Goal: Complete application form: Complete application form

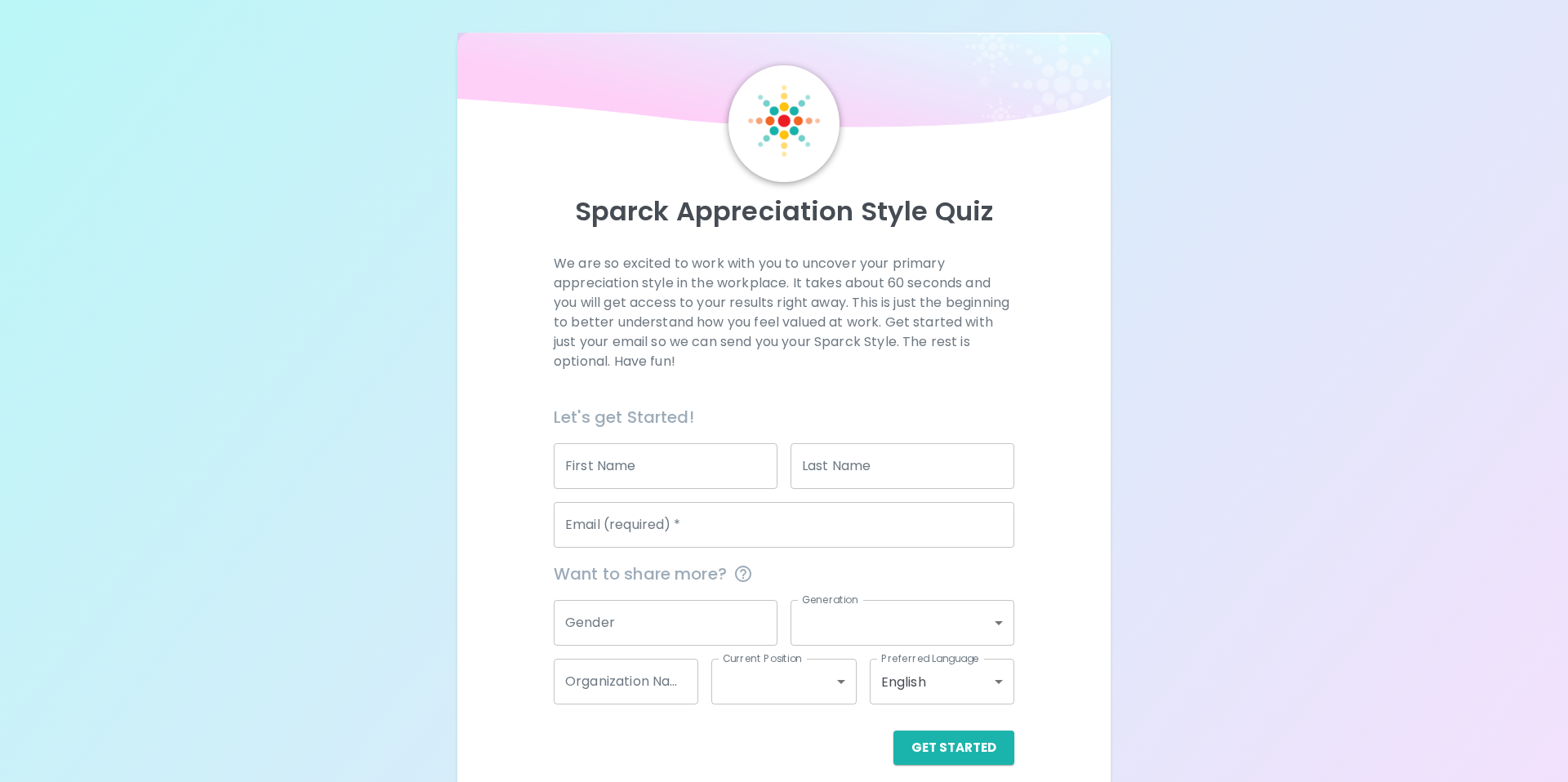
click at [697, 471] on input "First Name" at bounding box center [665, 466] width 224 height 46
type input "[PERSON_NAME]"
type input "[EMAIL_ADDRESS][PERSON_NAME][DOMAIN_NAME]"
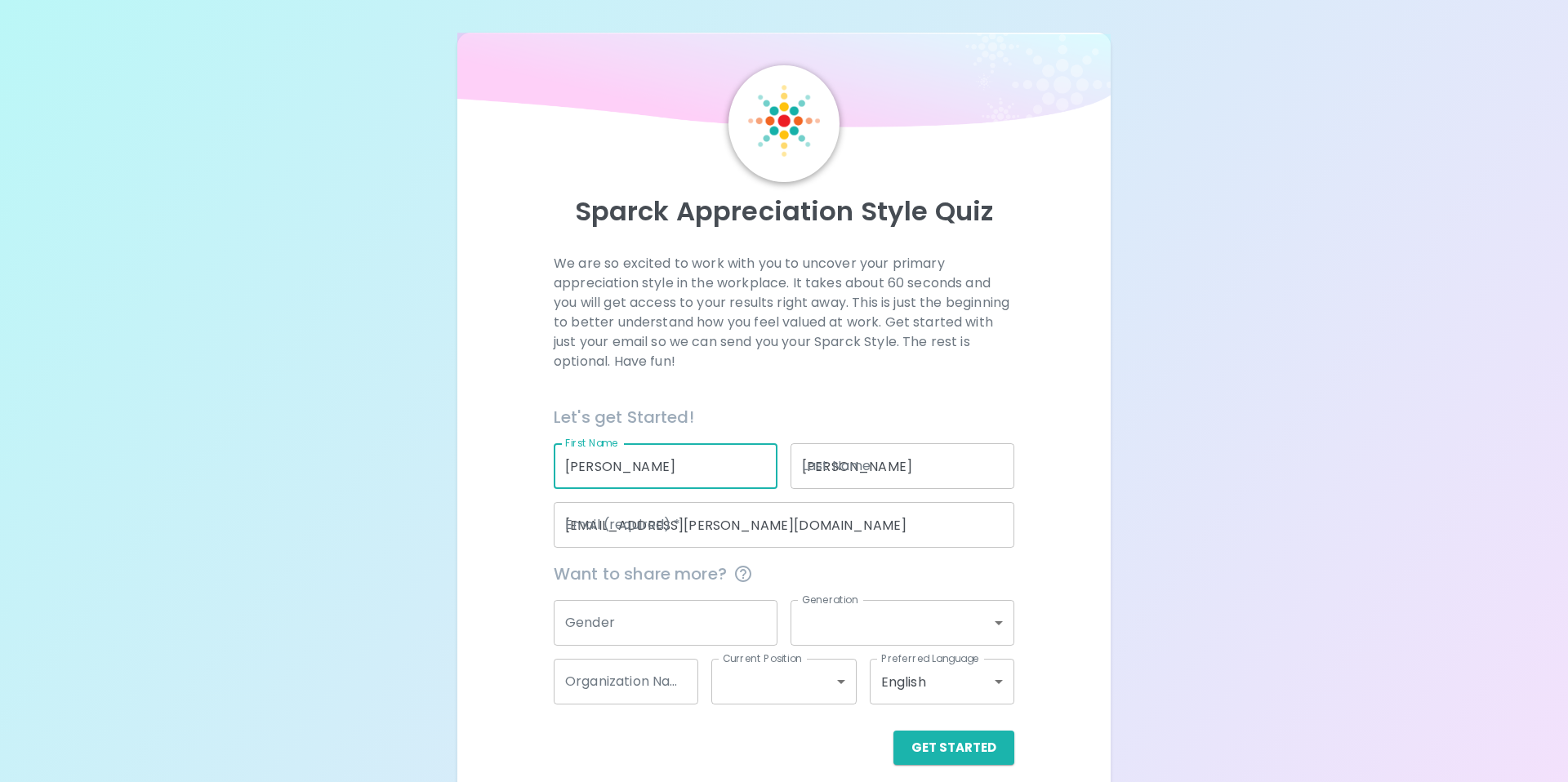
type input "[PERSON_NAME][GEOGRAPHIC_DATA]"
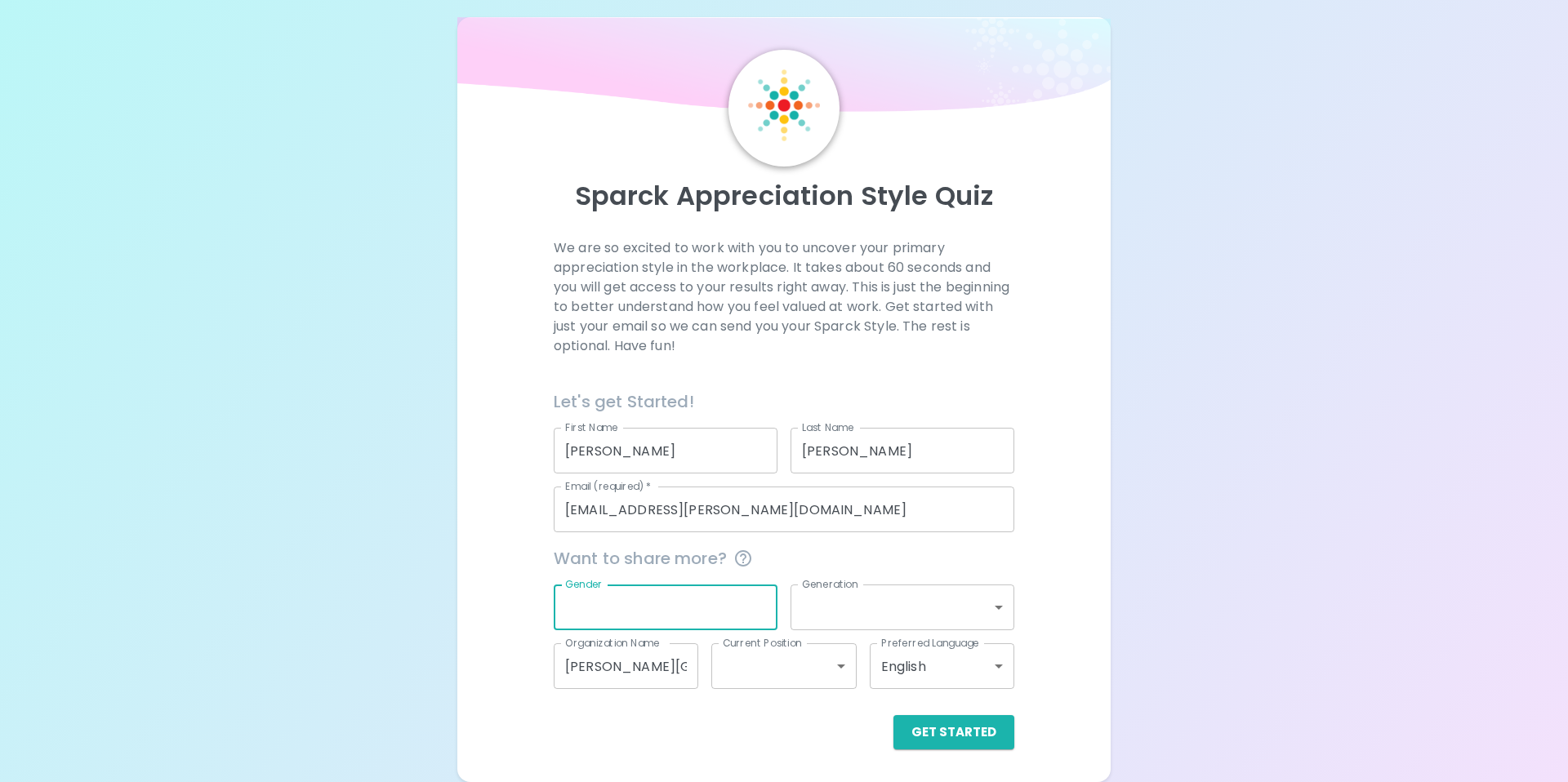
click at [735, 598] on input "Gender" at bounding box center [665, 607] width 224 height 46
type input "f"
click at [778, 607] on div at bounding box center [778, 607] width 0 height 0
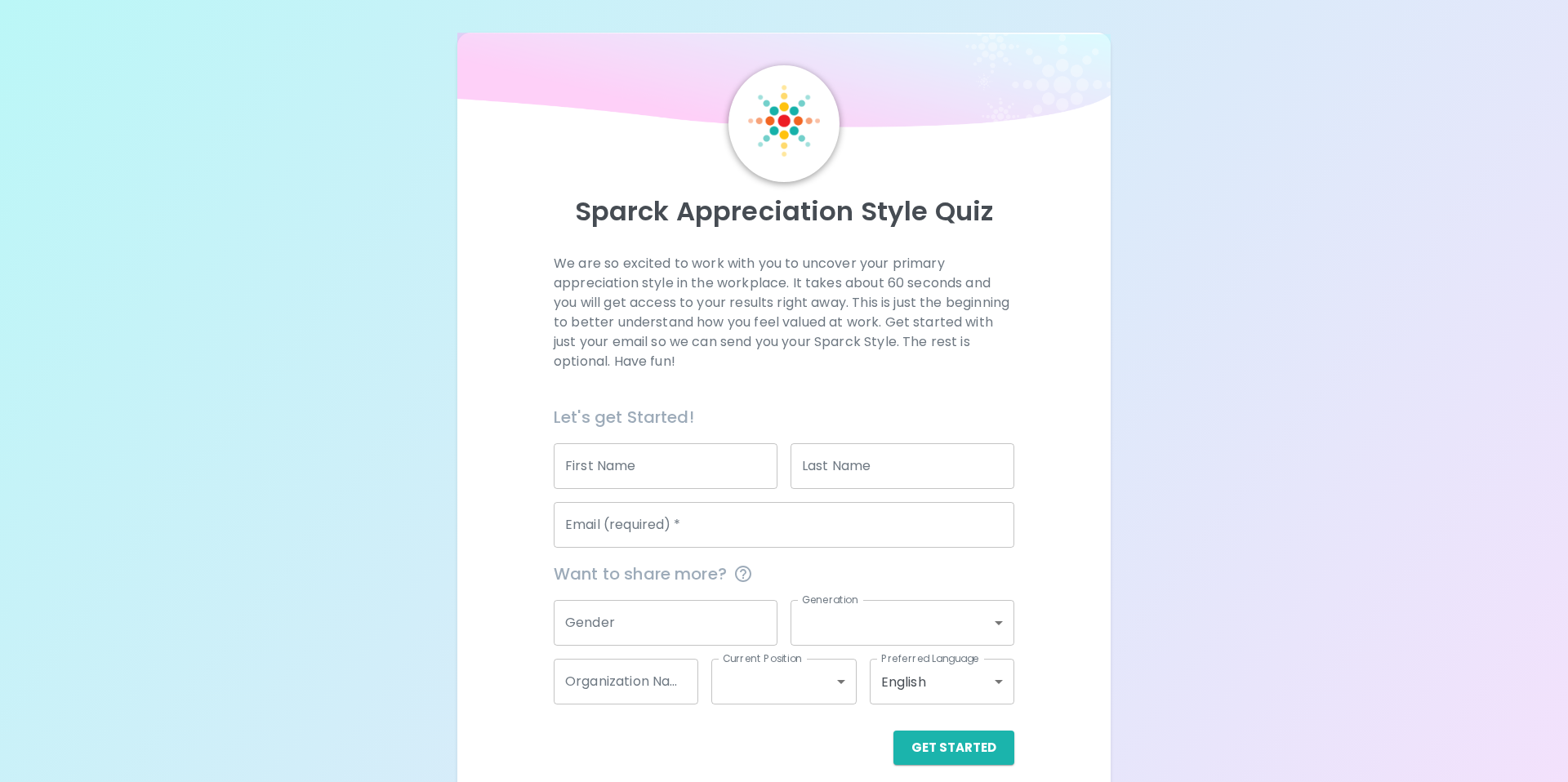
click at [596, 465] on input "First Name" at bounding box center [665, 466] width 224 height 46
type input "[PERSON_NAME]"
type input "[EMAIL_ADDRESS][PERSON_NAME][DOMAIN_NAME]"
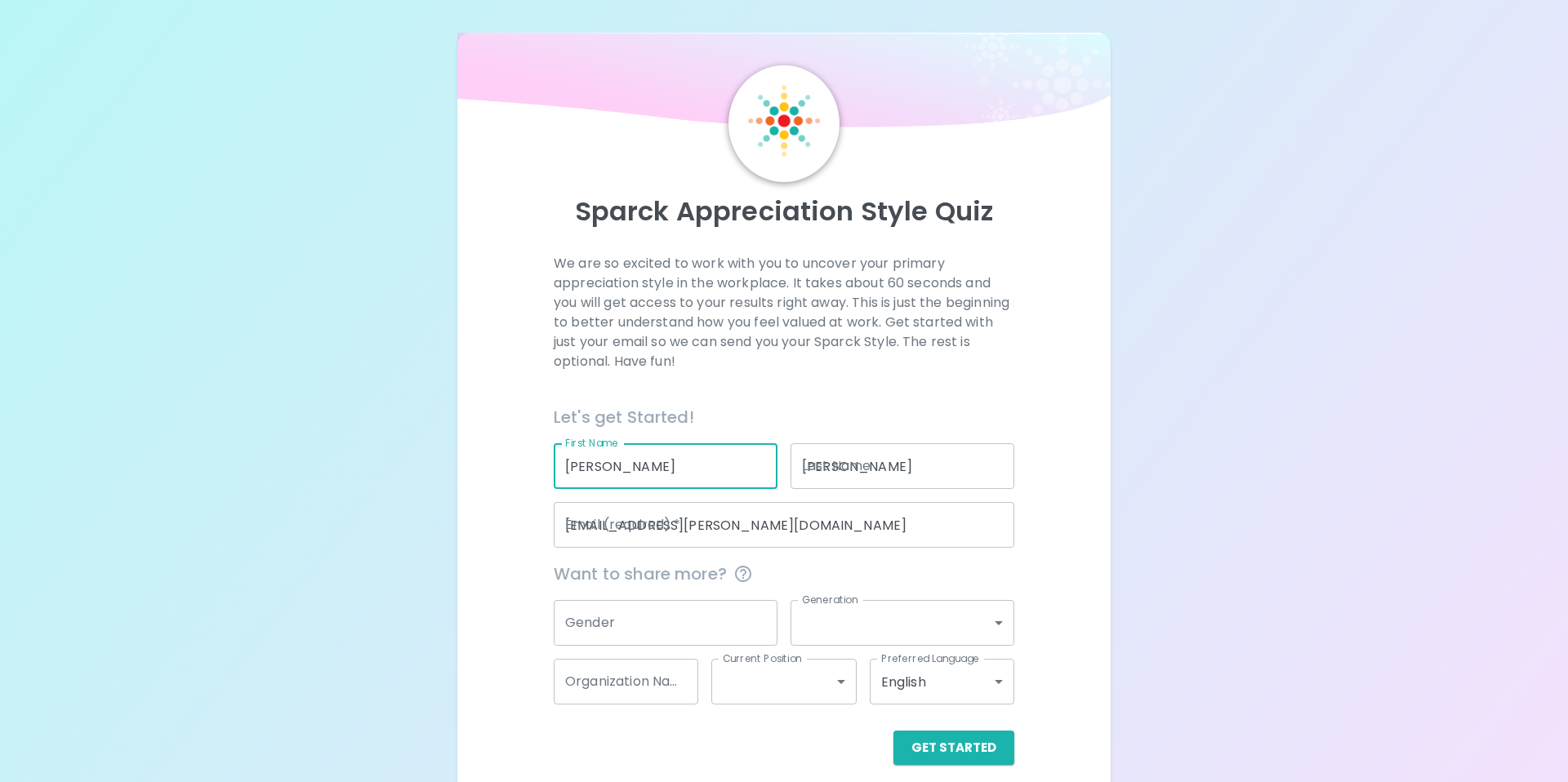
type input "[PERSON_NAME][GEOGRAPHIC_DATA]"
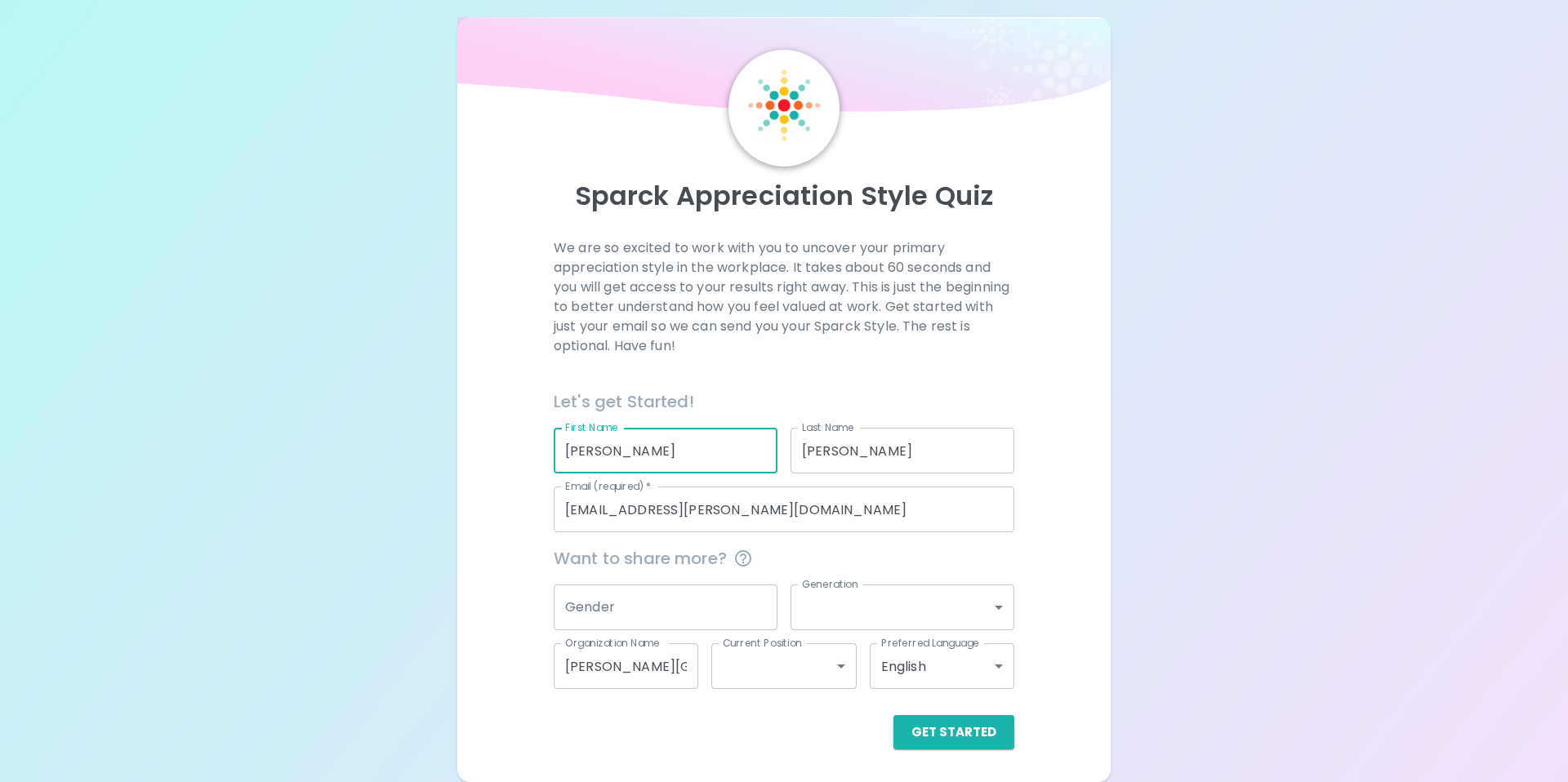
click at [822, 616] on body "Sparck Appreciation Style Quiz We are so excited to work with you to uncover yo…" at bounding box center [784, 383] width 1568 height 798
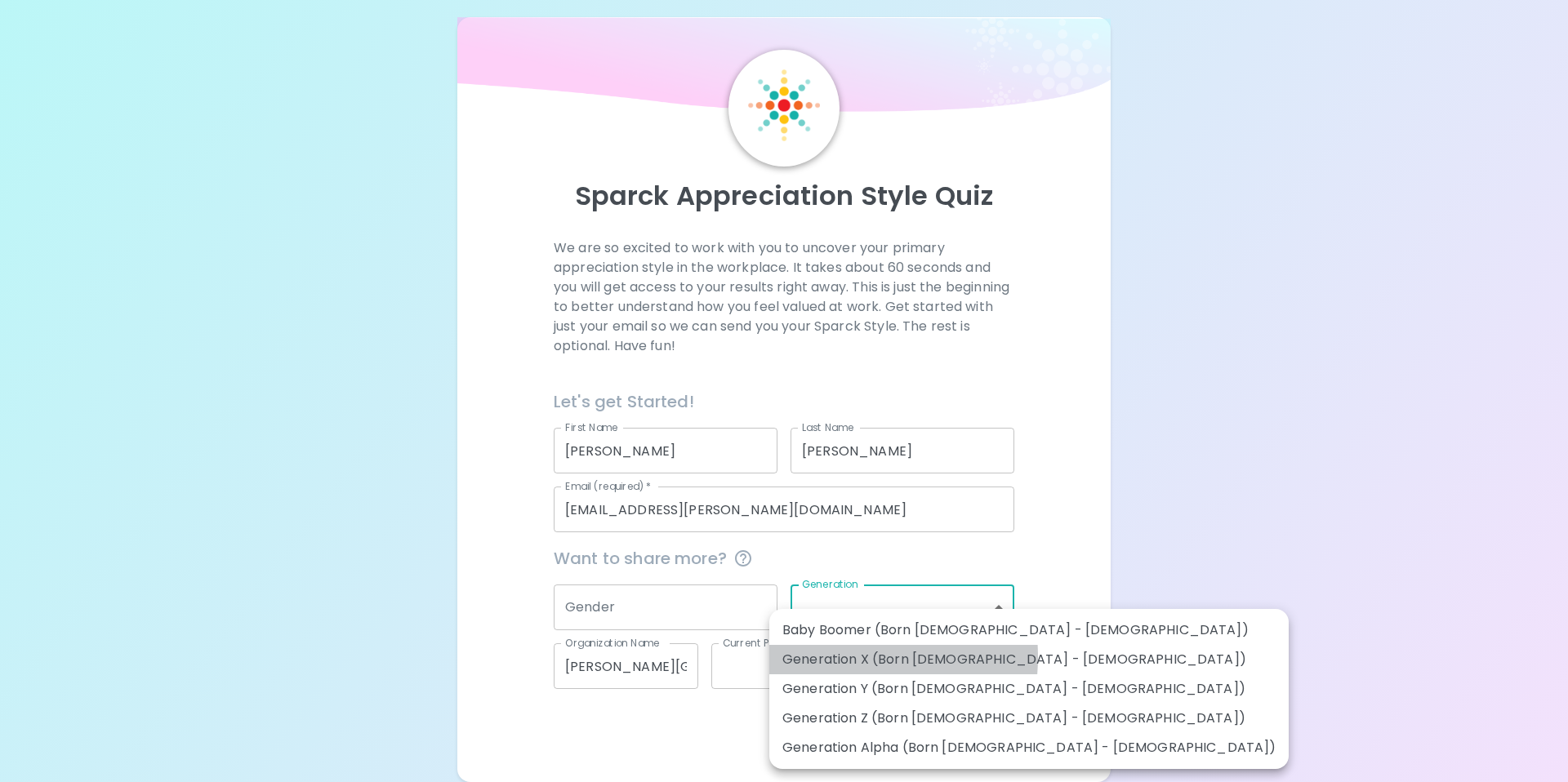
click at [825, 658] on li "Generation X (Born [DEMOGRAPHIC_DATA] - [DEMOGRAPHIC_DATA])" at bounding box center [1029, 659] width 520 height 29
type input "generation_x"
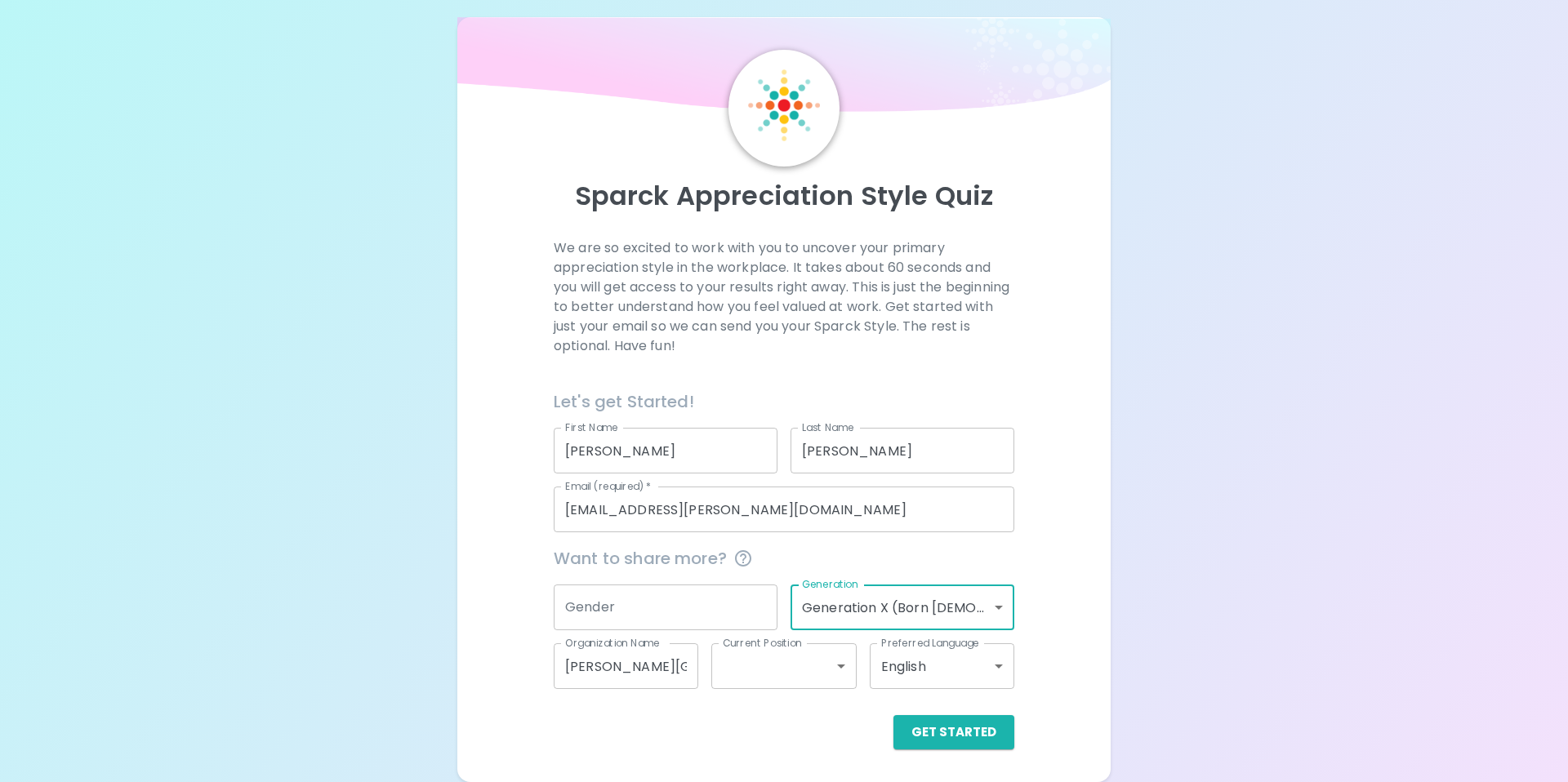
click at [823, 661] on body "Sparck Appreciation Style Quiz We are so excited to work with you to uncover yo…" at bounding box center [784, 383] width 1568 height 798
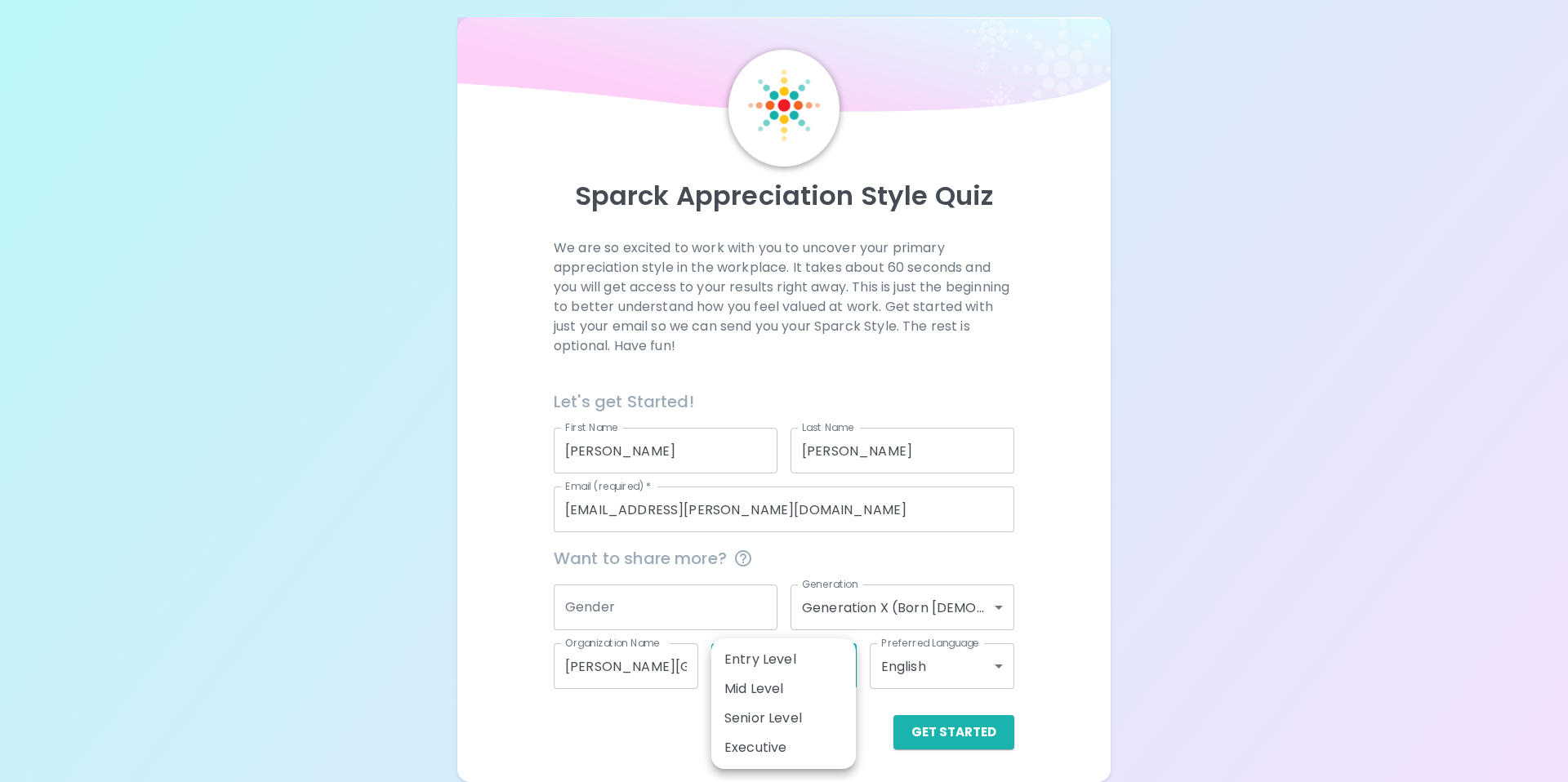
click at [810, 725] on li "Senior Level" at bounding box center [784, 719] width 145 height 29
type input "senior_level"
click at [750, 608] on div "Gender" at bounding box center [665, 607] width 224 height 46
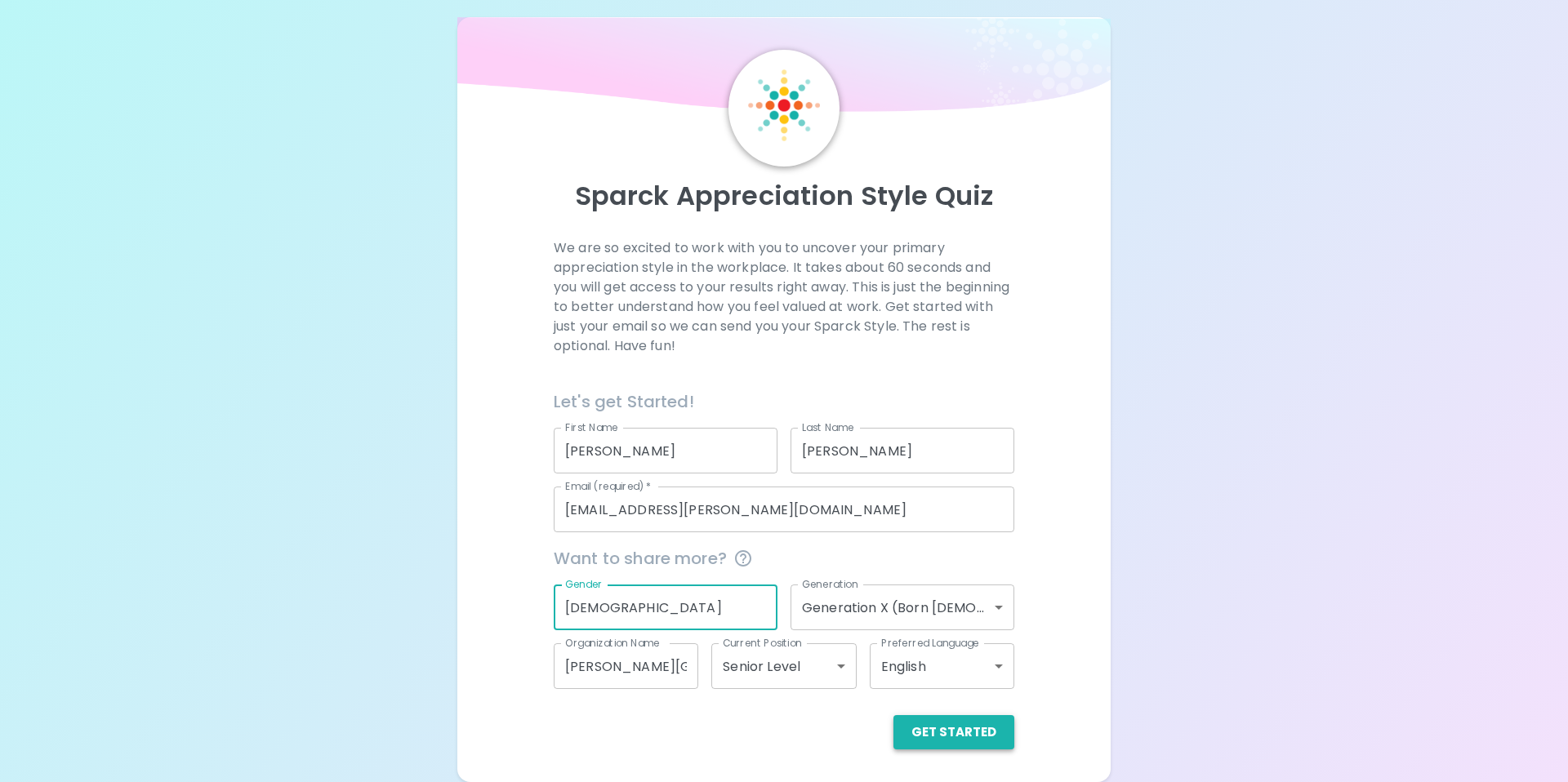
type input "[DEMOGRAPHIC_DATA]"
click at [931, 732] on button "Get Started" at bounding box center [954, 733] width 121 height 35
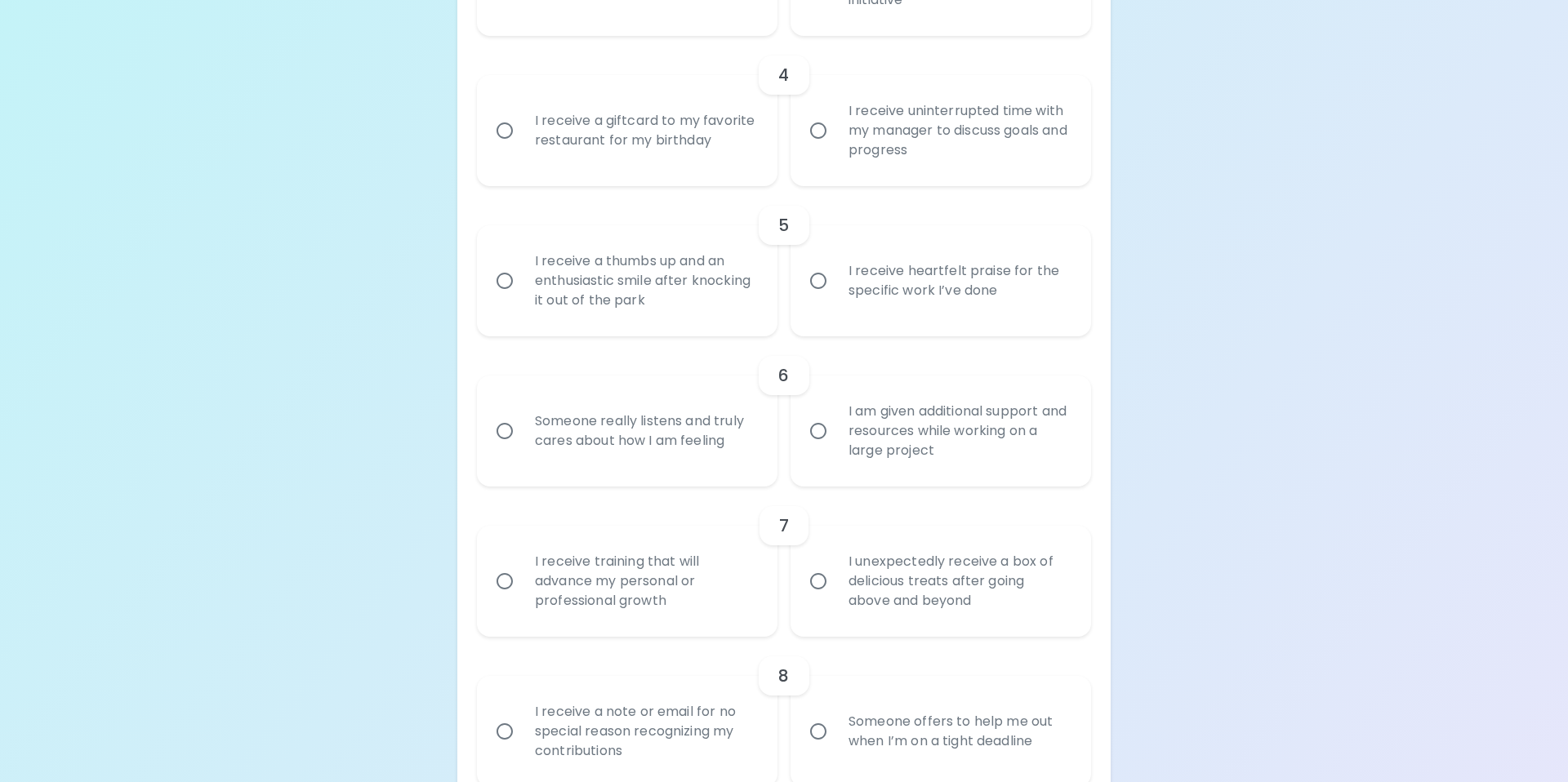
scroll to position [809, 0]
click at [512, 280] on input "I receive a thumbs up and an enthusiastic smile after knocking it out of the pa…" at bounding box center [505, 278] width 35 height 35
radio input "true"
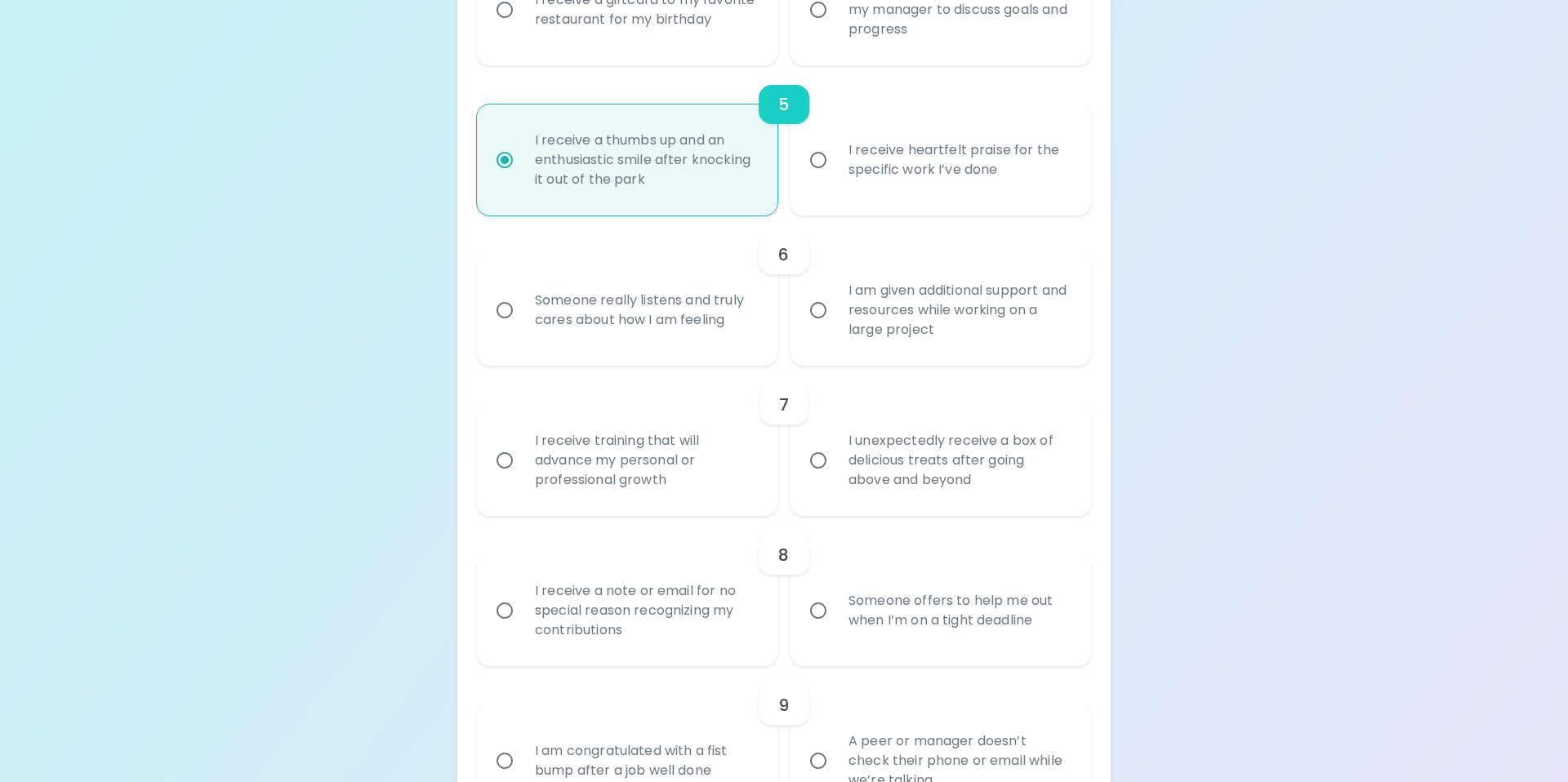
scroll to position [940, 0]
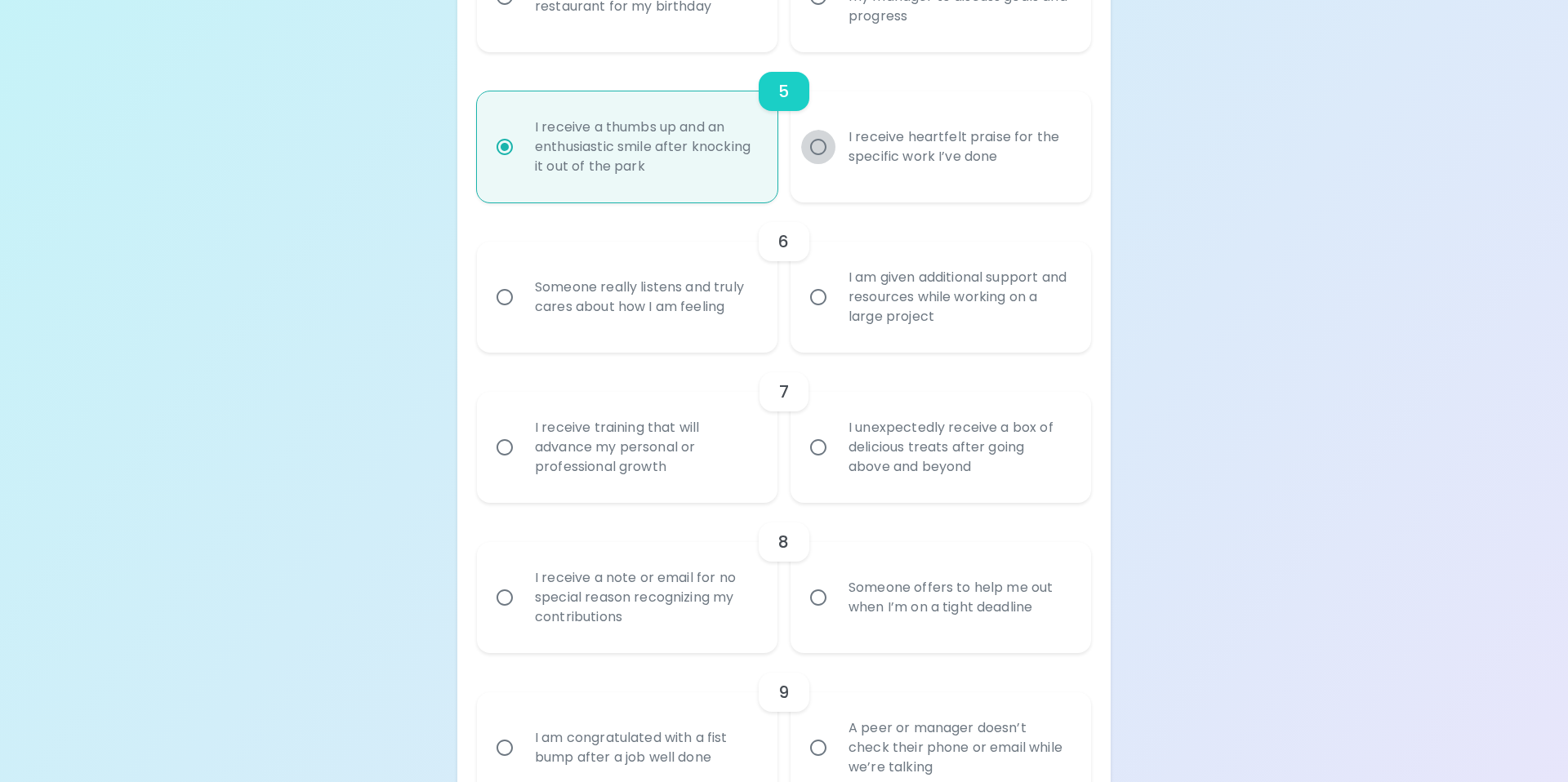
click at [817, 145] on input "I receive heartfelt praise for the specific work I’ve done" at bounding box center [819, 147] width 35 height 35
radio input "true"
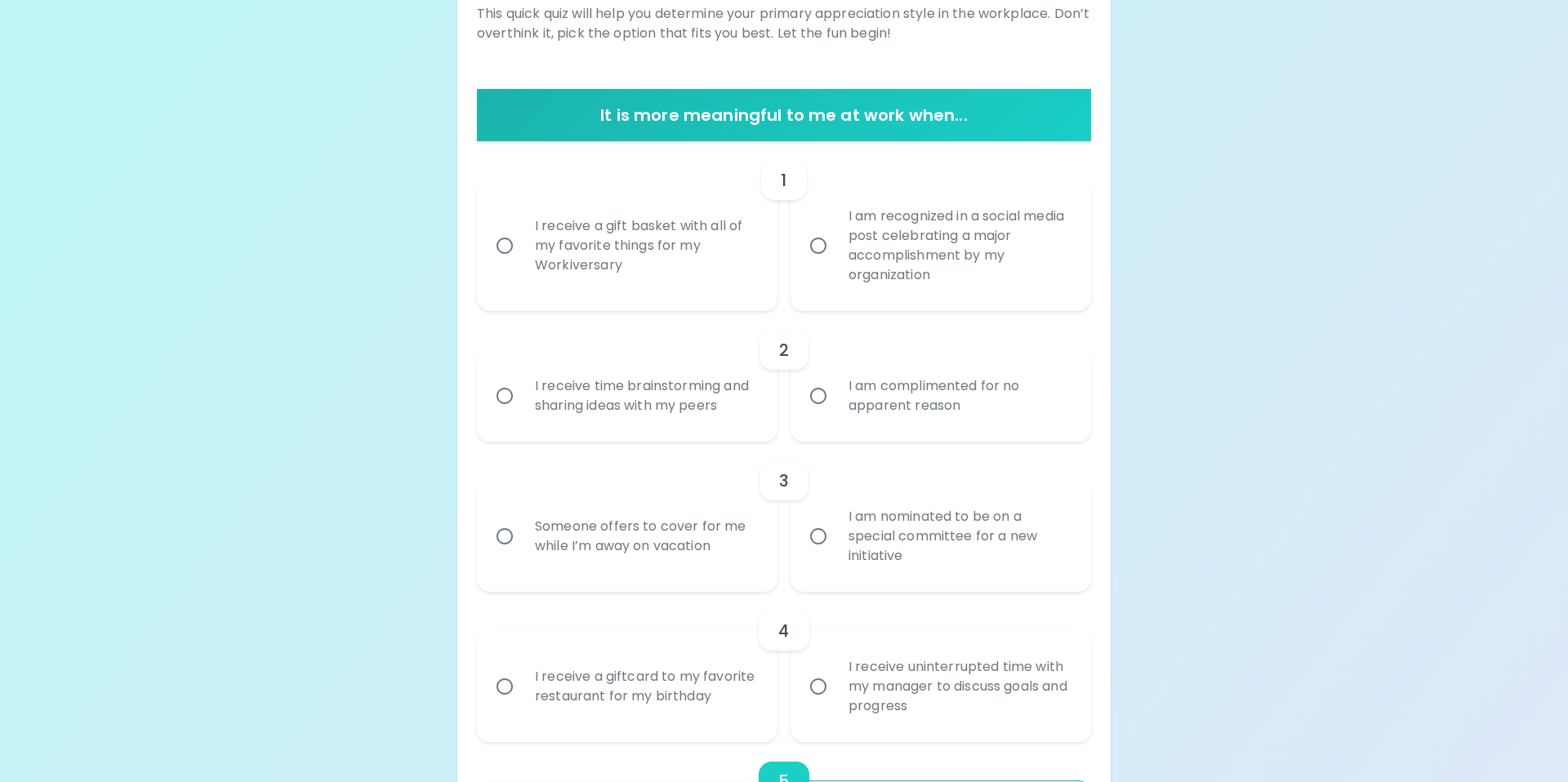
scroll to position [251, 0]
click at [820, 250] on input "I am recognized in a social media post celebrating a major accomplishment by my…" at bounding box center [819, 245] width 35 height 35
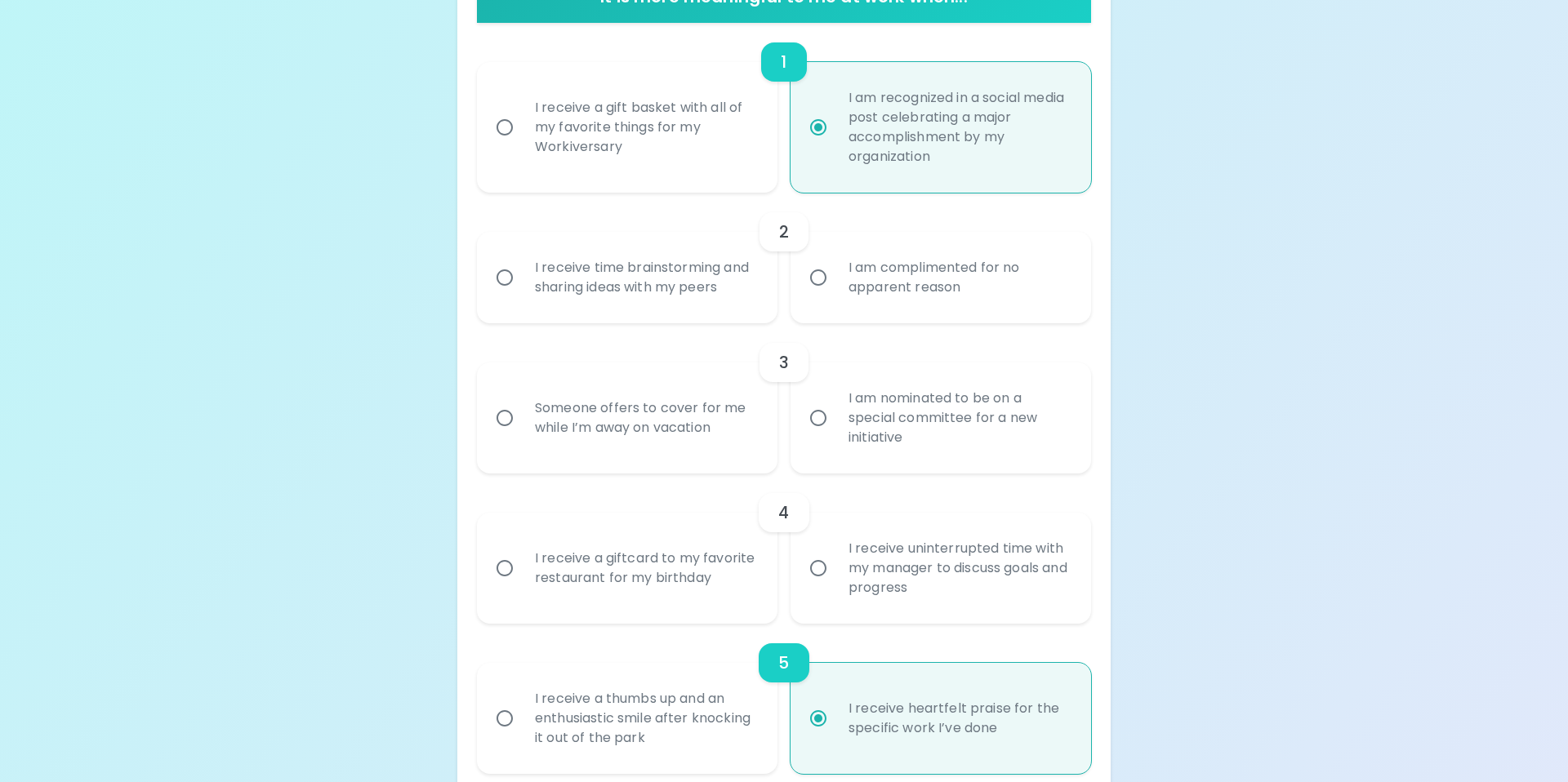
scroll to position [381, 0]
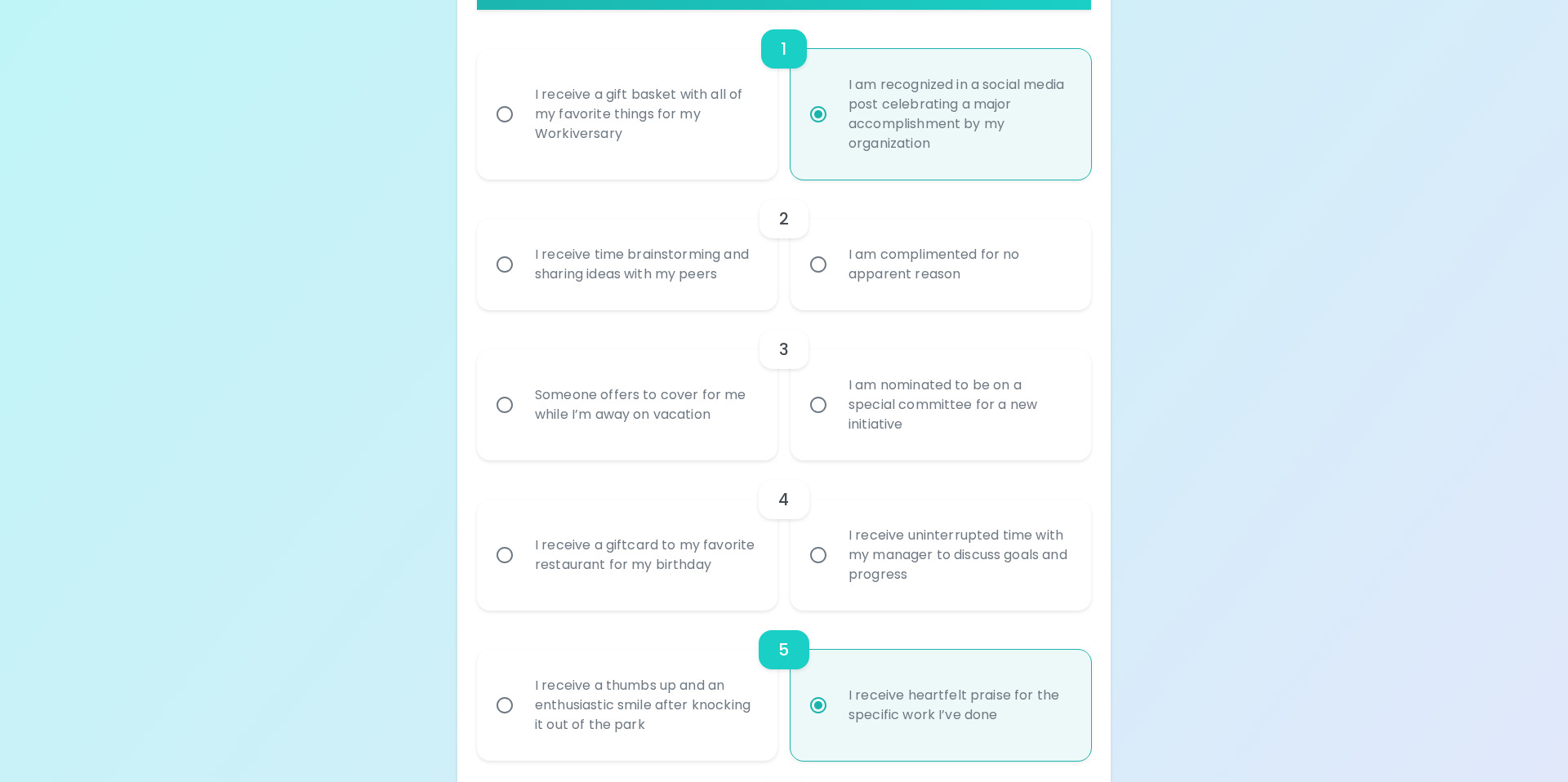
radio input "true"
click at [819, 399] on input "I am nominated to be on a special committee for a new initiative" at bounding box center [819, 405] width 35 height 35
radio input "false"
radio input "true"
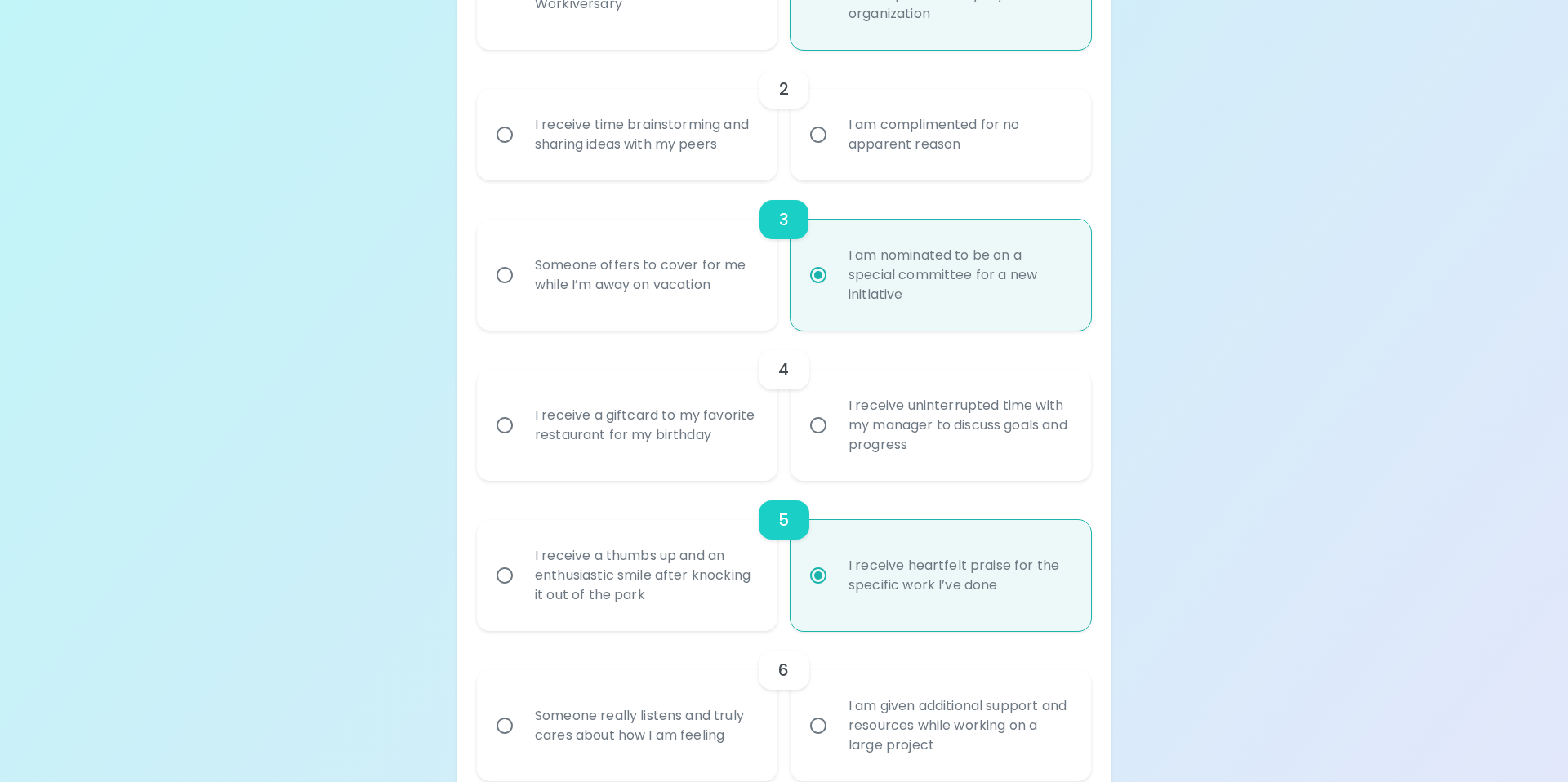
scroll to position [512, 0]
radio input "true"
click at [499, 135] on input "I receive time brainstorming and sharing ideas with my peers" at bounding box center [505, 134] width 35 height 35
radio input "false"
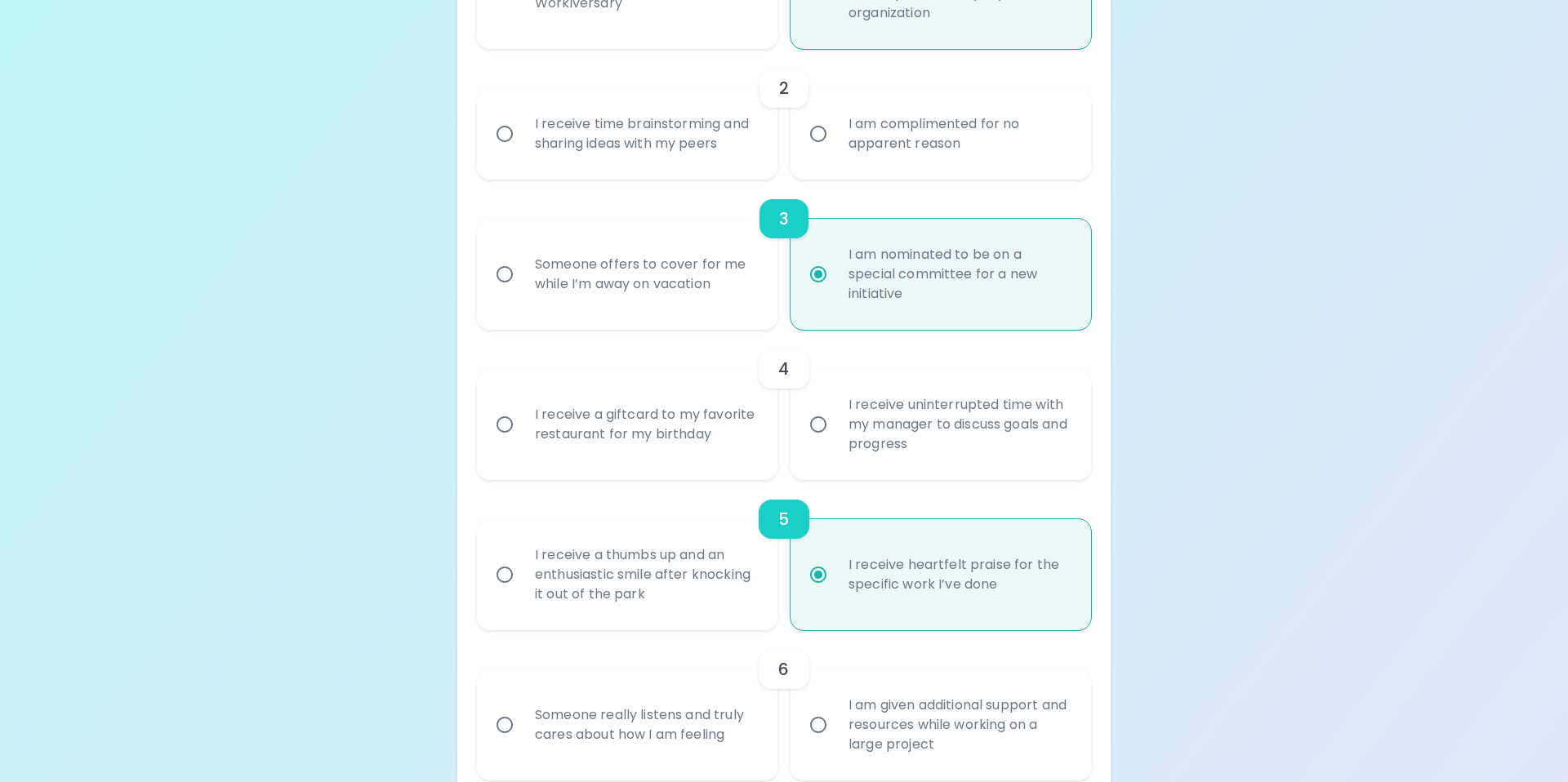
radio input "true"
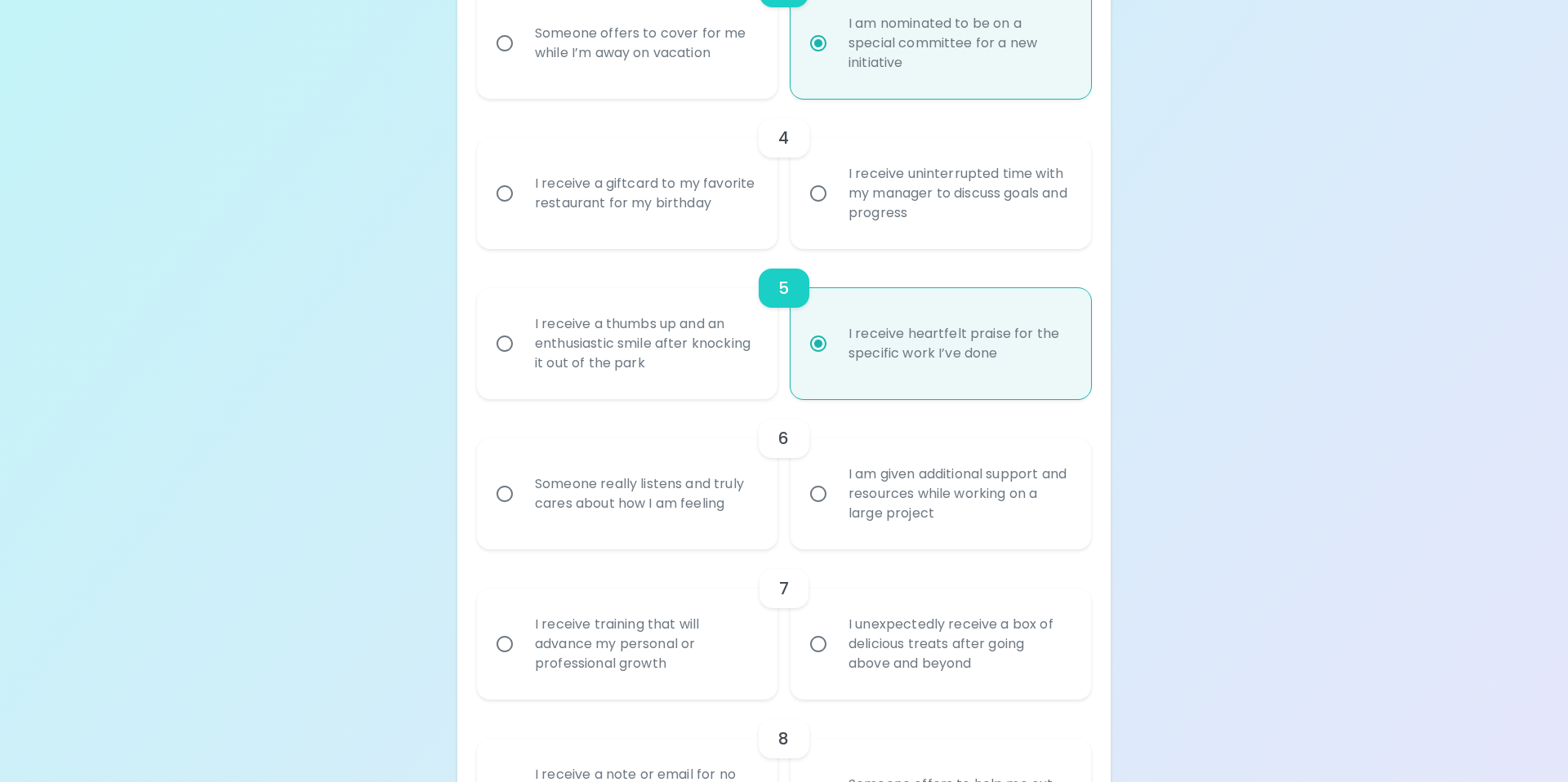
scroll to position [756, 0]
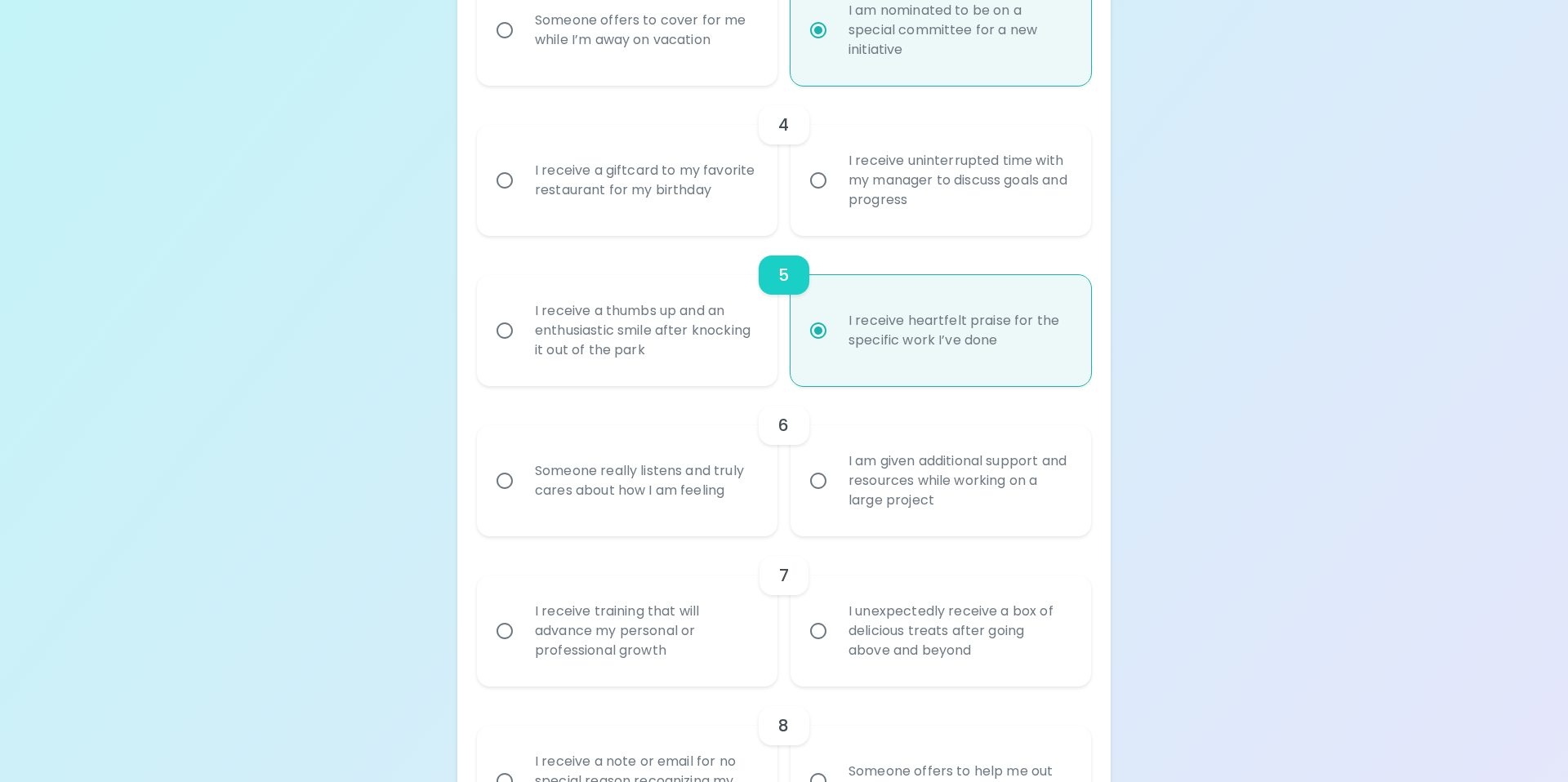
radio input "true"
click at [812, 179] on input "I receive uninterrupted time with my manager to discuss goals and progress" at bounding box center [819, 181] width 35 height 35
radio input "false"
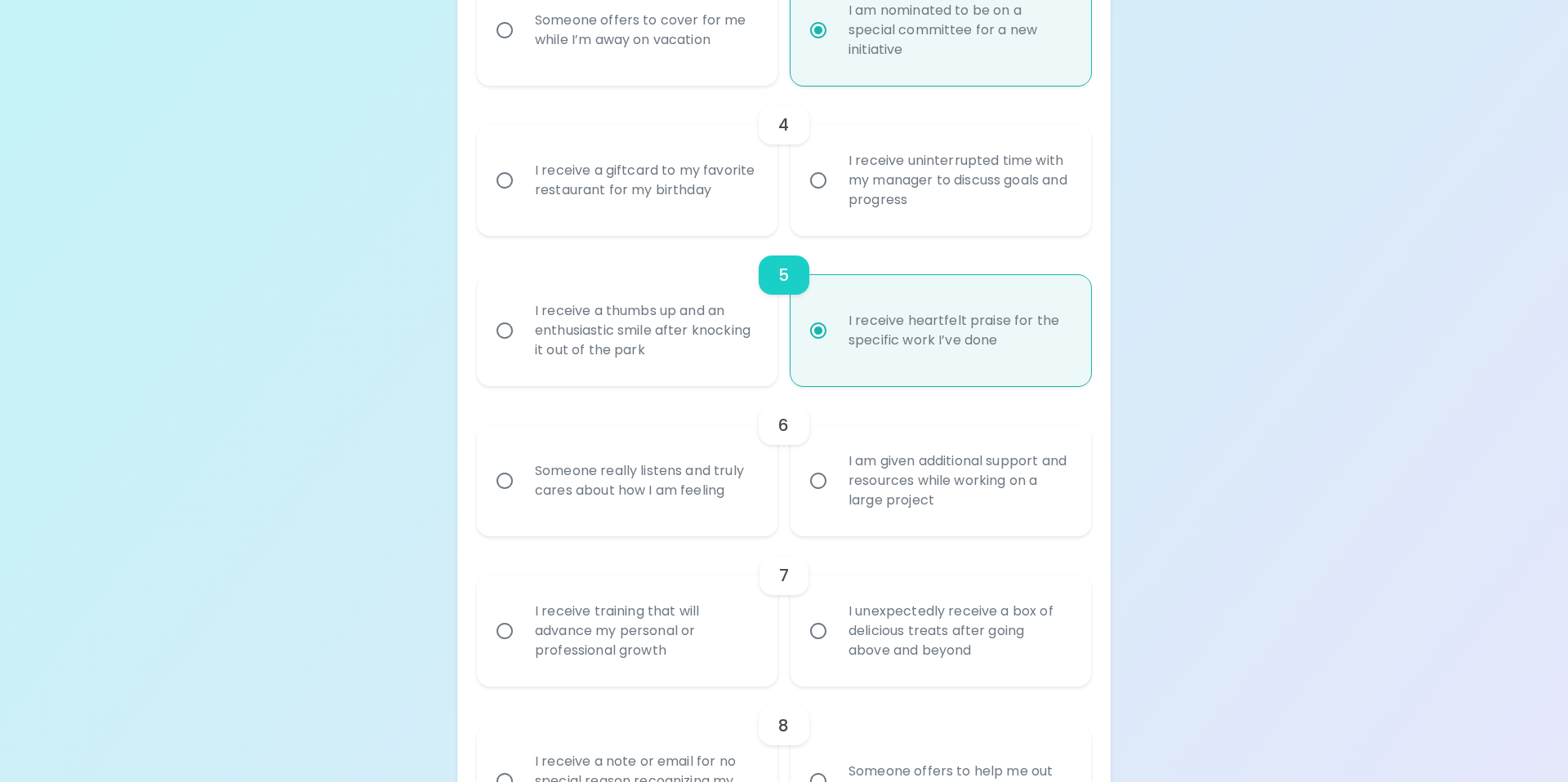
radio input "true"
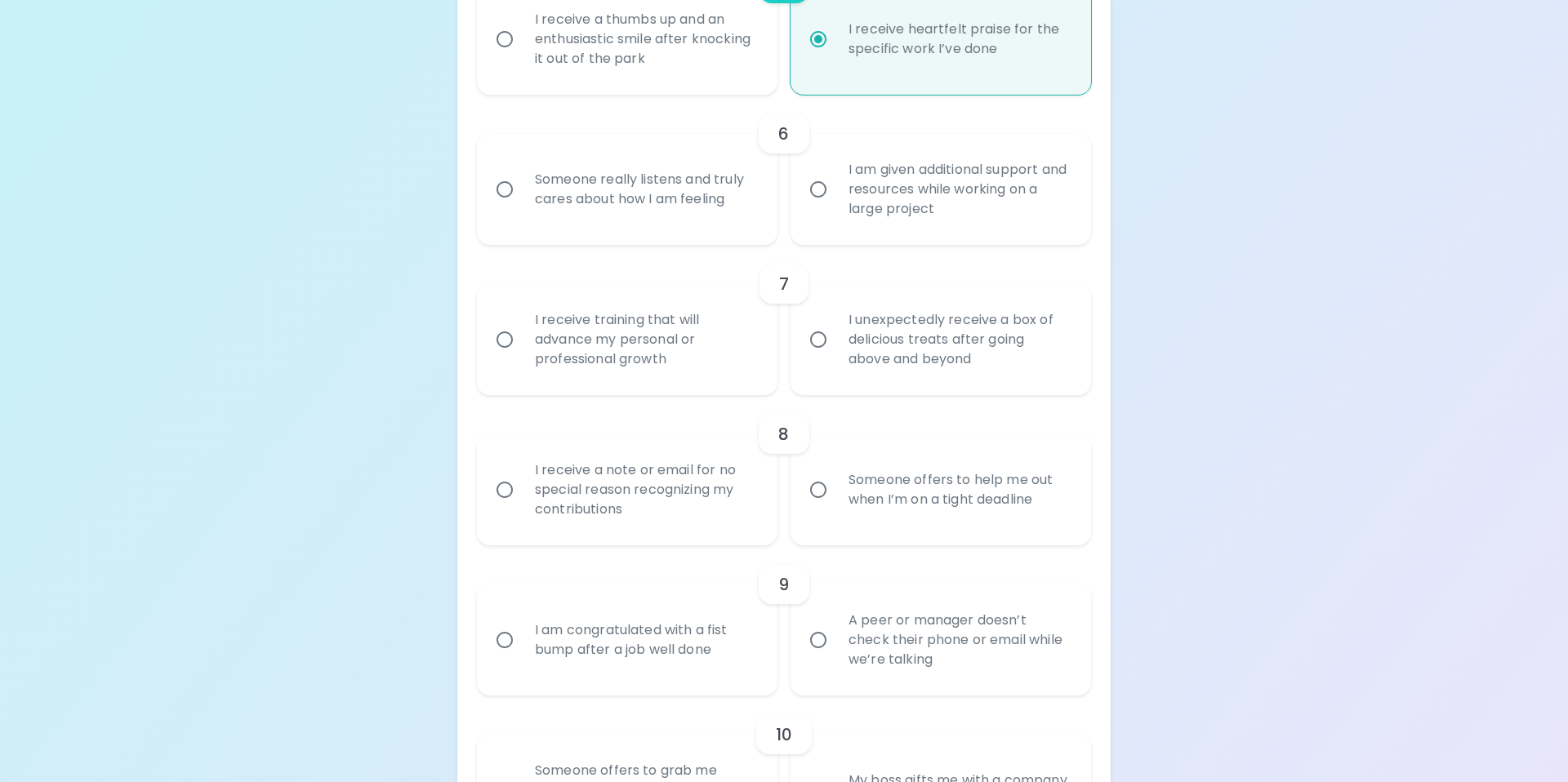
scroll to position [1056, 0]
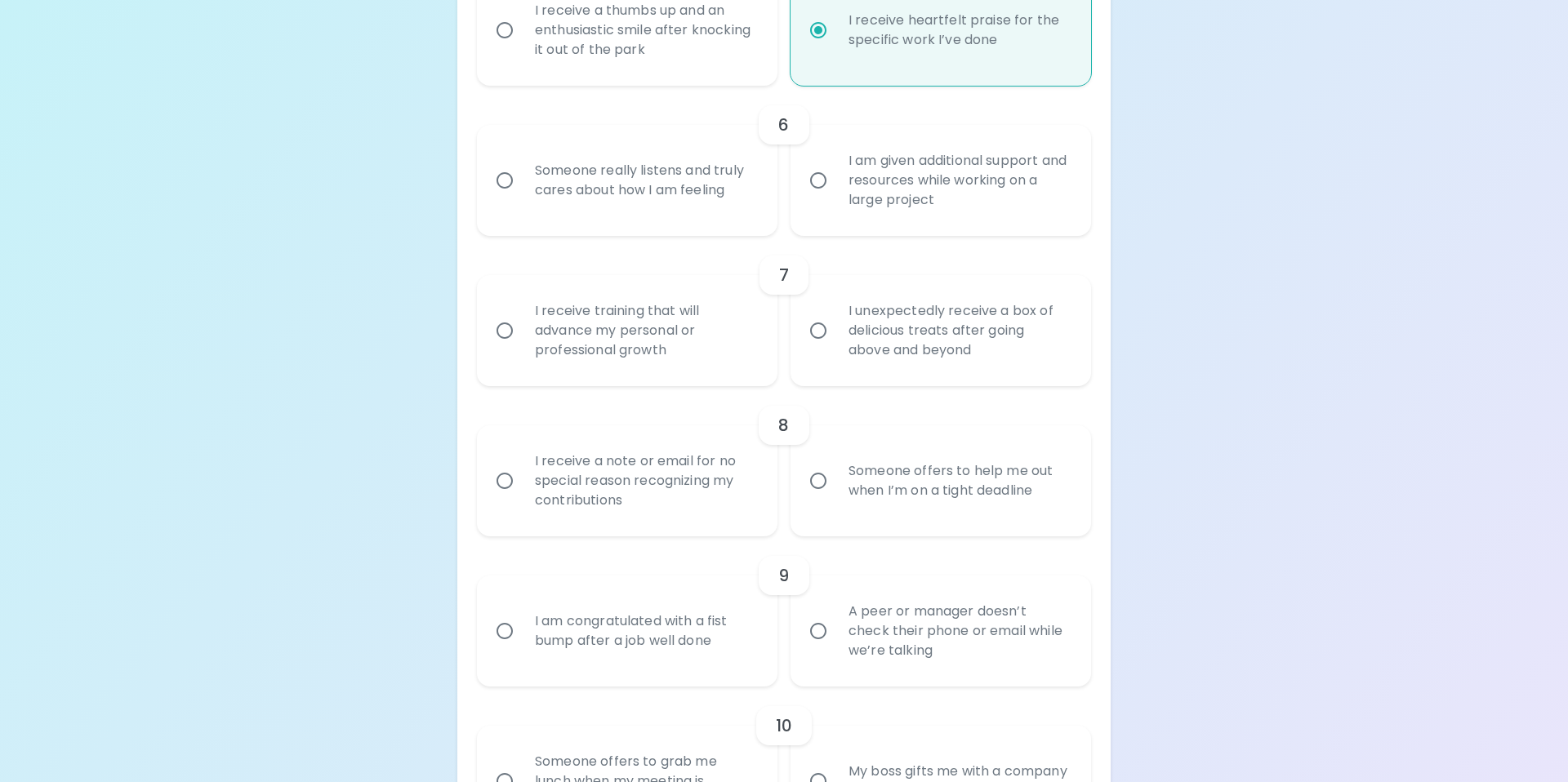
radio input "true"
click at [816, 178] on input "I am given additional support and resources while working on a large project" at bounding box center [819, 181] width 35 height 35
radio input "false"
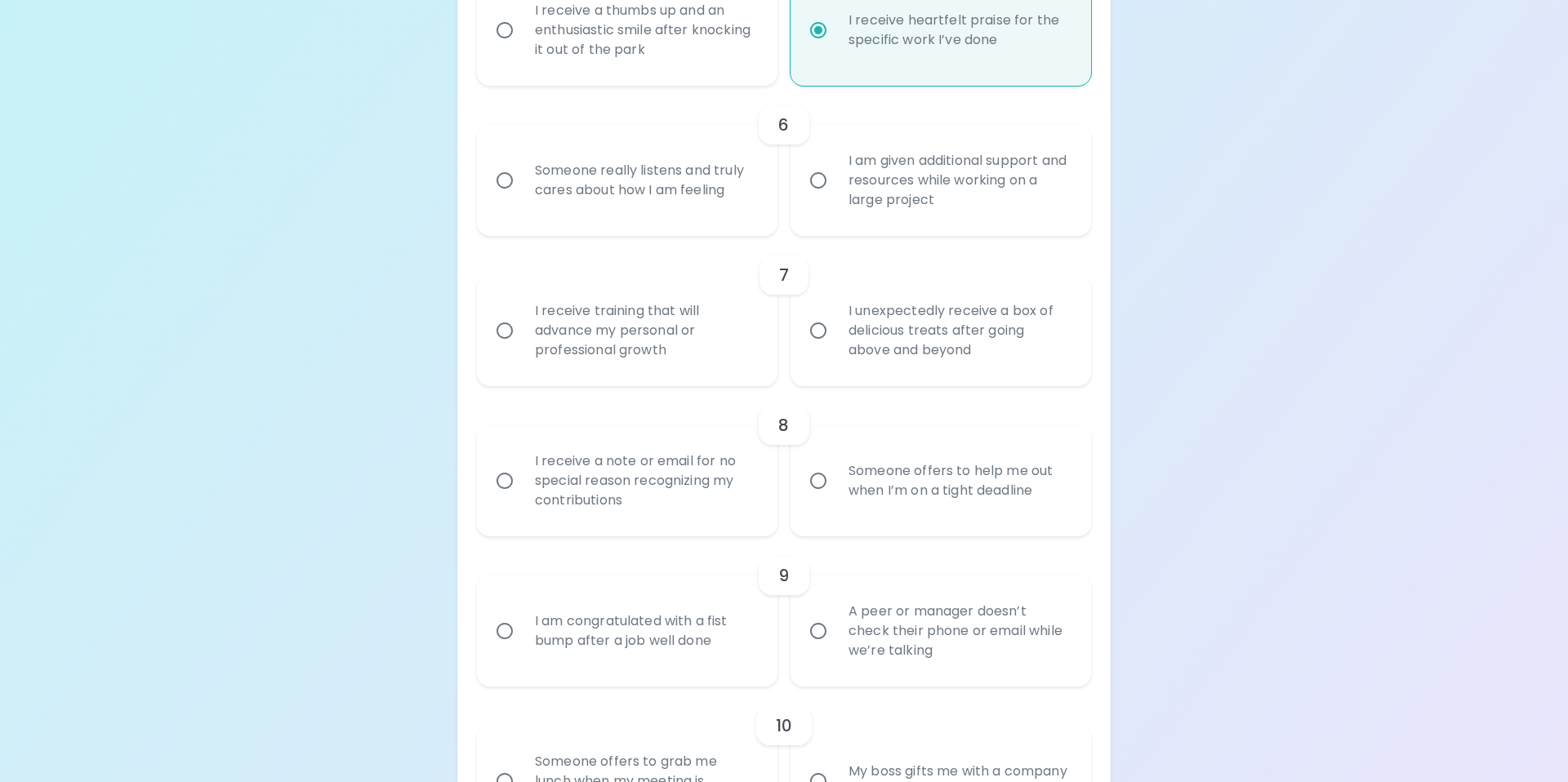
radio input "true"
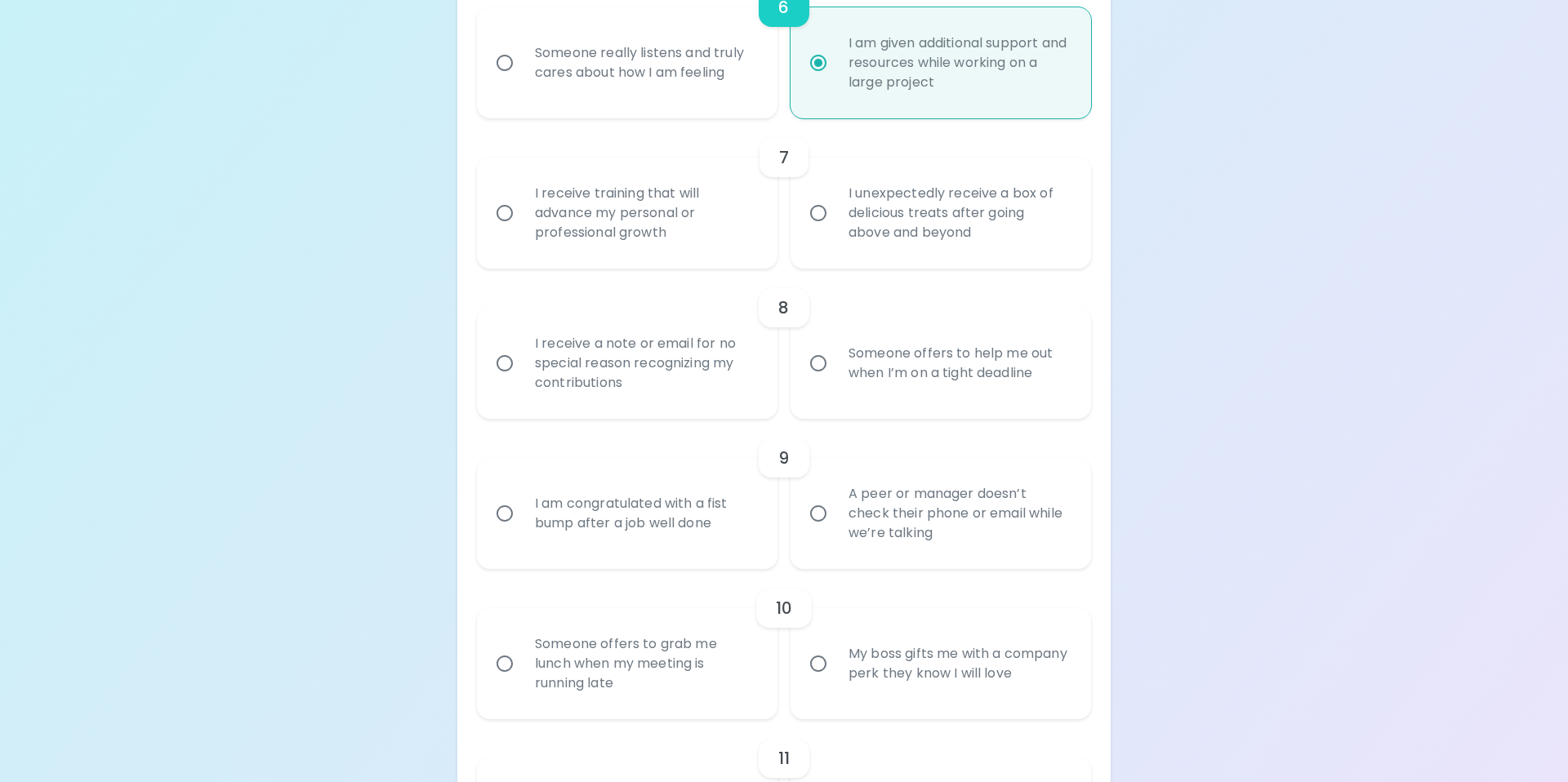
scroll to position [1187, 0]
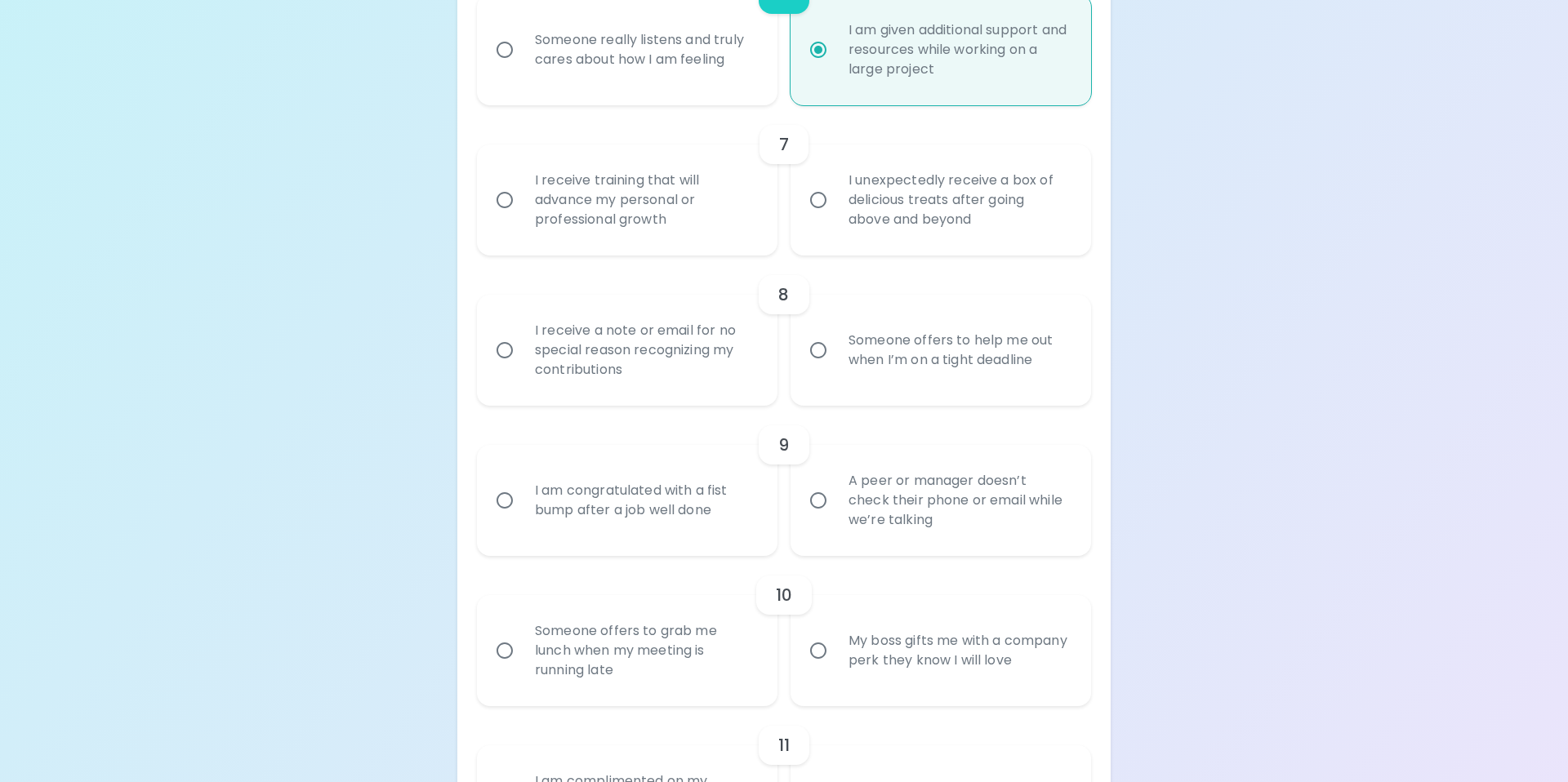
radio input "true"
click at [505, 48] on input "Someone really listens and truly cares about how I am feeling" at bounding box center [505, 50] width 35 height 35
radio input "false"
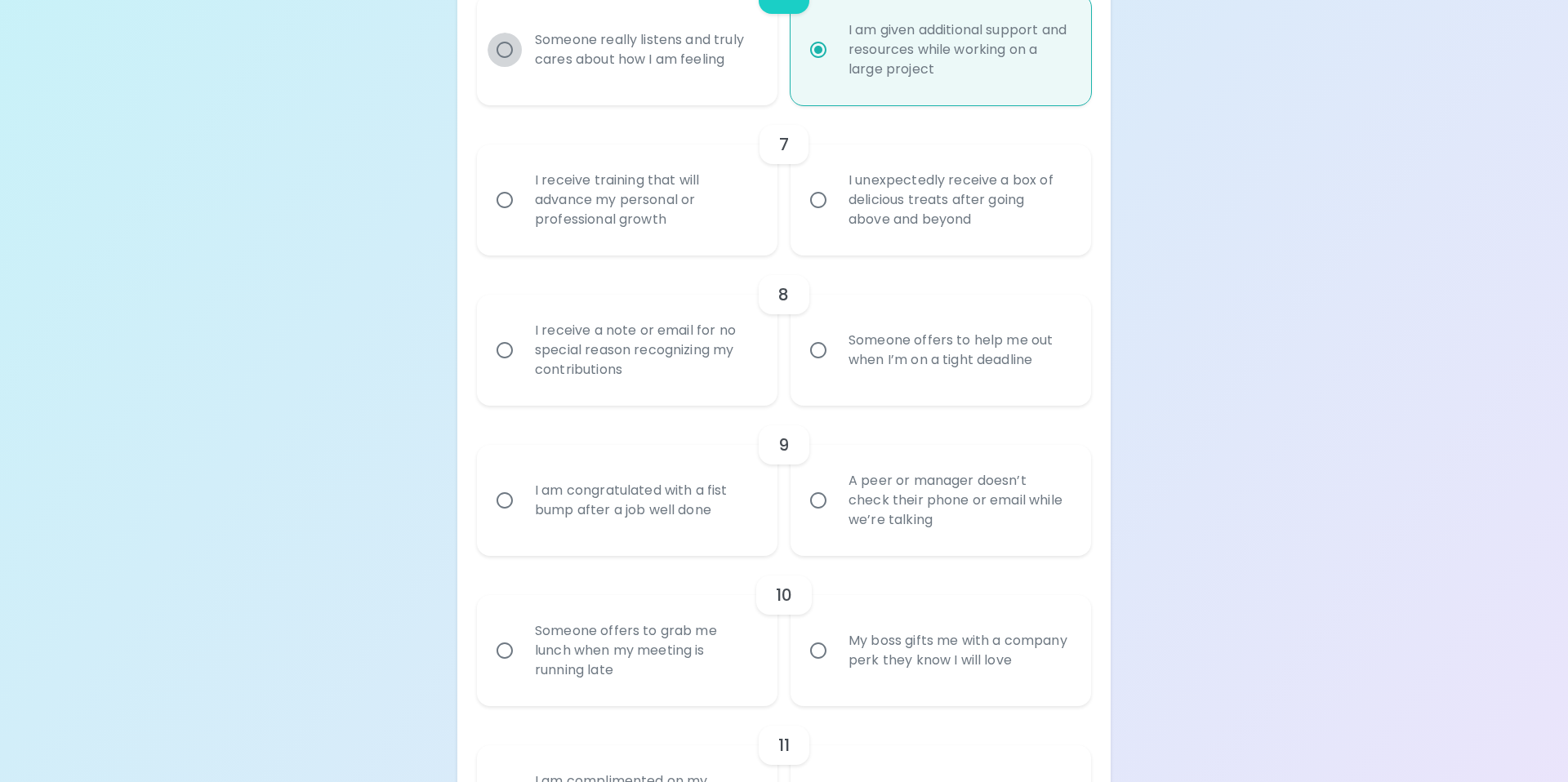
radio input "false"
radio input "true"
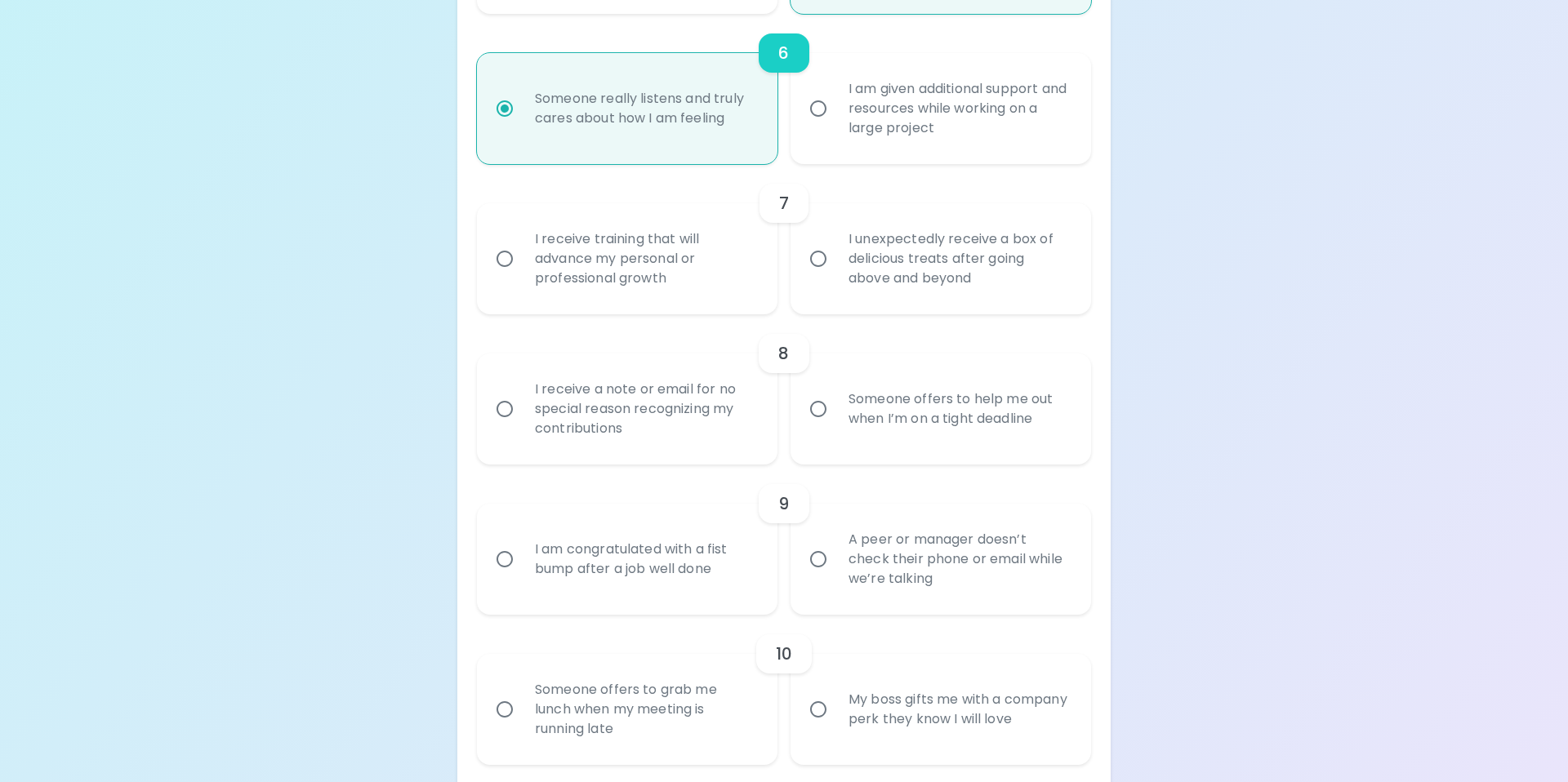
scroll to position [1133, 0]
radio input "true"
click at [503, 248] on input "I receive training that will advance my personal or professional growth" at bounding box center [505, 254] width 35 height 35
radio input "false"
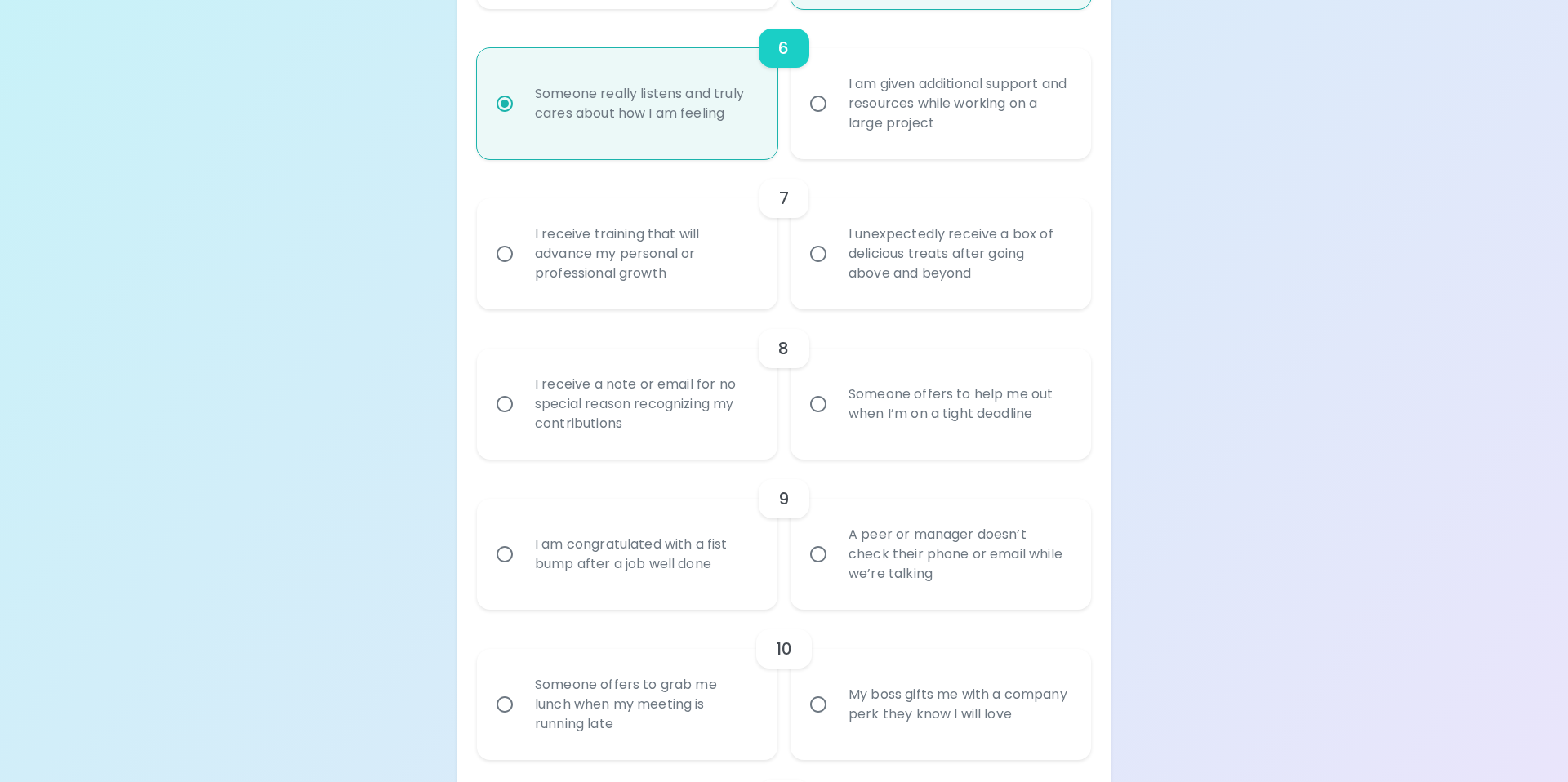
radio input "false"
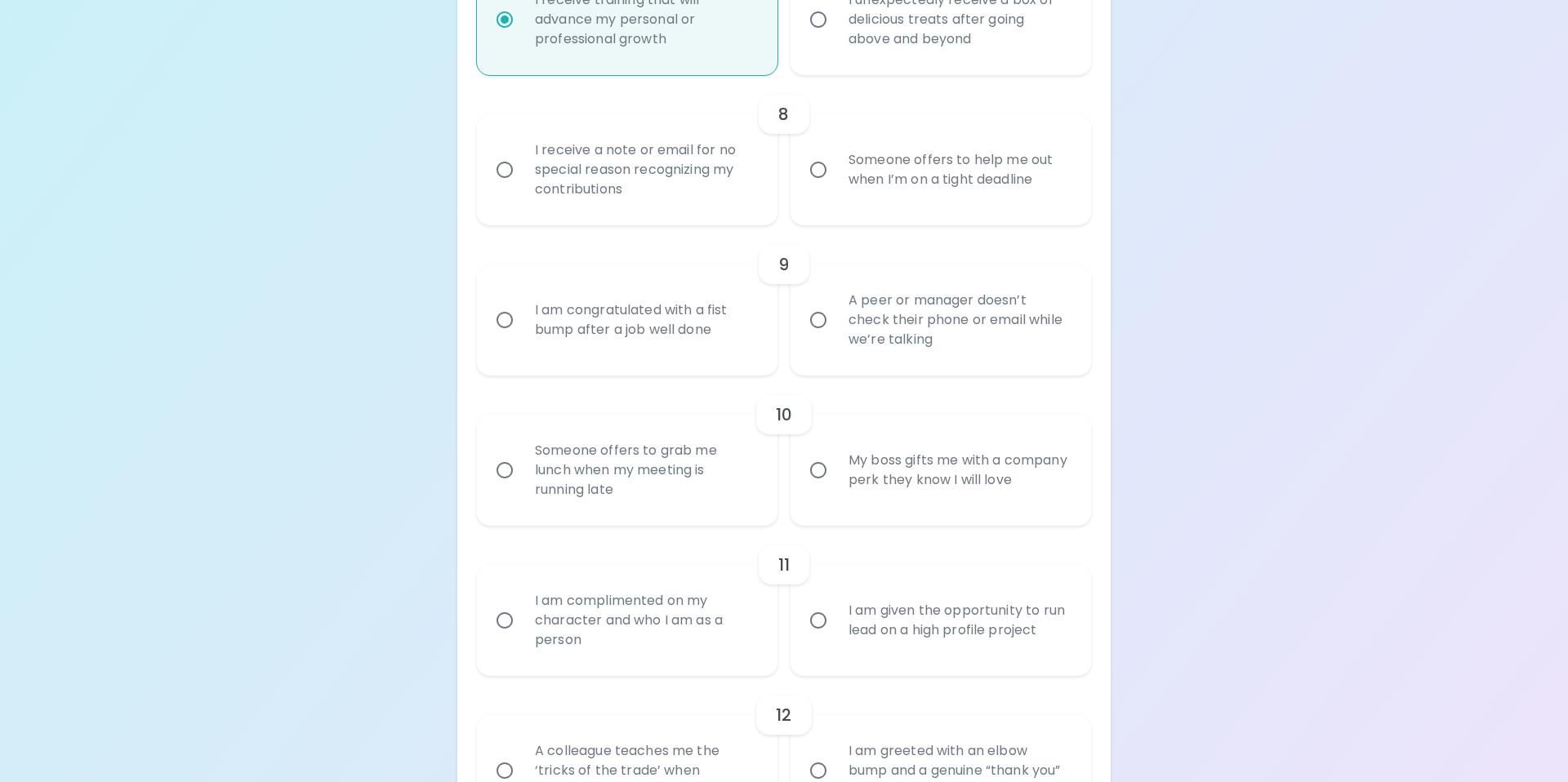
scroll to position [1369, 0]
radio input "true"
click at [814, 173] on input "Someone offers to help me out when I’m on a tight deadline" at bounding box center [819, 168] width 35 height 35
radio input "false"
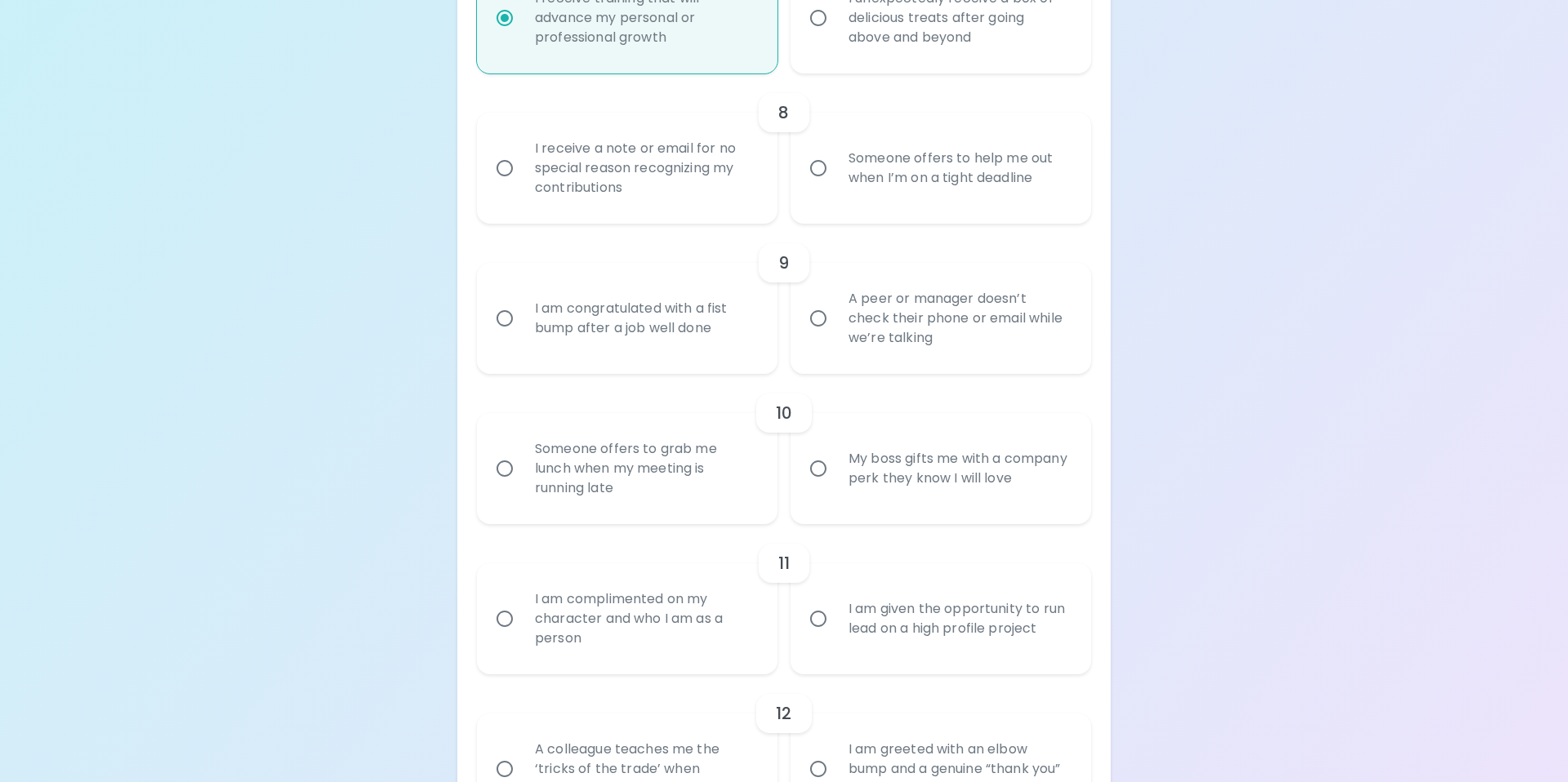
radio input "false"
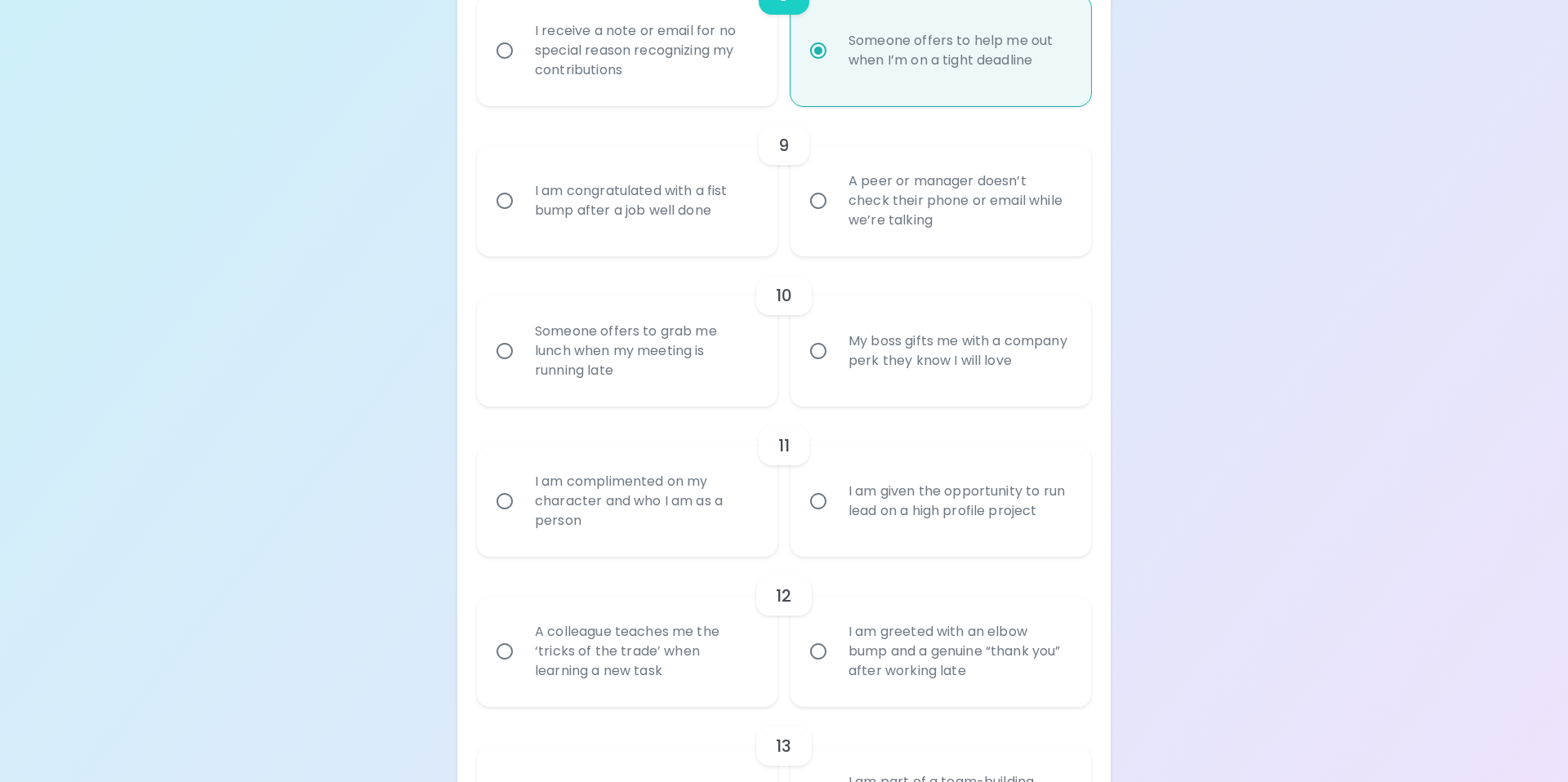
scroll to position [1500, 0]
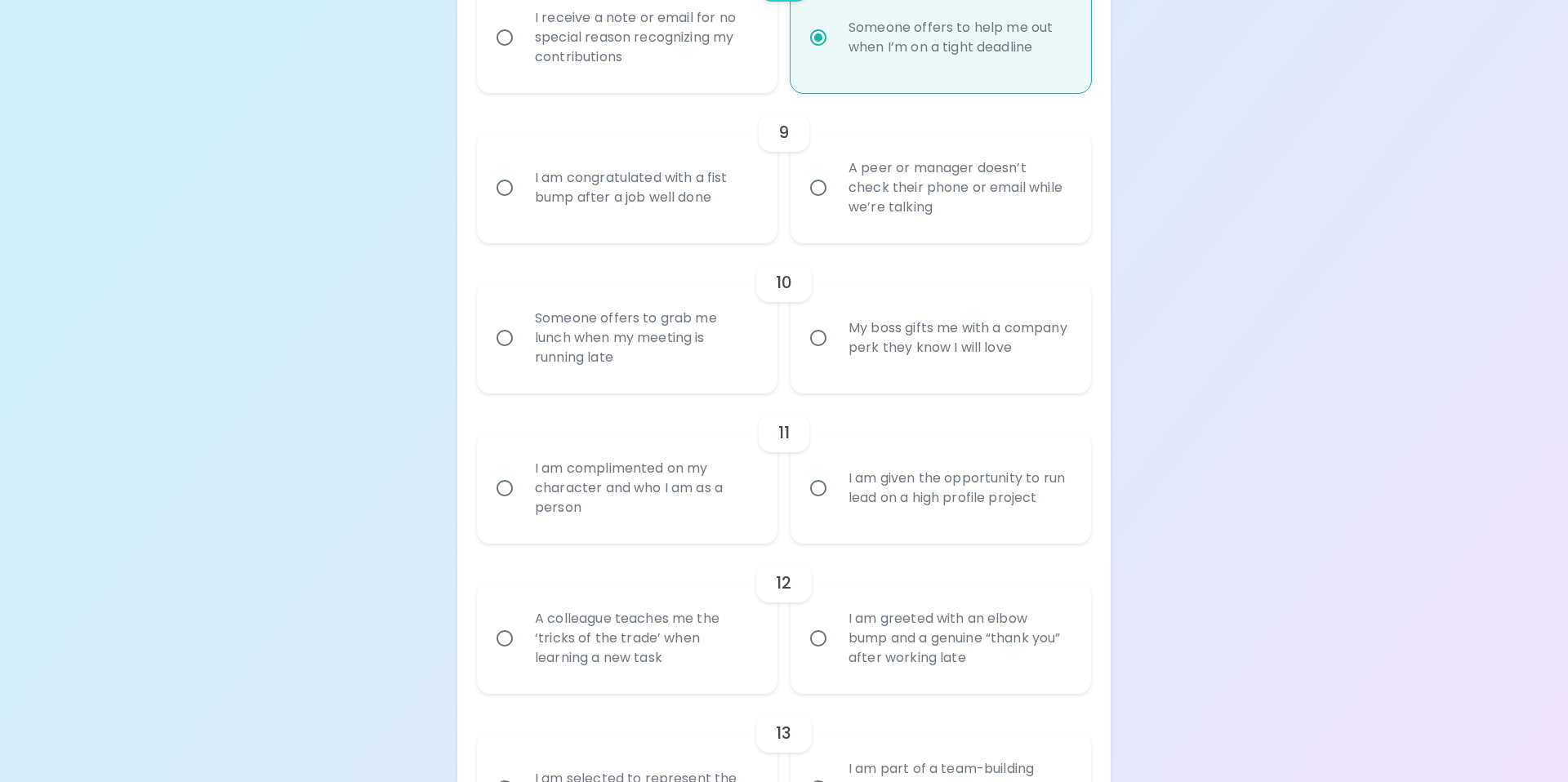
radio input "true"
click at [508, 183] on input "I am congratulated with a fist bump after a job well done" at bounding box center [505, 188] width 35 height 35
radio input "false"
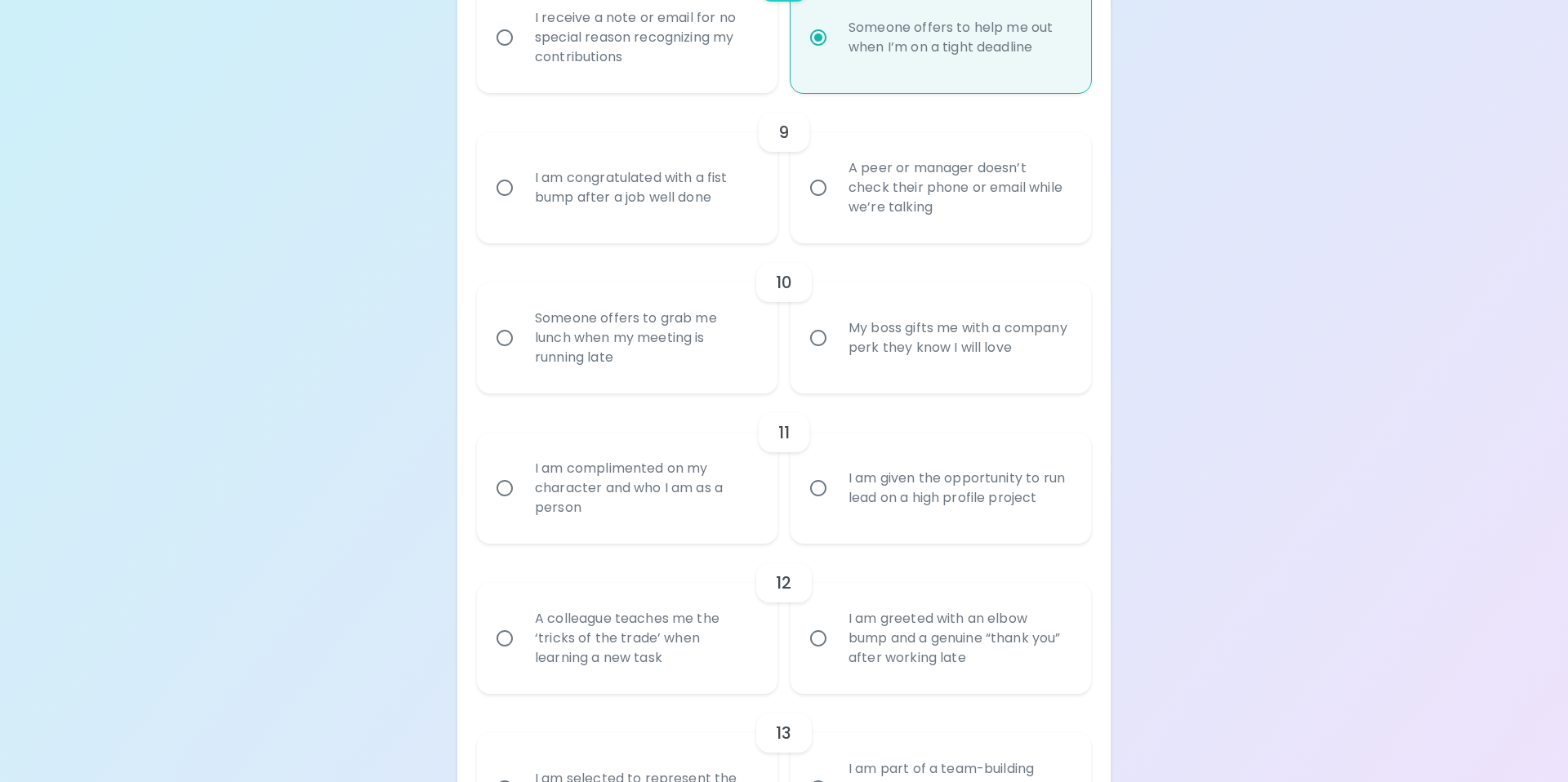
radio input "false"
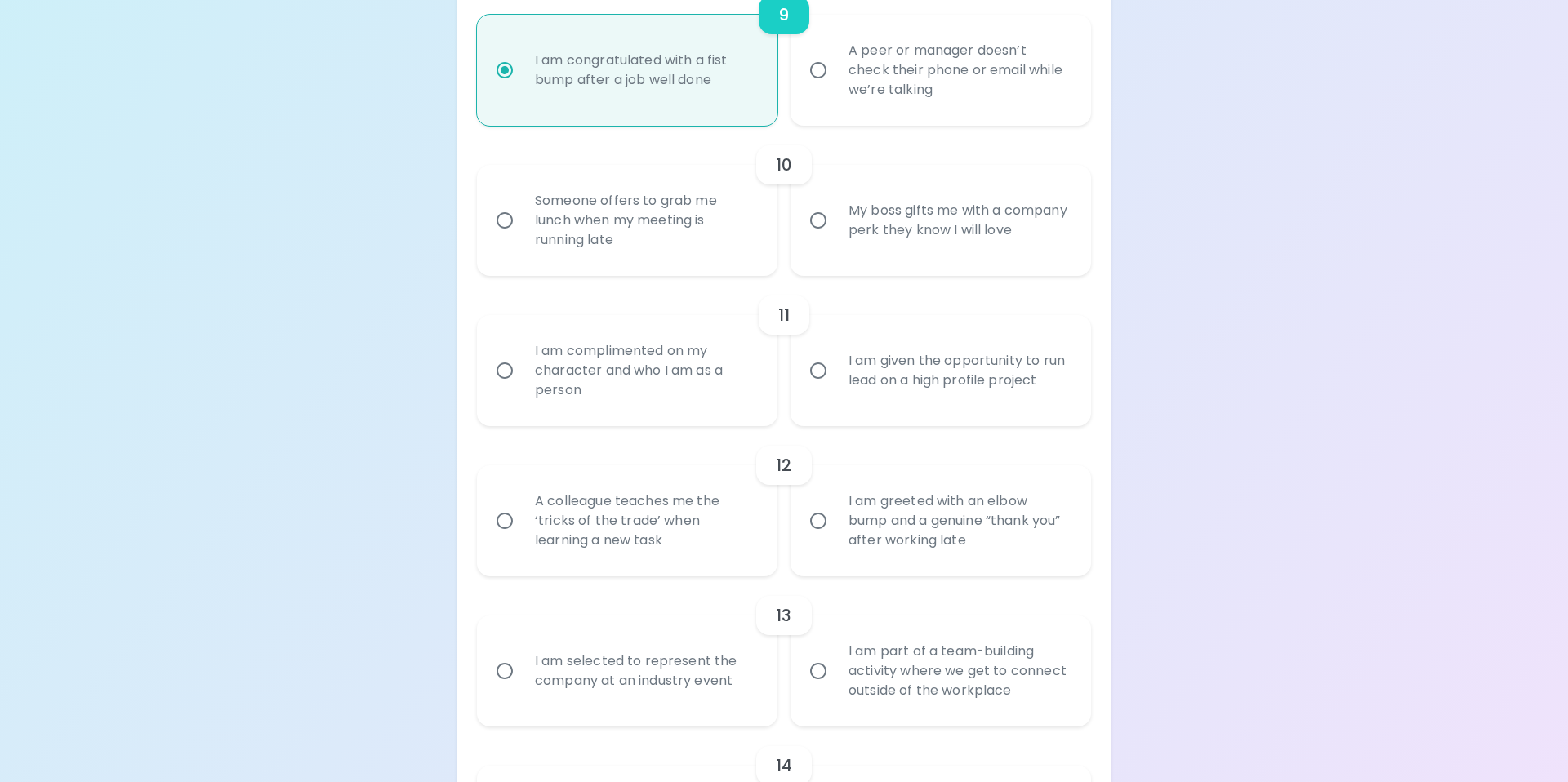
scroll to position [1631, 0]
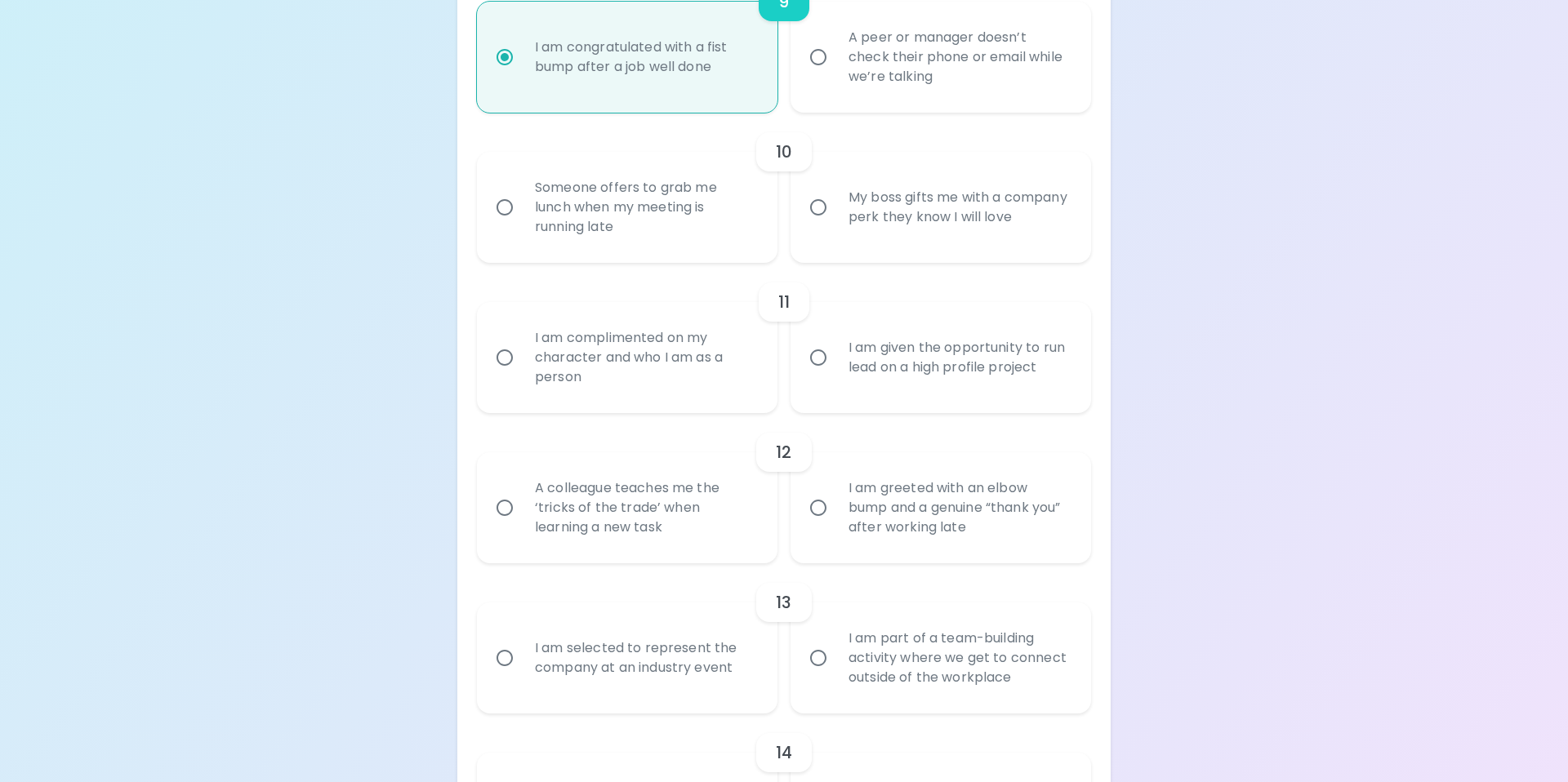
radio input "true"
click at [814, 206] on input "My boss gifts me with a company perk they know I will love" at bounding box center [819, 208] width 35 height 35
radio input "false"
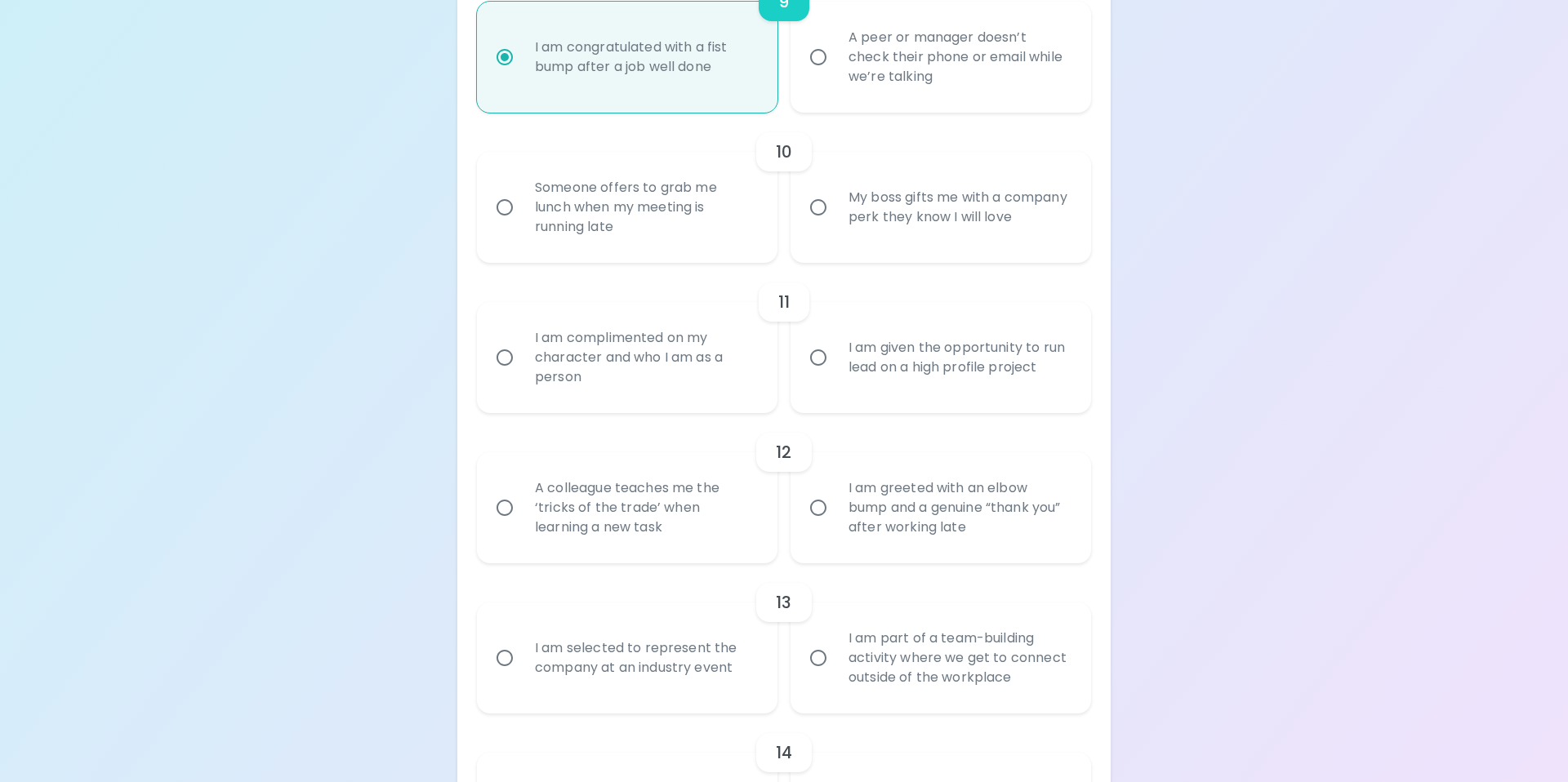
radio input "false"
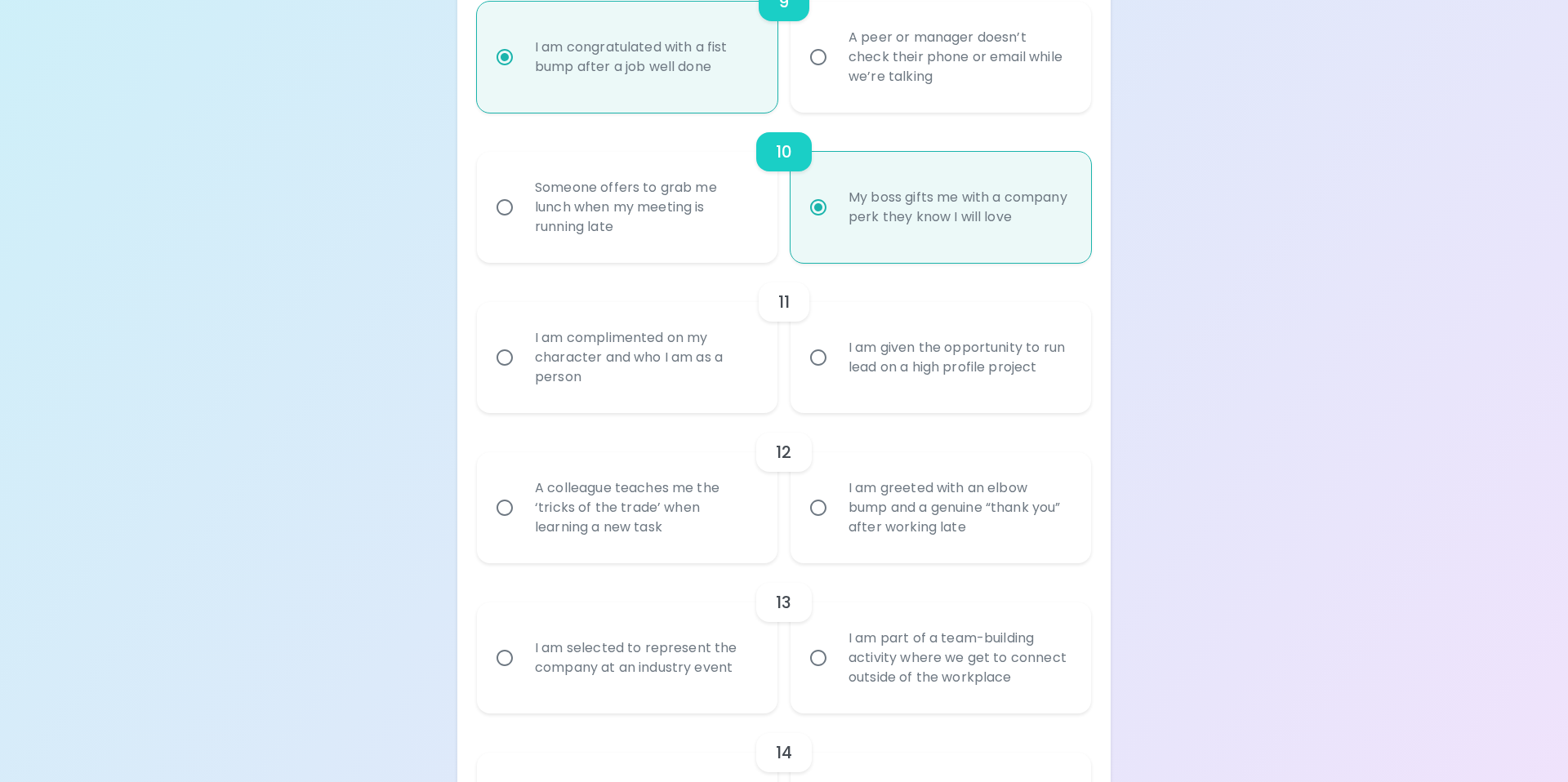
scroll to position [1762, 0]
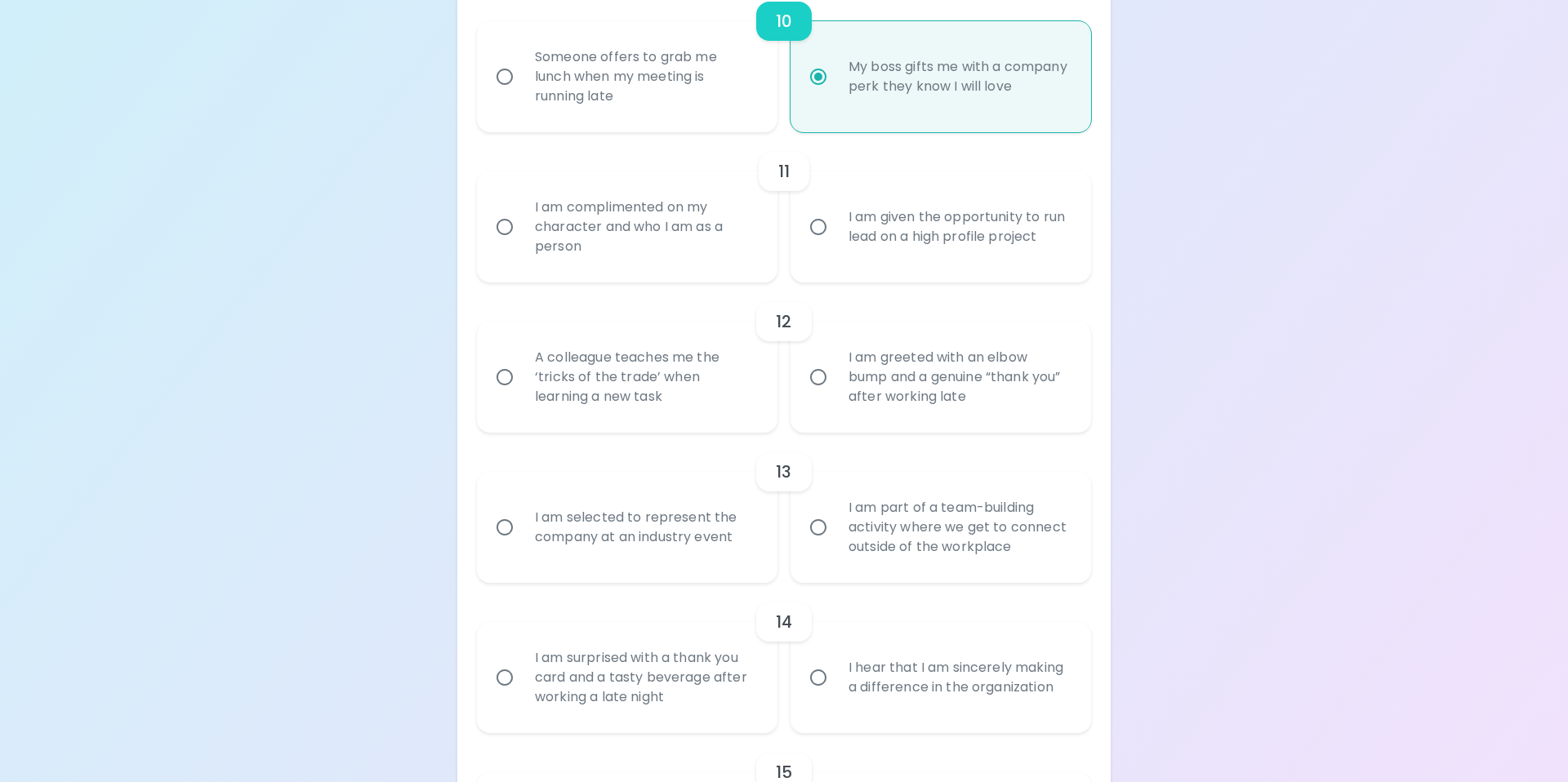
radio input "true"
click at [499, 223] on input "I am complimented on my character and who I am as a person" at bounding box center [505, 227] width 35 height 35
radio input "false"
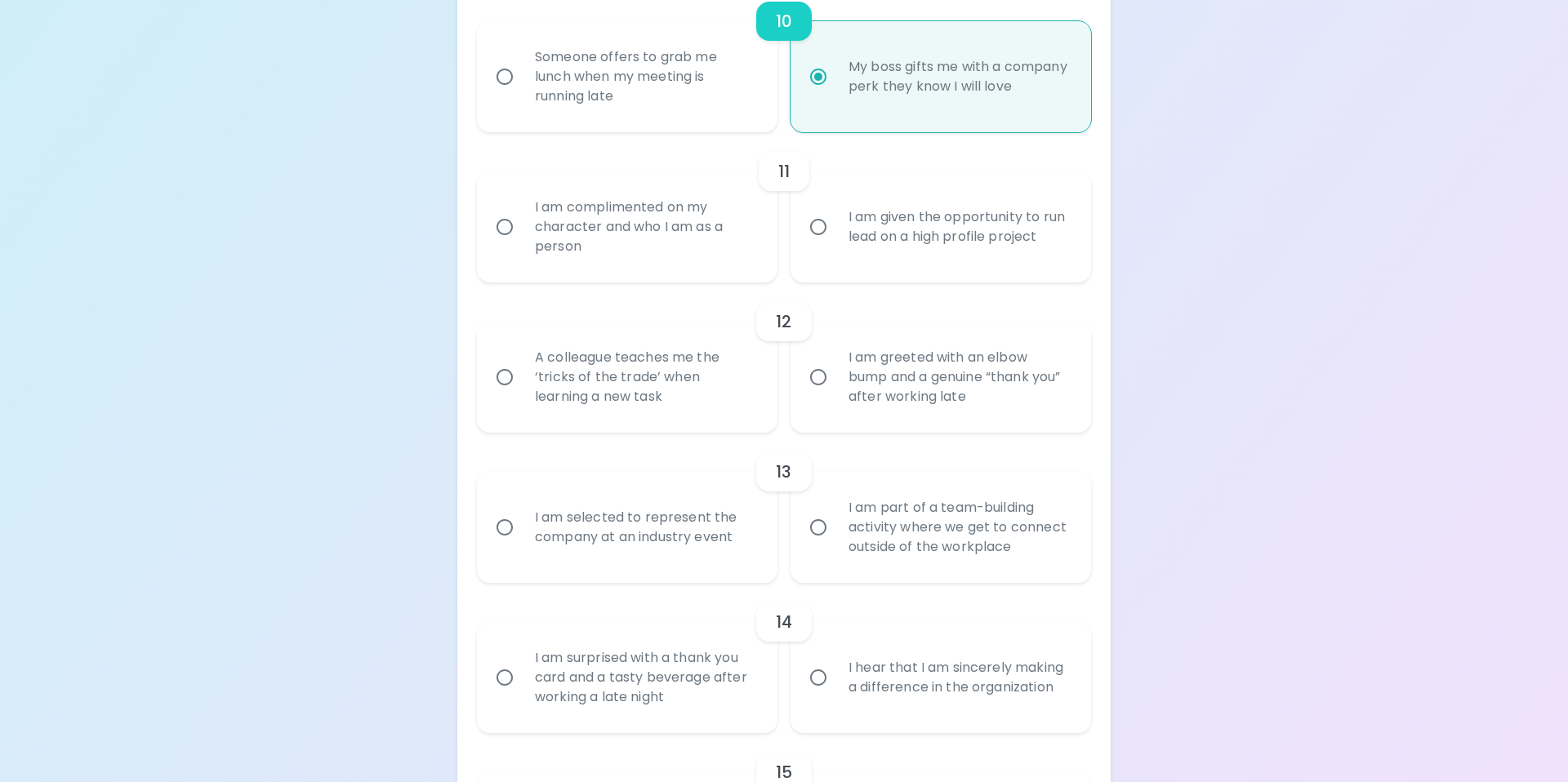
radio input "false"
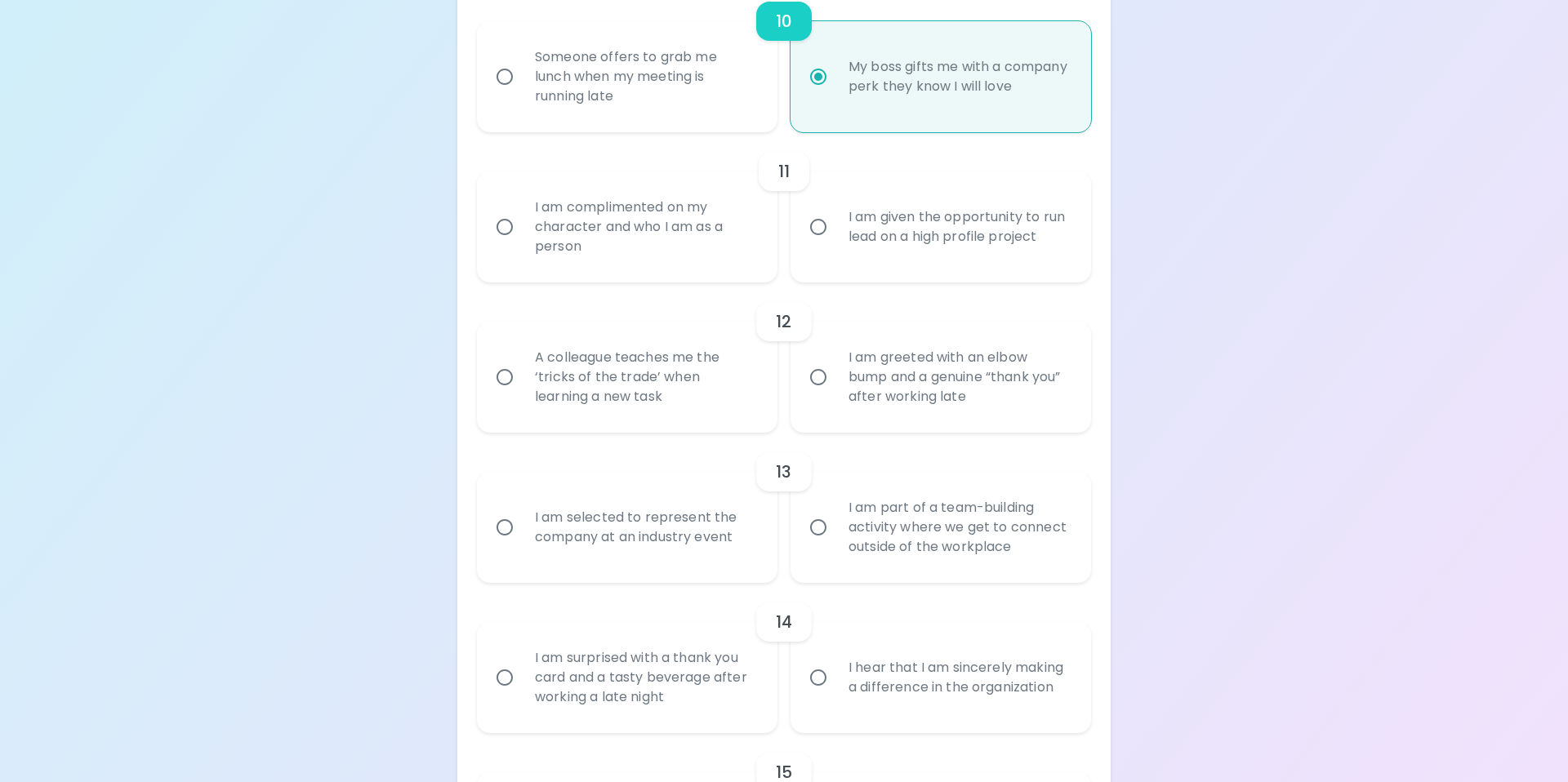
radio input "false"
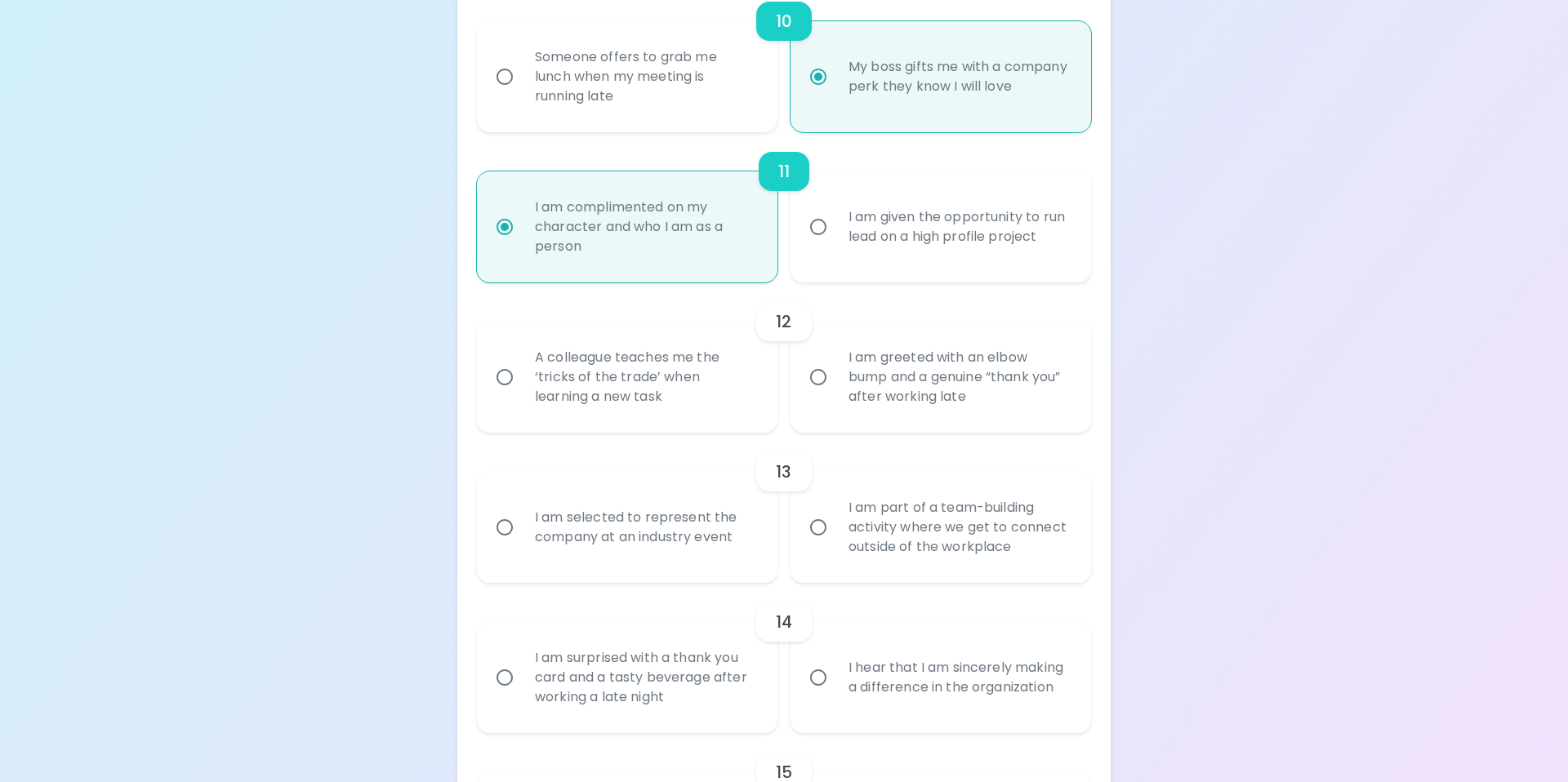
scroll to position [1892, 0]
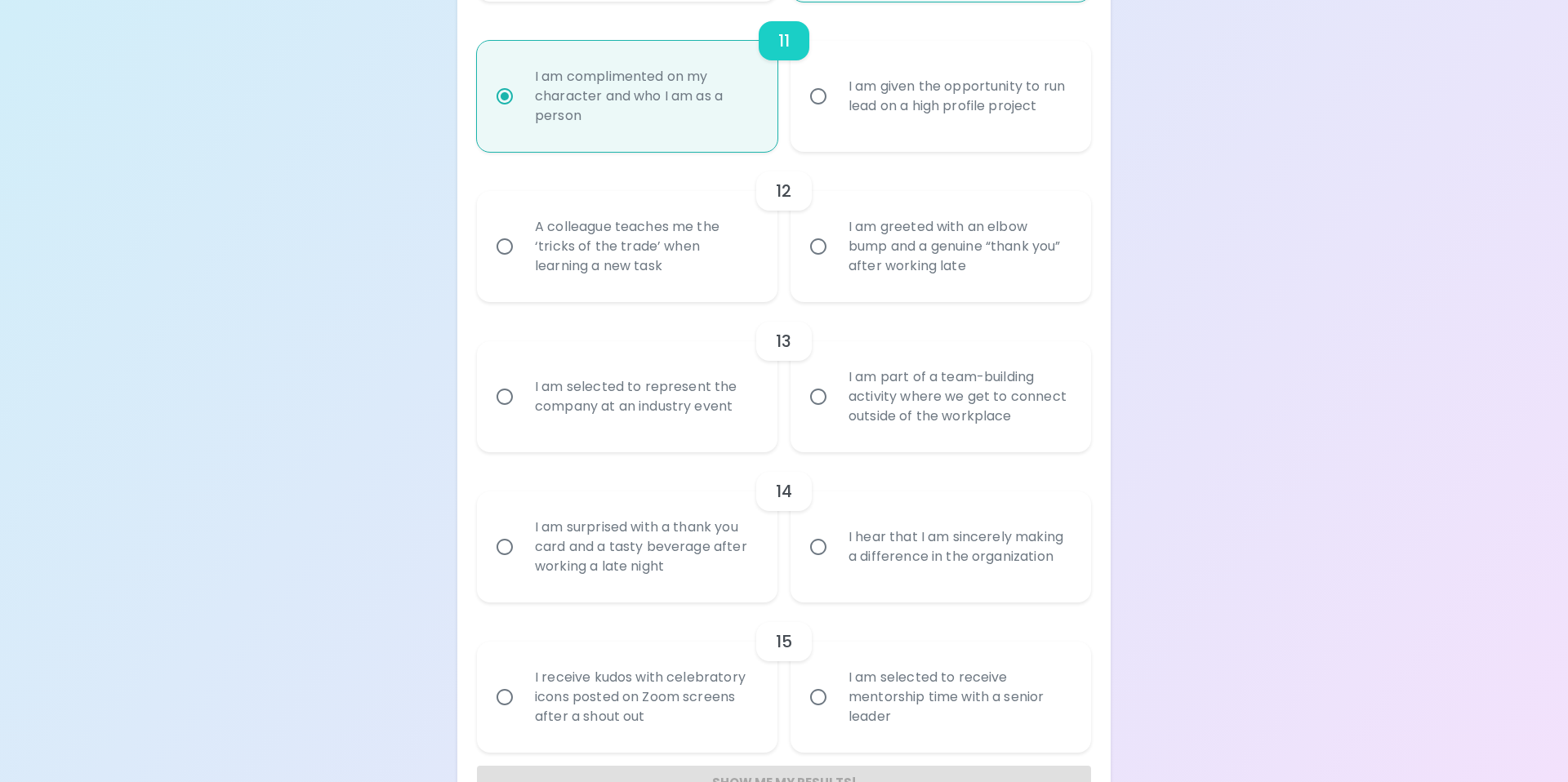
radio input "true"
click at [812, 247] on input "I am greeted with an elbow bump and a genuine “thank you” after working late" at bounding box center [819, 247] width 35 height 35
radio input "false"
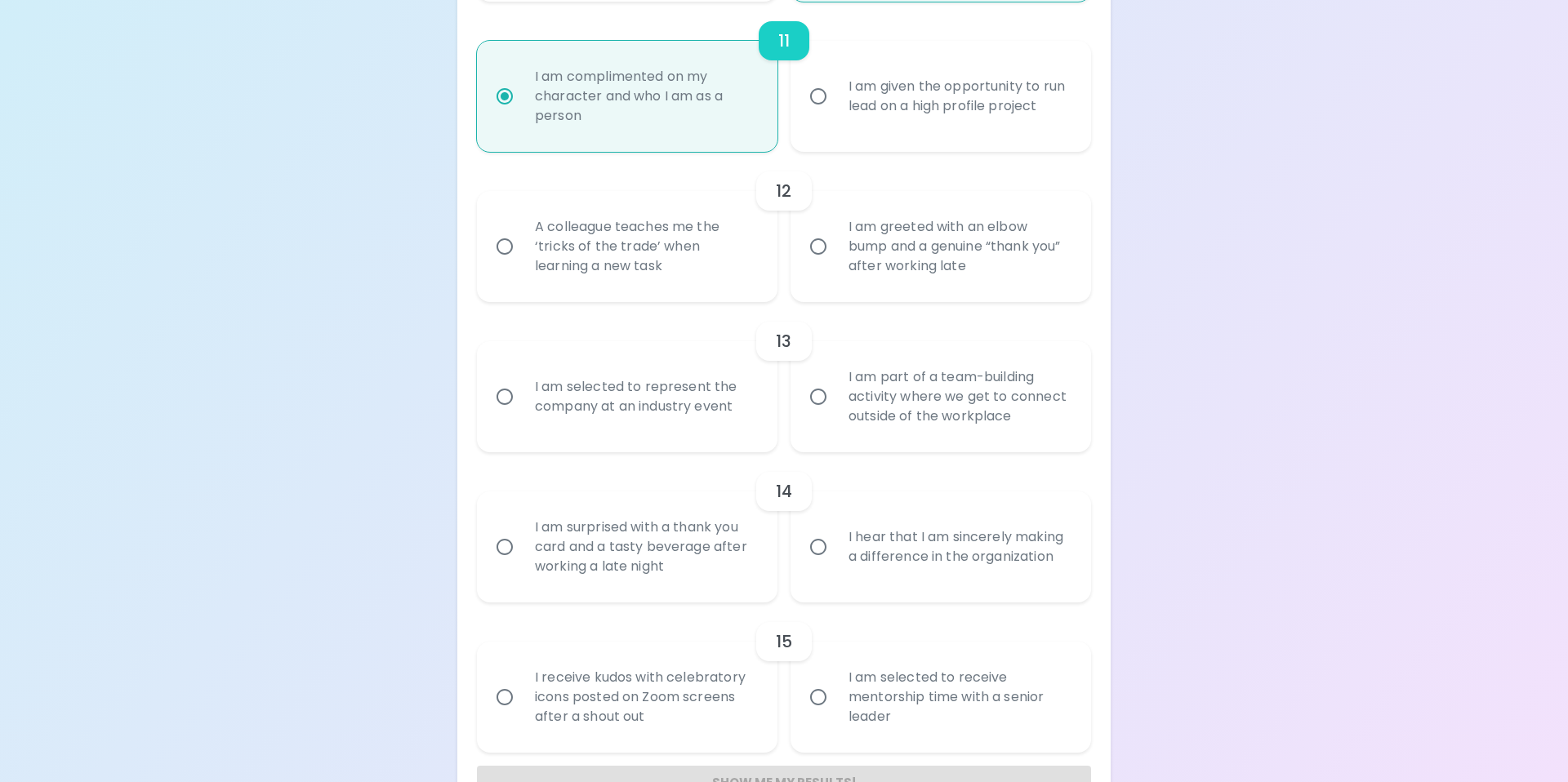
radio input "false"
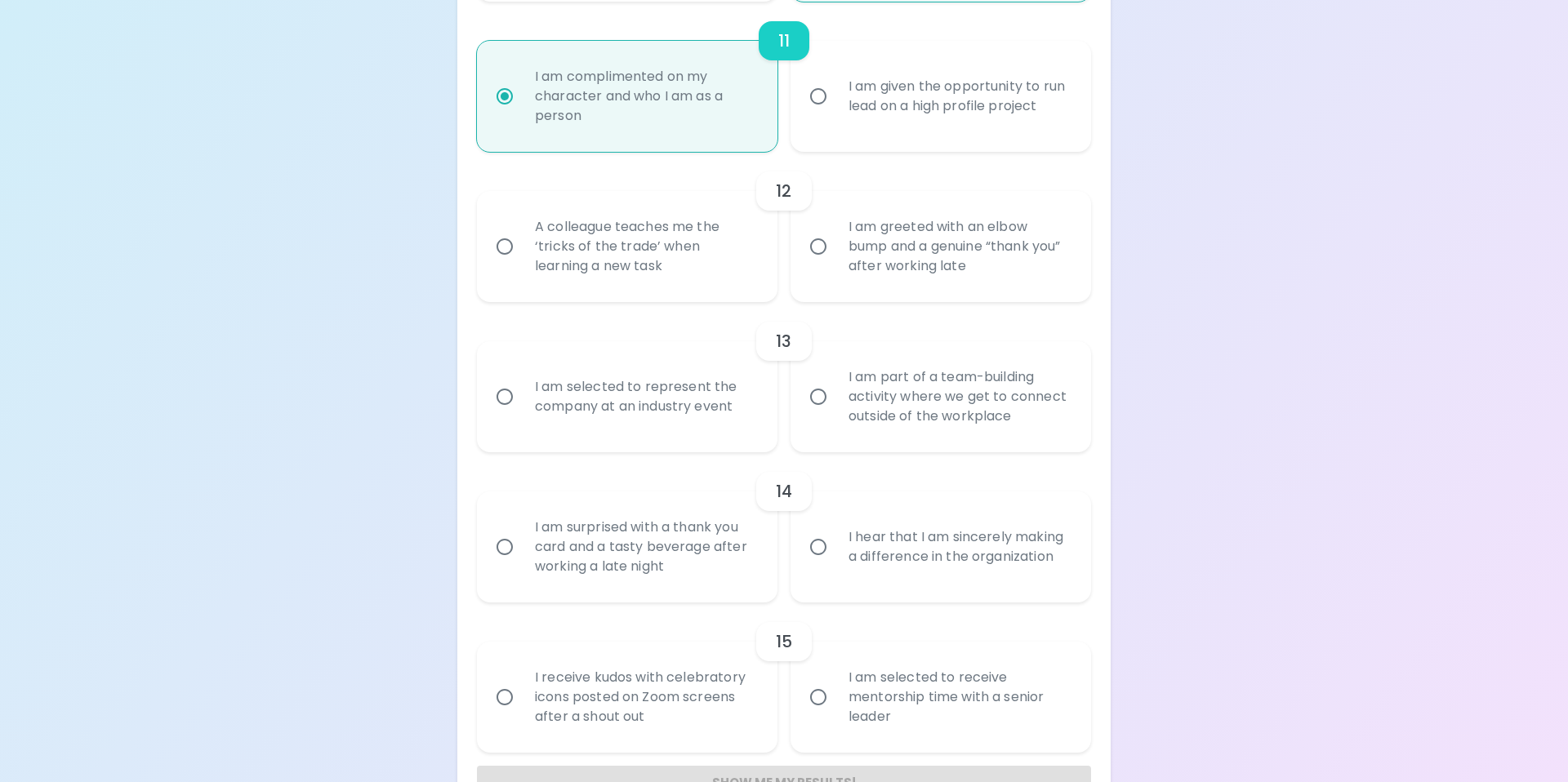
radio input "false"
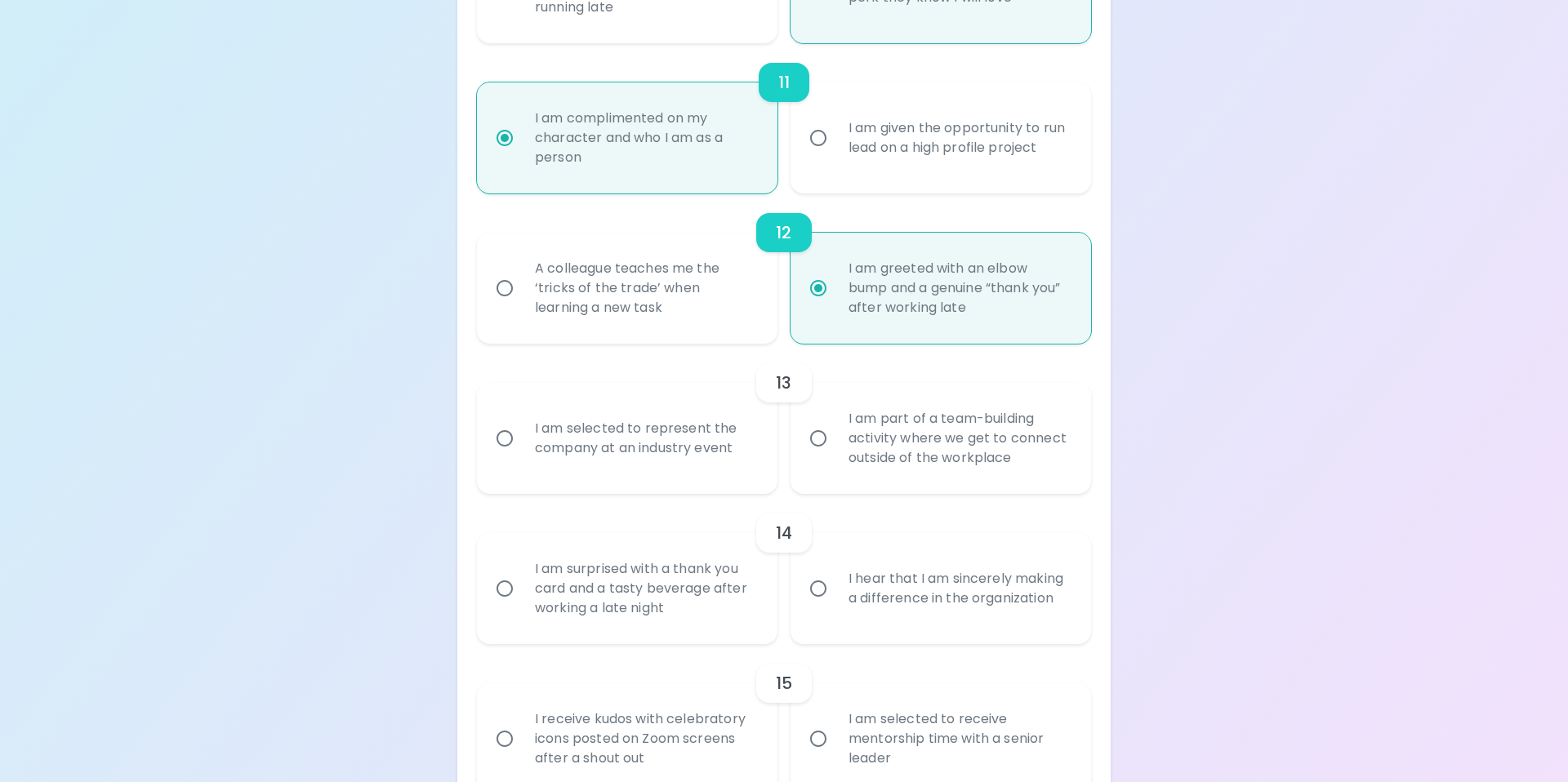
scroll to position [1943, 0]
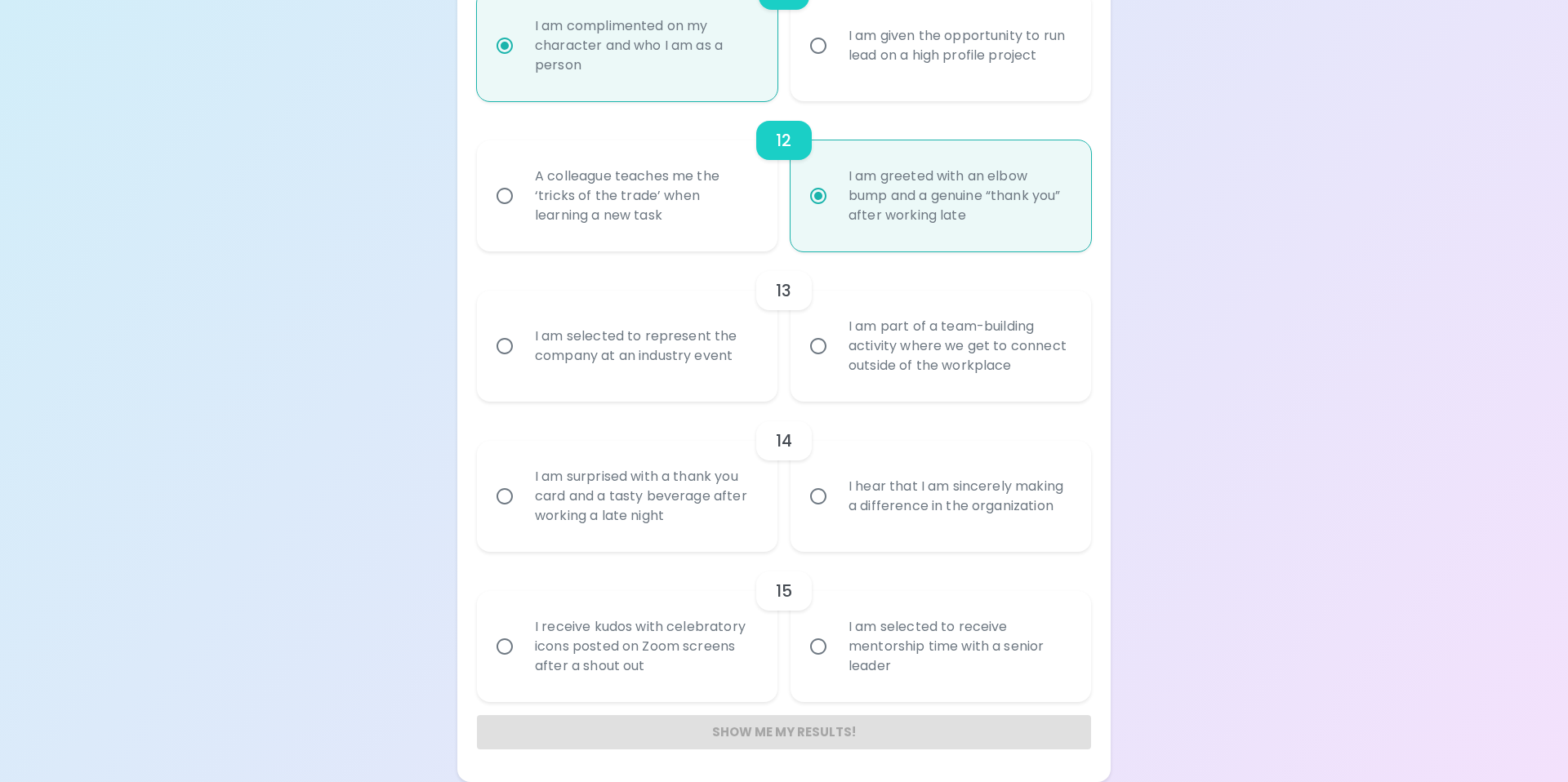
radio input "true"
click at [816, 341] on input "I am part of a team-building activity where we get to connect outside of the wo…" at bounding box center [819, 347] width 35 height 35
radio input "false"
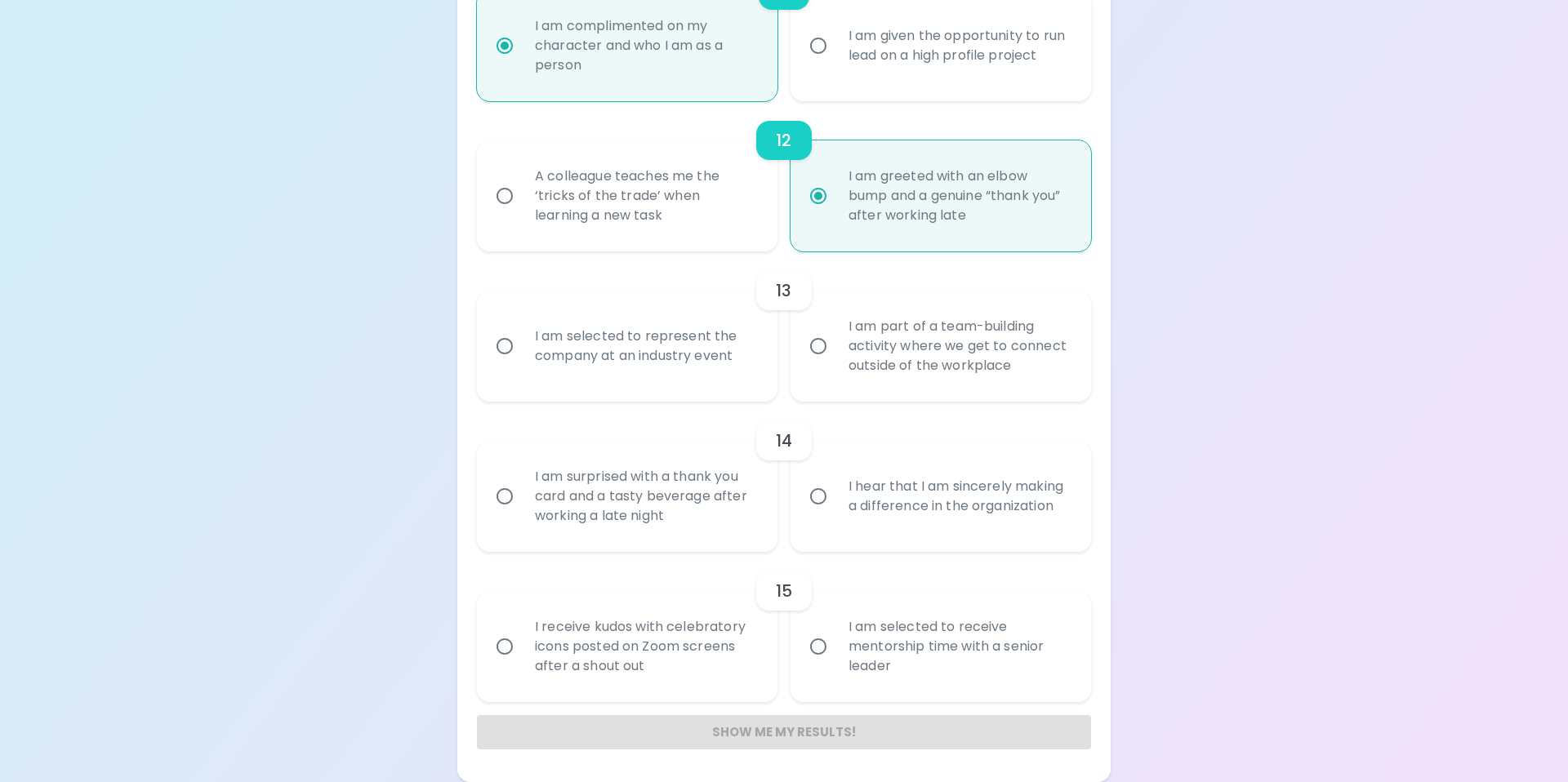
radio input "false"
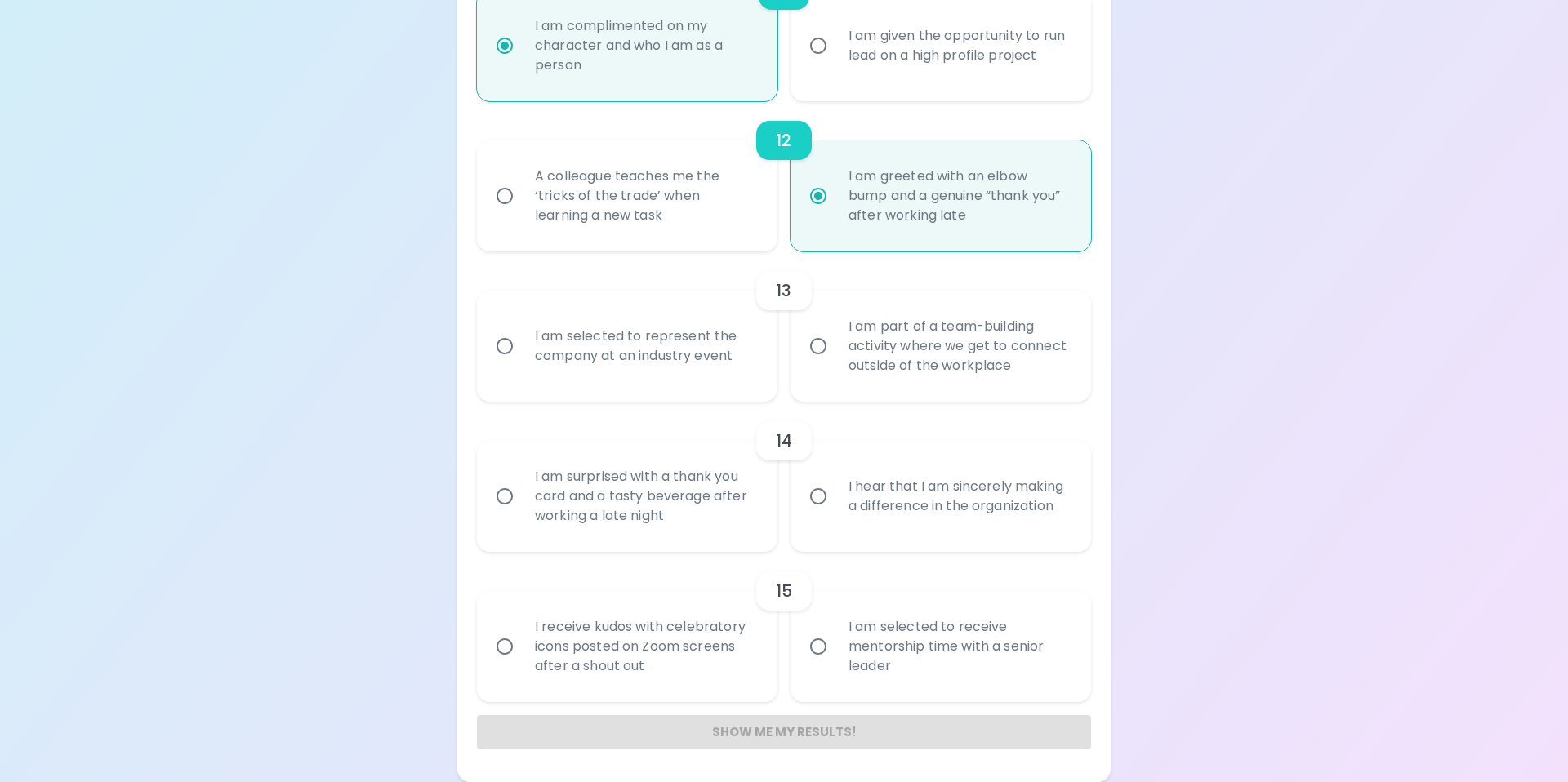
radio input "false"
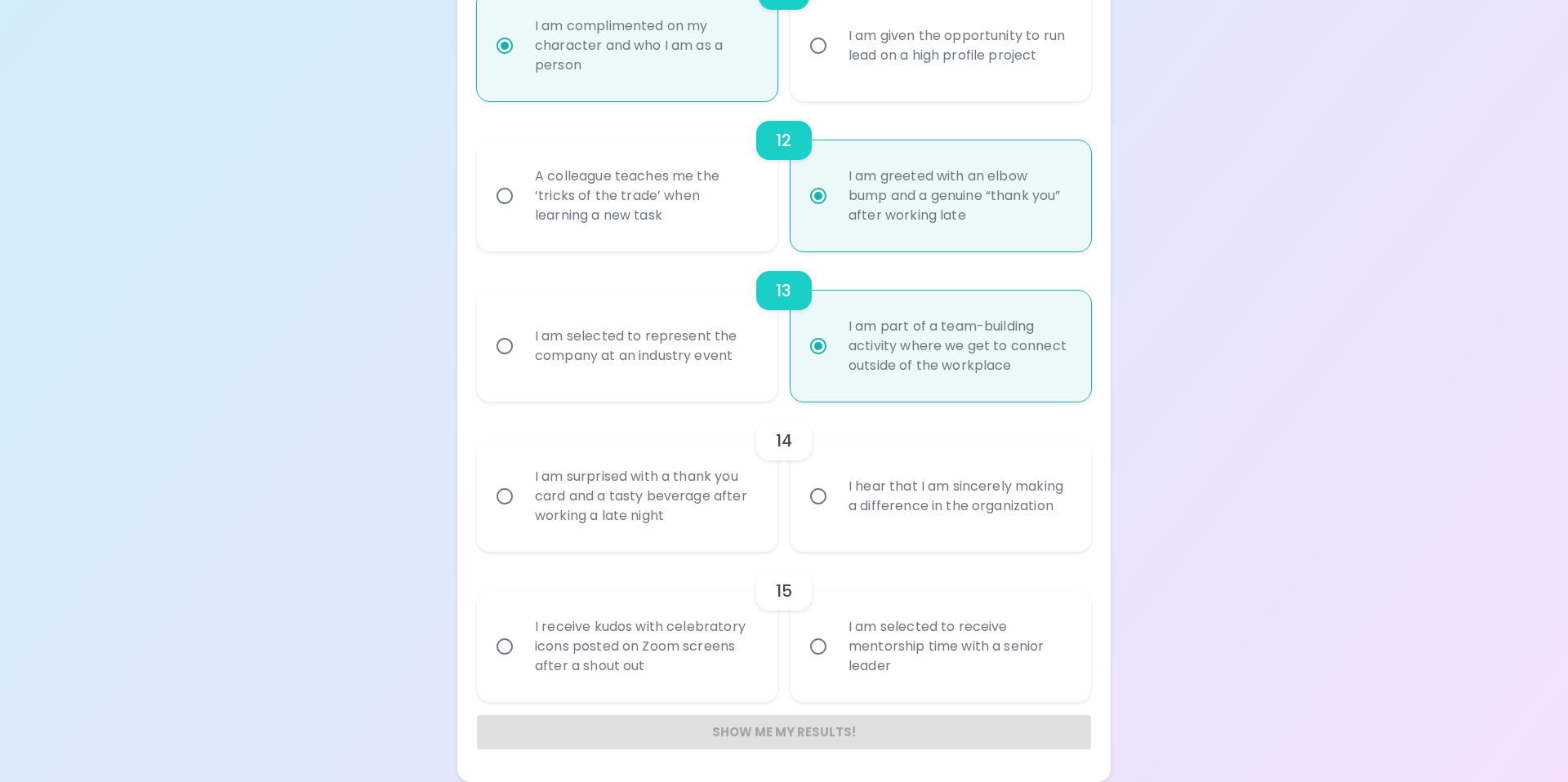
radio input "true"
click at [819, 494] on input "I hear that I am sincerely making a difference in the organization" at bounding box center [819, 497] width 35 height 35
radio input "false"
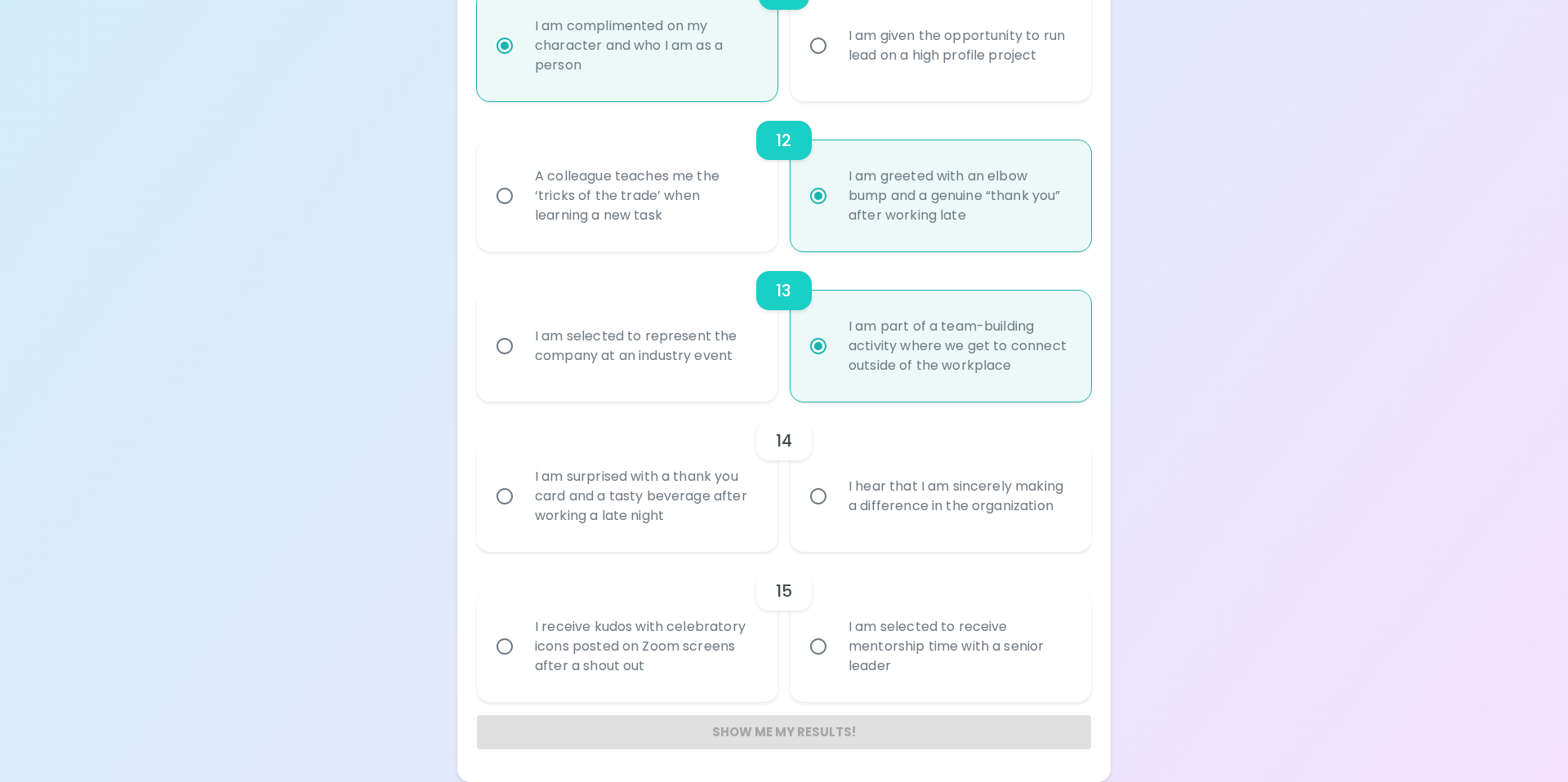
radio input "false"
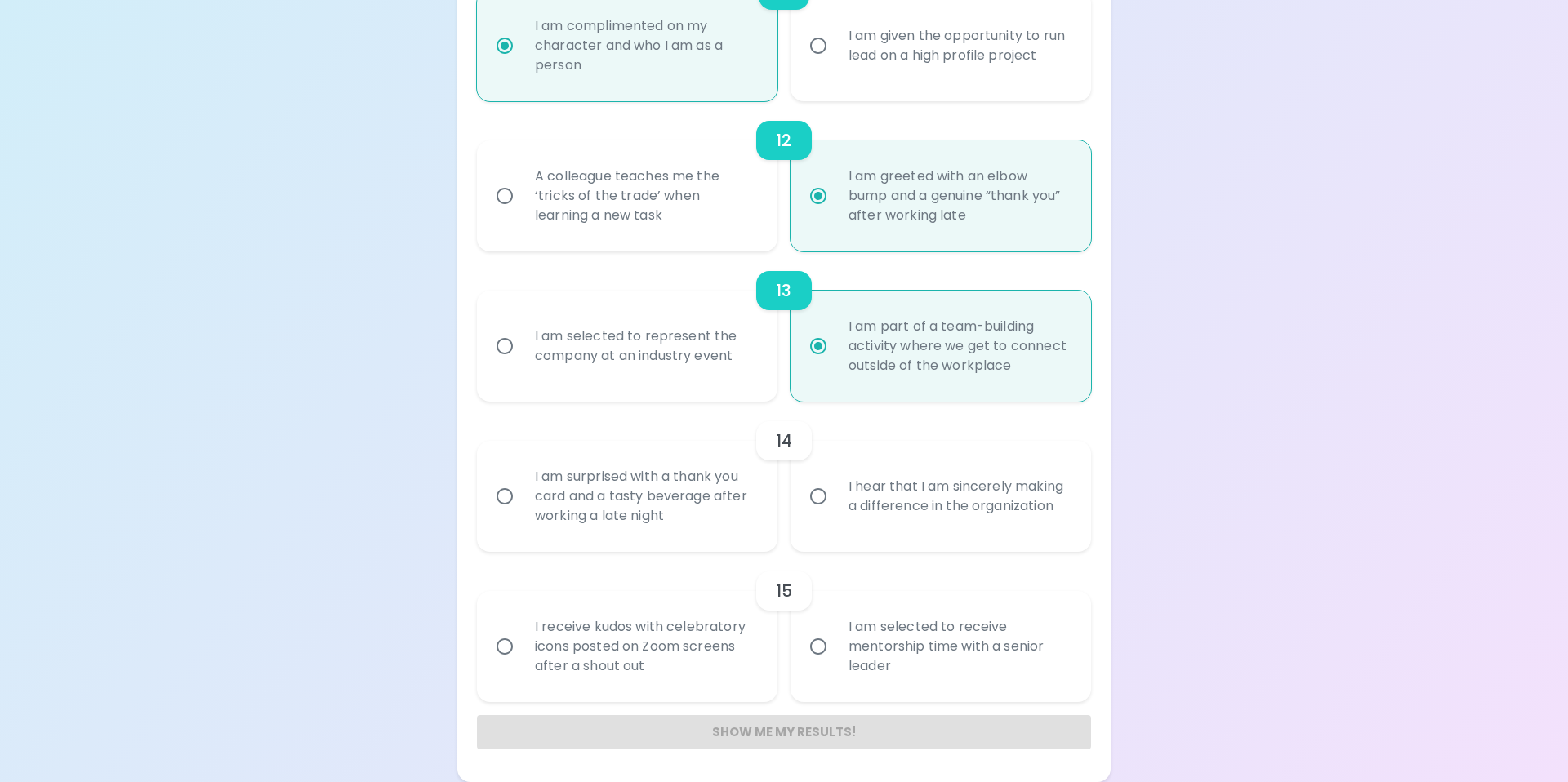
radio input "false"
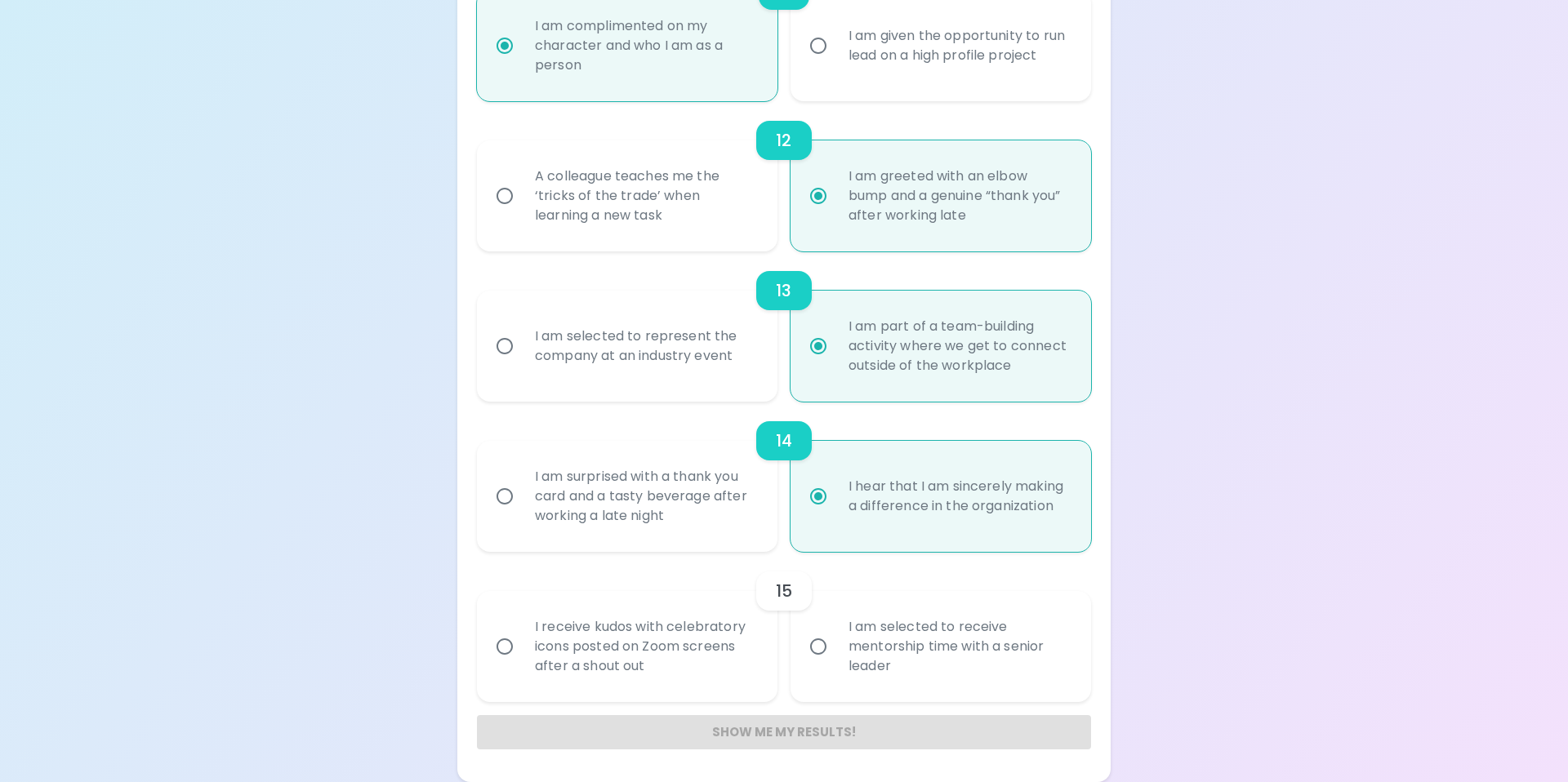
radio input "true"
click at [499, 644] on input "I receive kudos with celebratory icons posted on Zoom screens after a shout out" at bounding box center [505, 647] width 35 height 35
radio input "false"
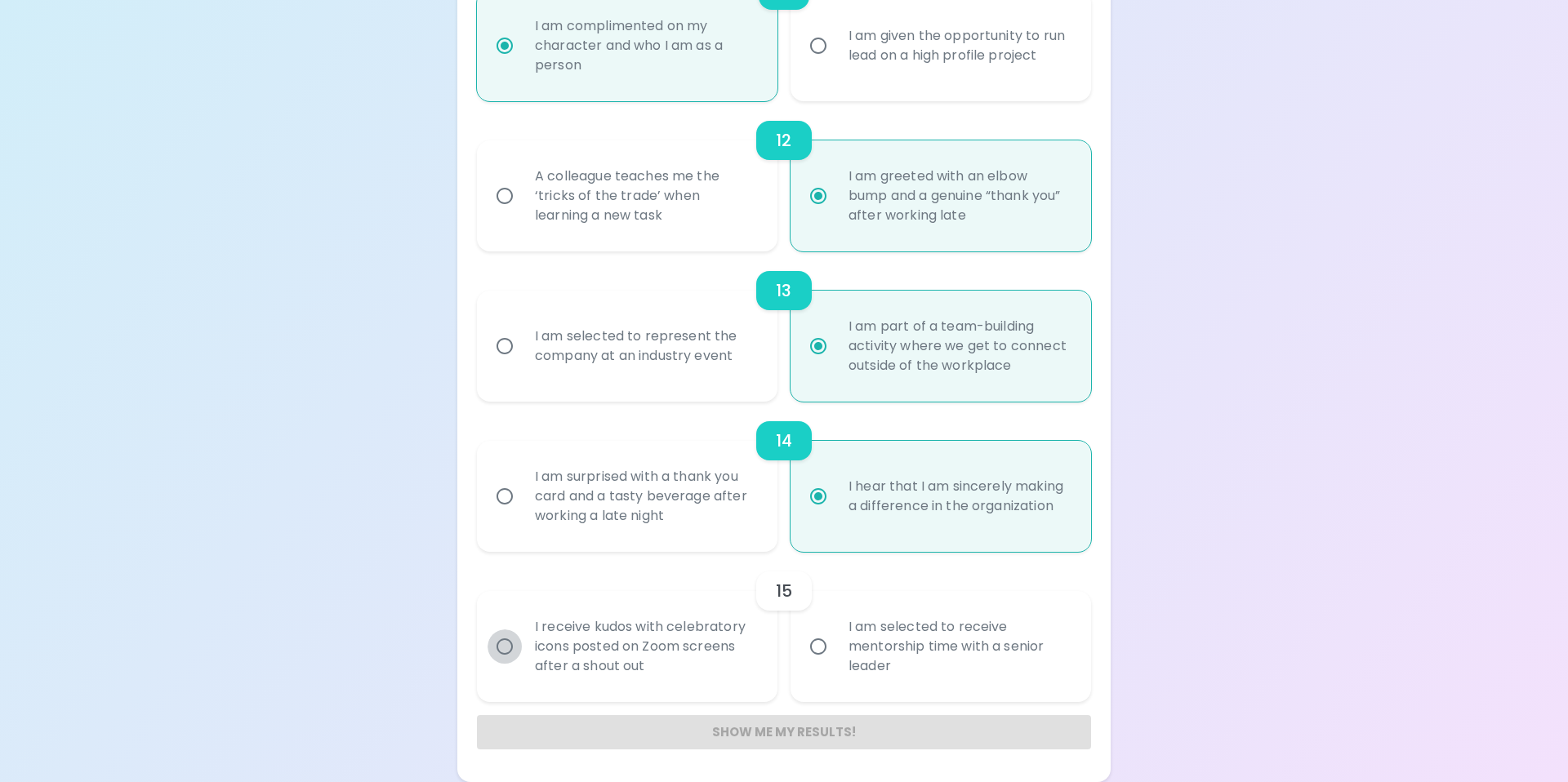
radio input "false"
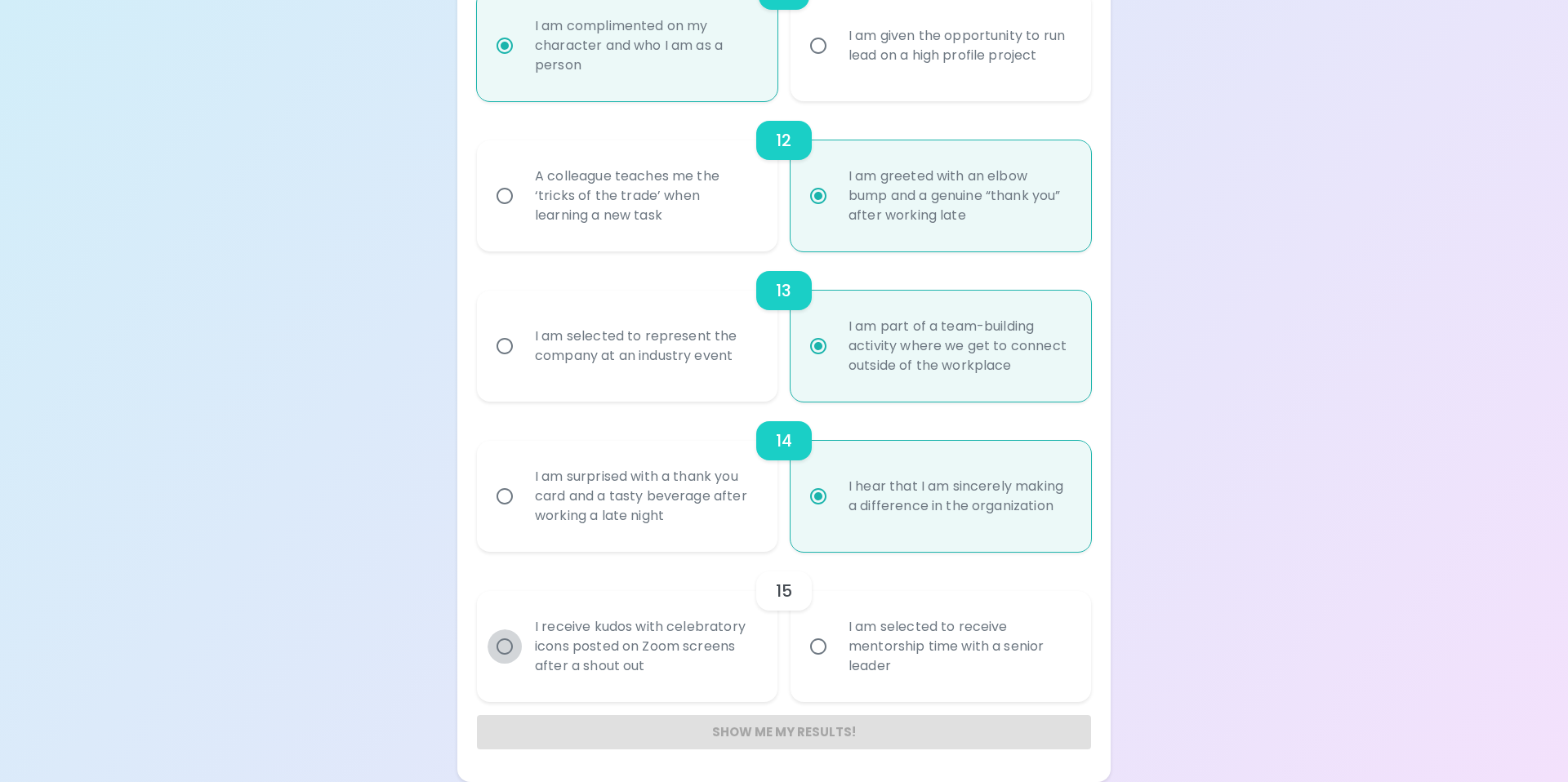
radio input "false"
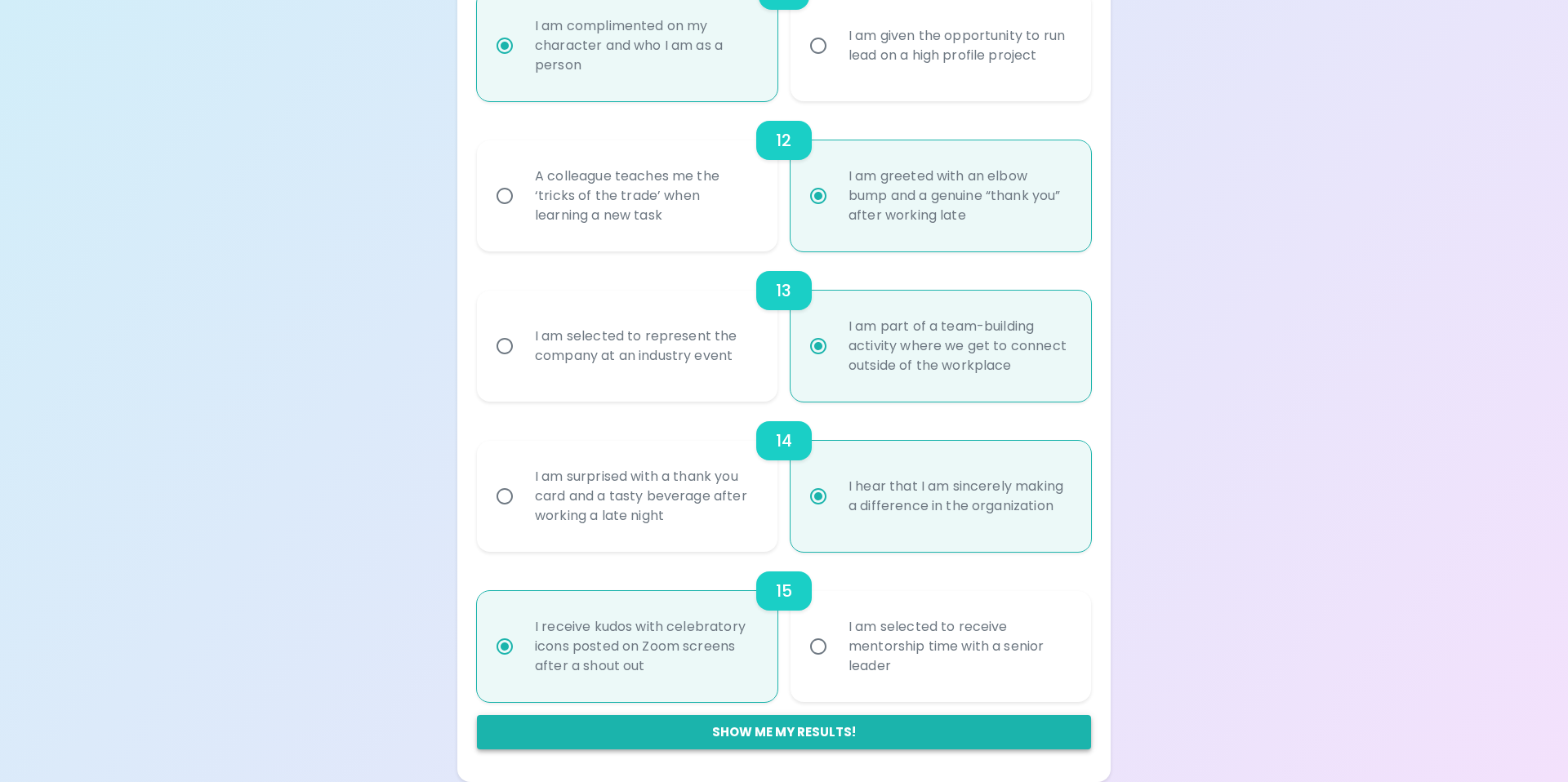
radio input "true"
click at [660, 734] on button "Show me my results!" at bounding box center [783, 733] width 614 height 35
radio input "false"
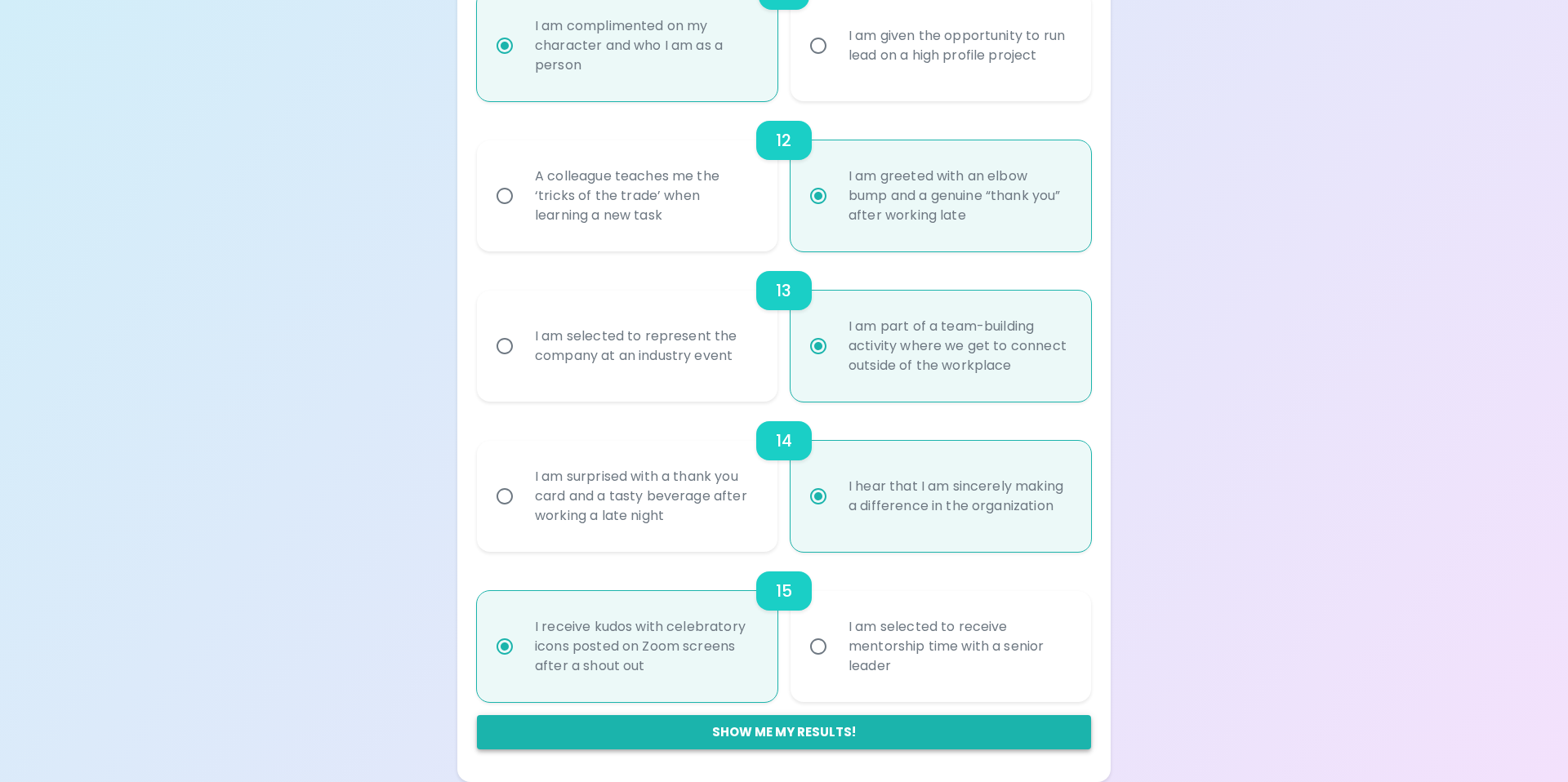
radio input "false"
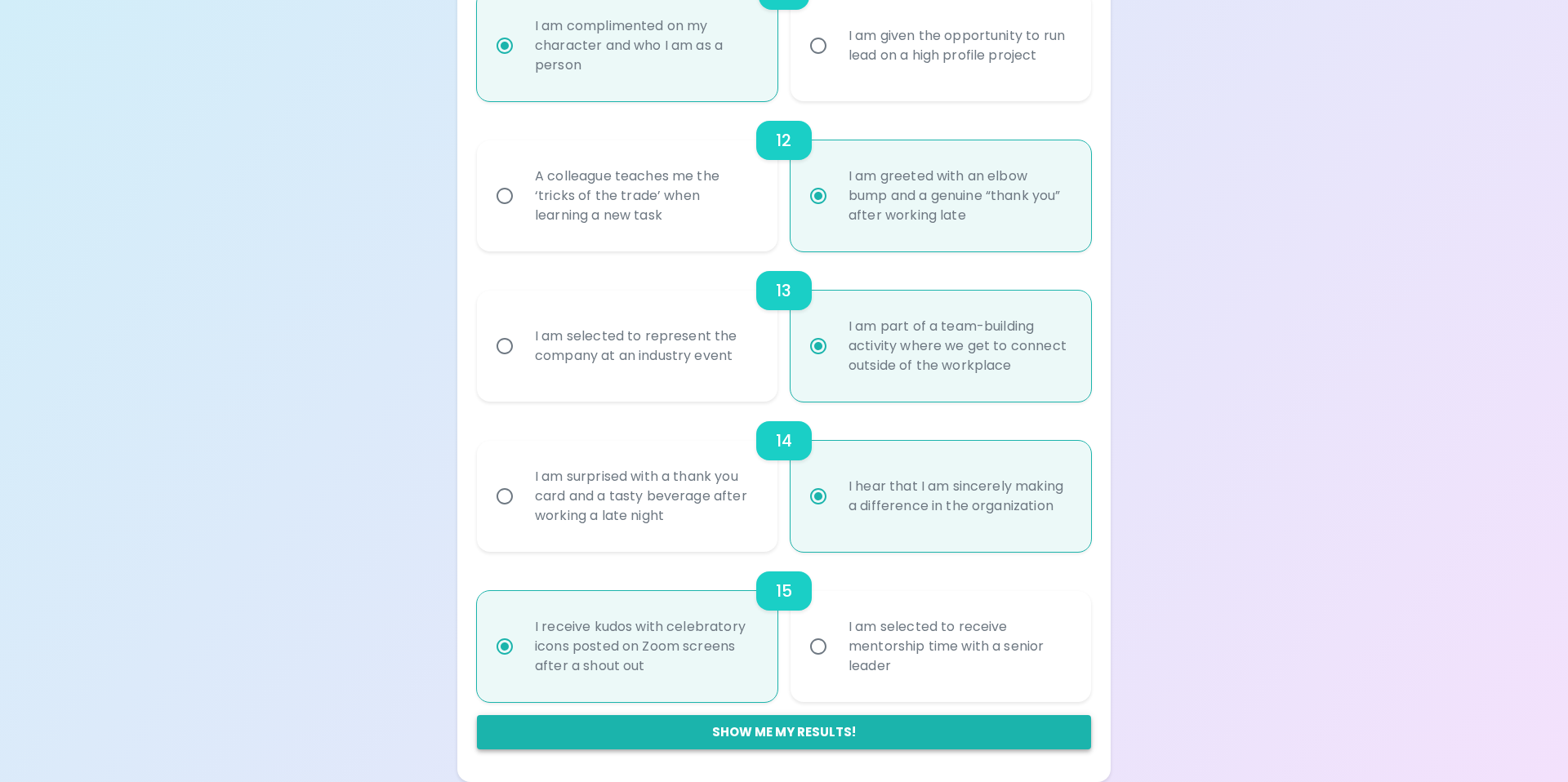
radio input "false"
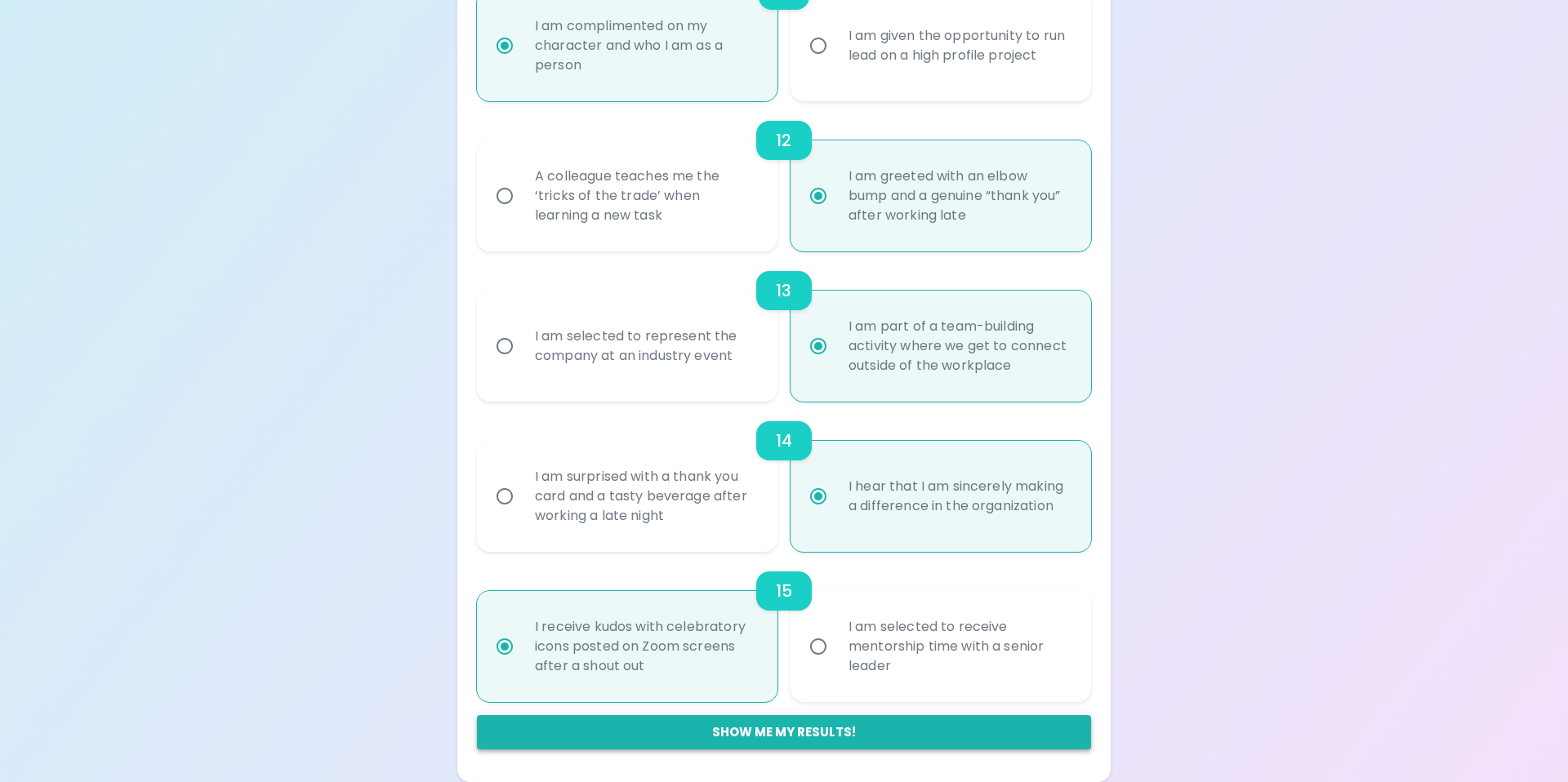
radio input "false"
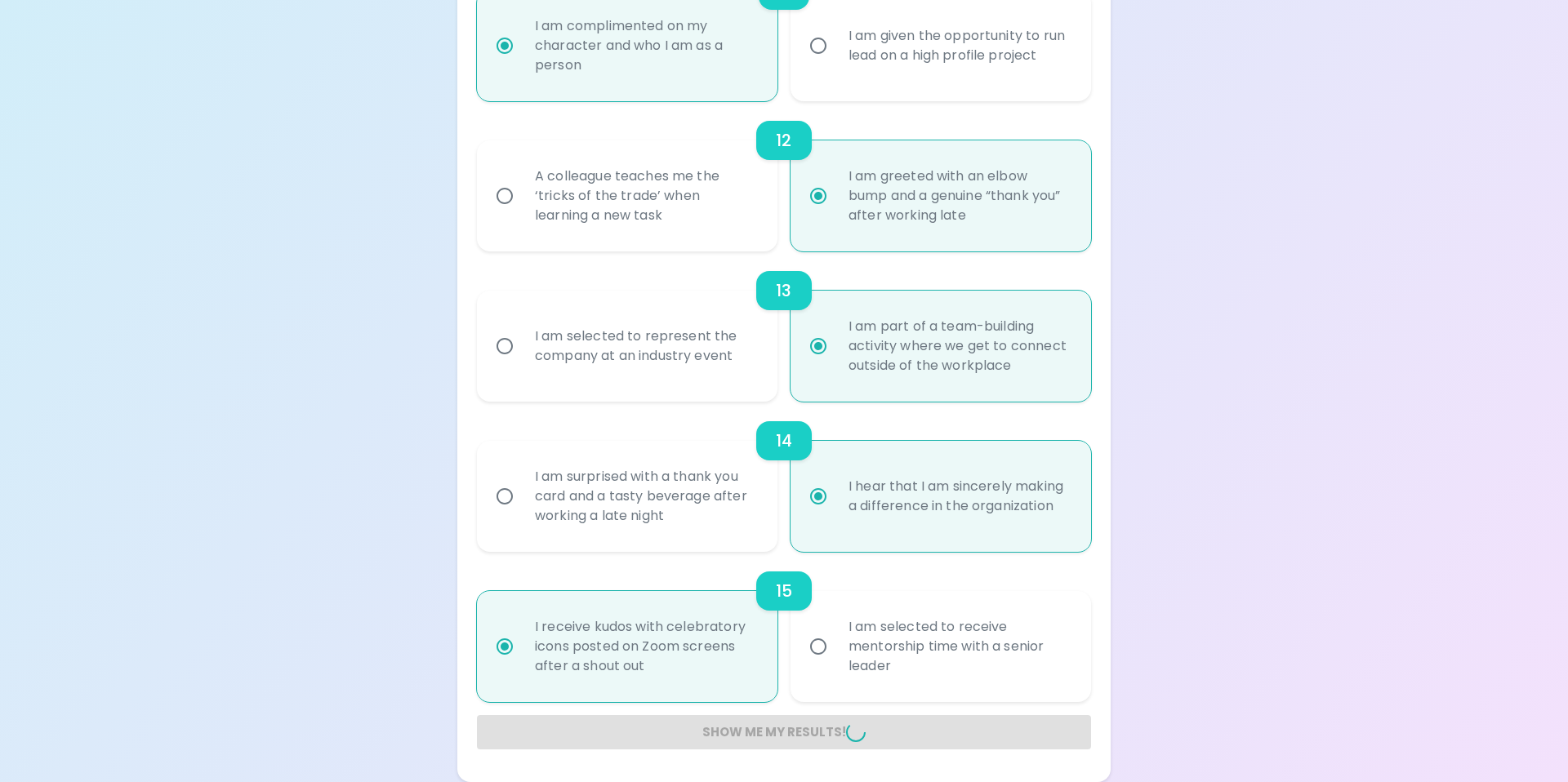
radio input "false"
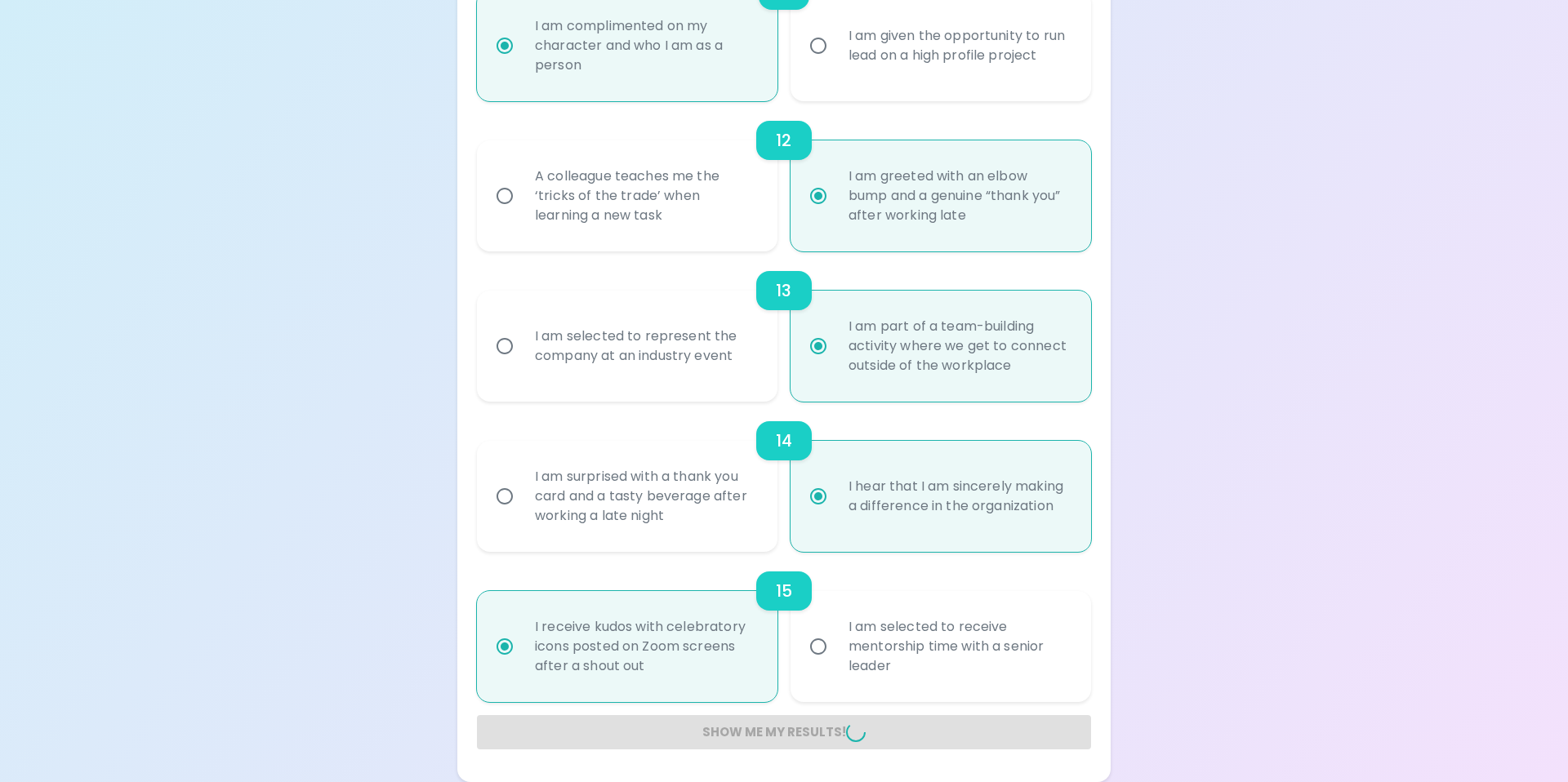
radio input "false"
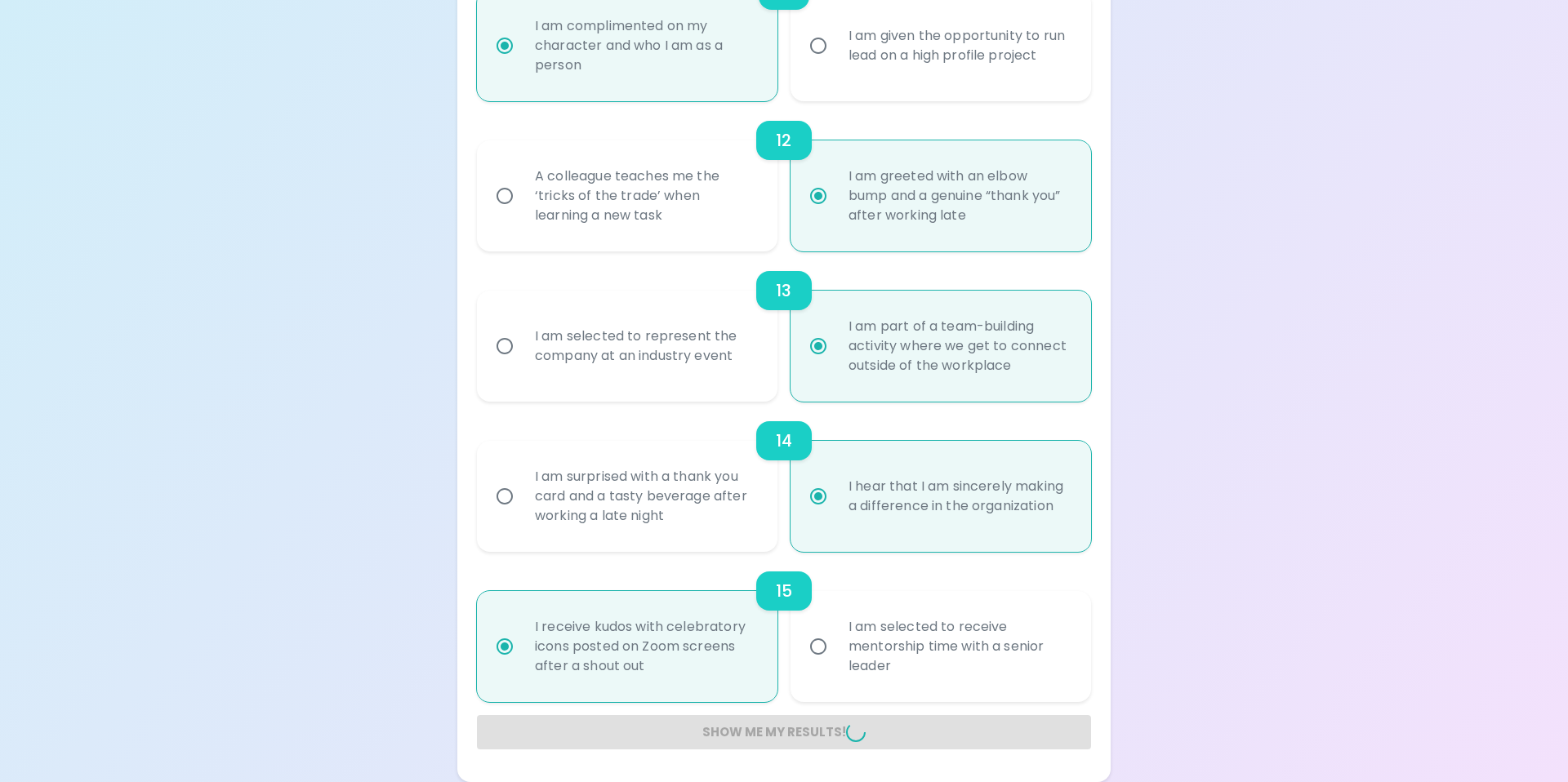
radio input "false"
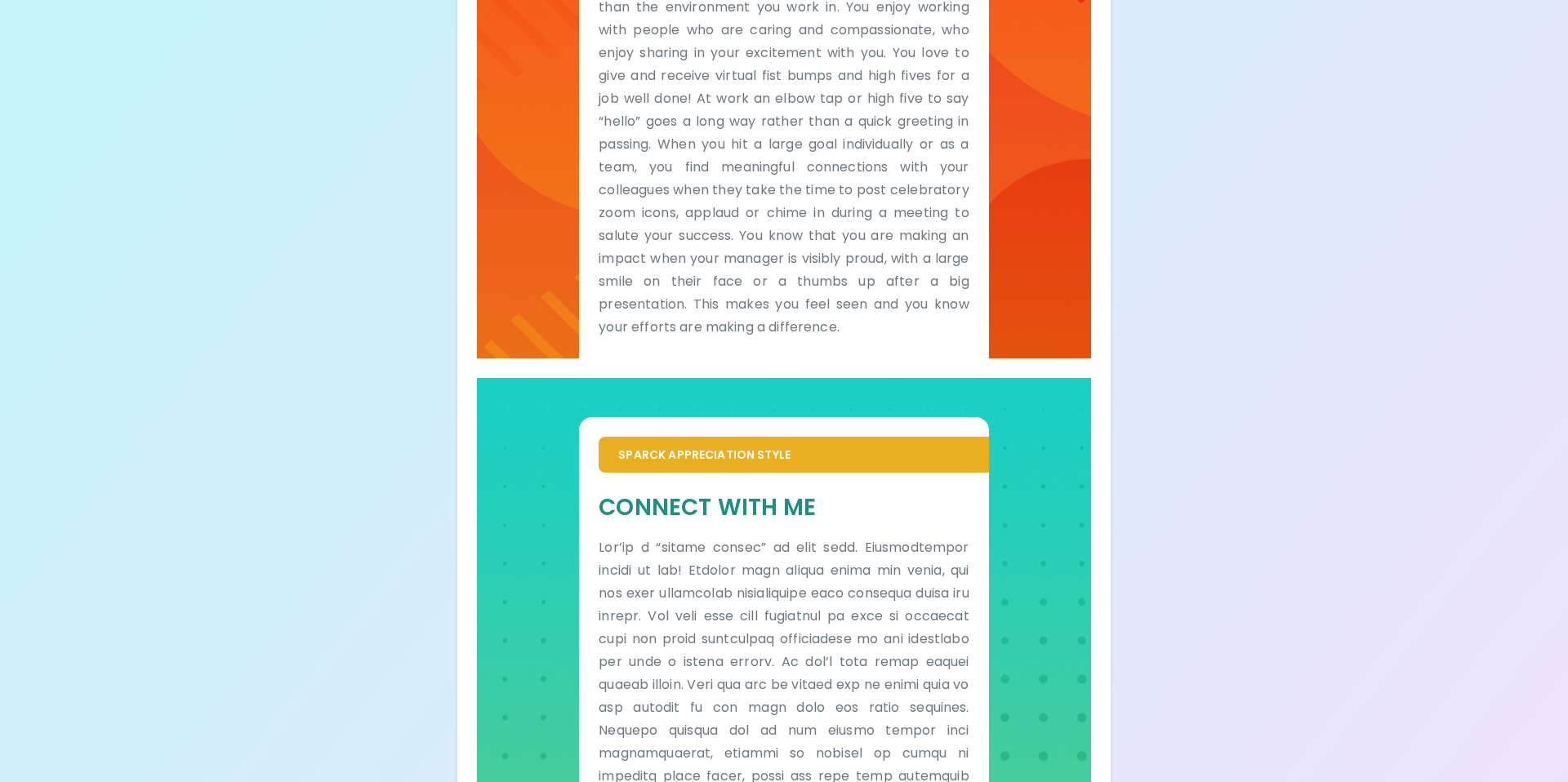
scroll to position [810, 0]
